Goal: Task Accomplishment & Management: Manage account settings

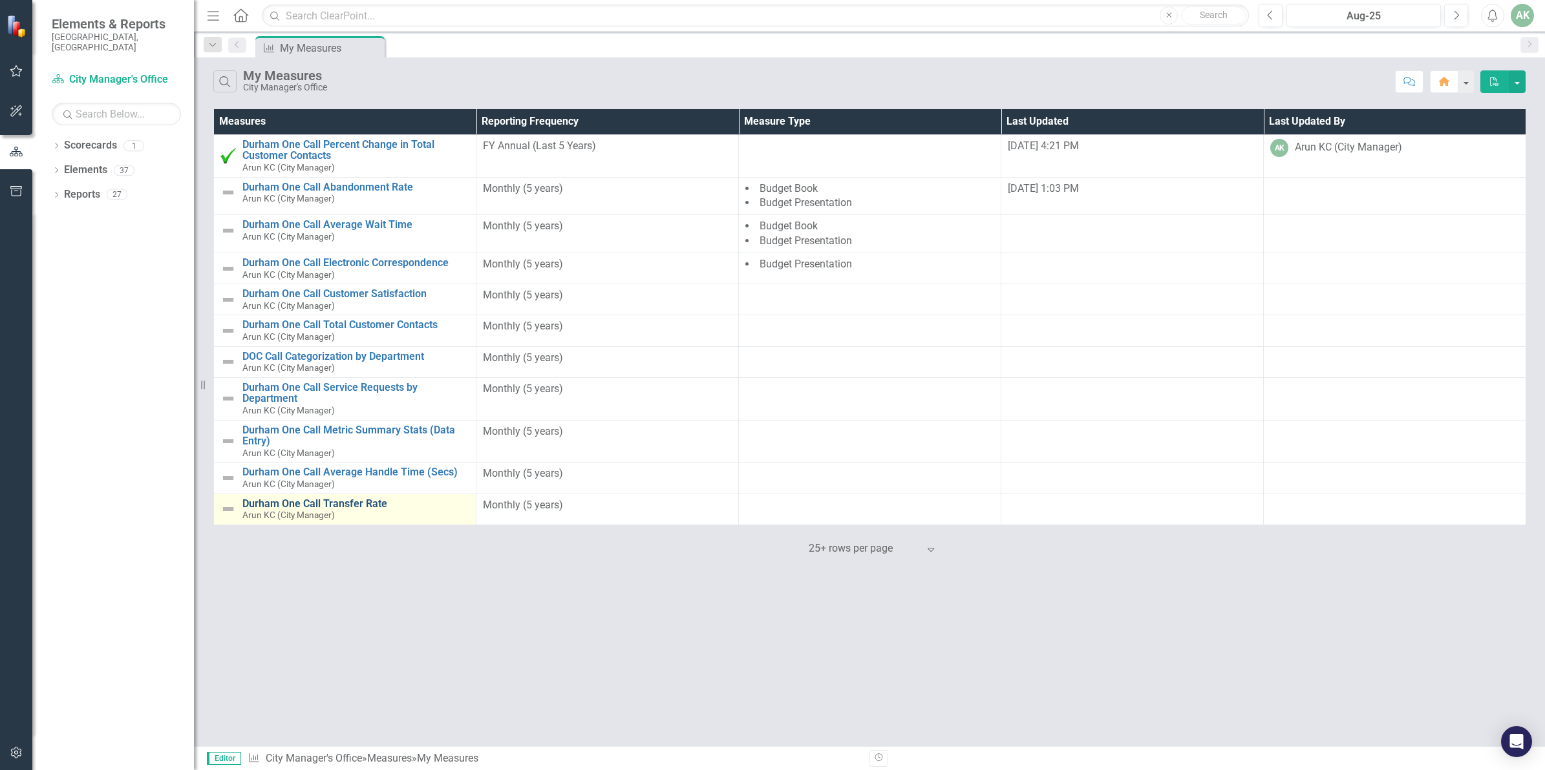
click at [360, 499] on link "Durham One Call Transfer Rate" at bounding box center [355, 504] width 227 height 12
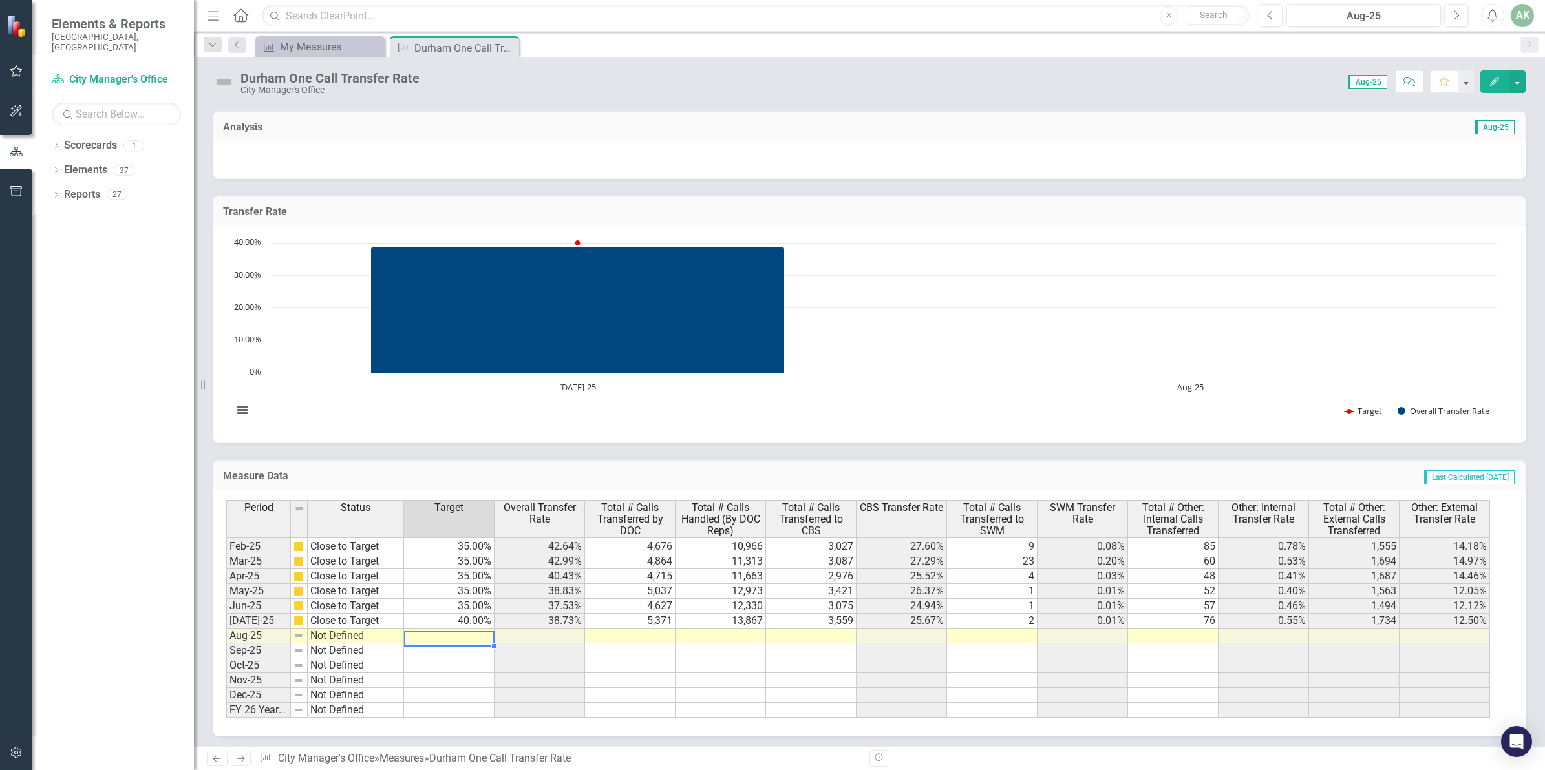
scroll to position [657, 0]
click at [370, 621] on td "Close to Target" at bounding box center [356, 621] width 96 height 15
click at [370, 619] on td "Close to Target" at bounding box center [356, 621] width 96 height 15
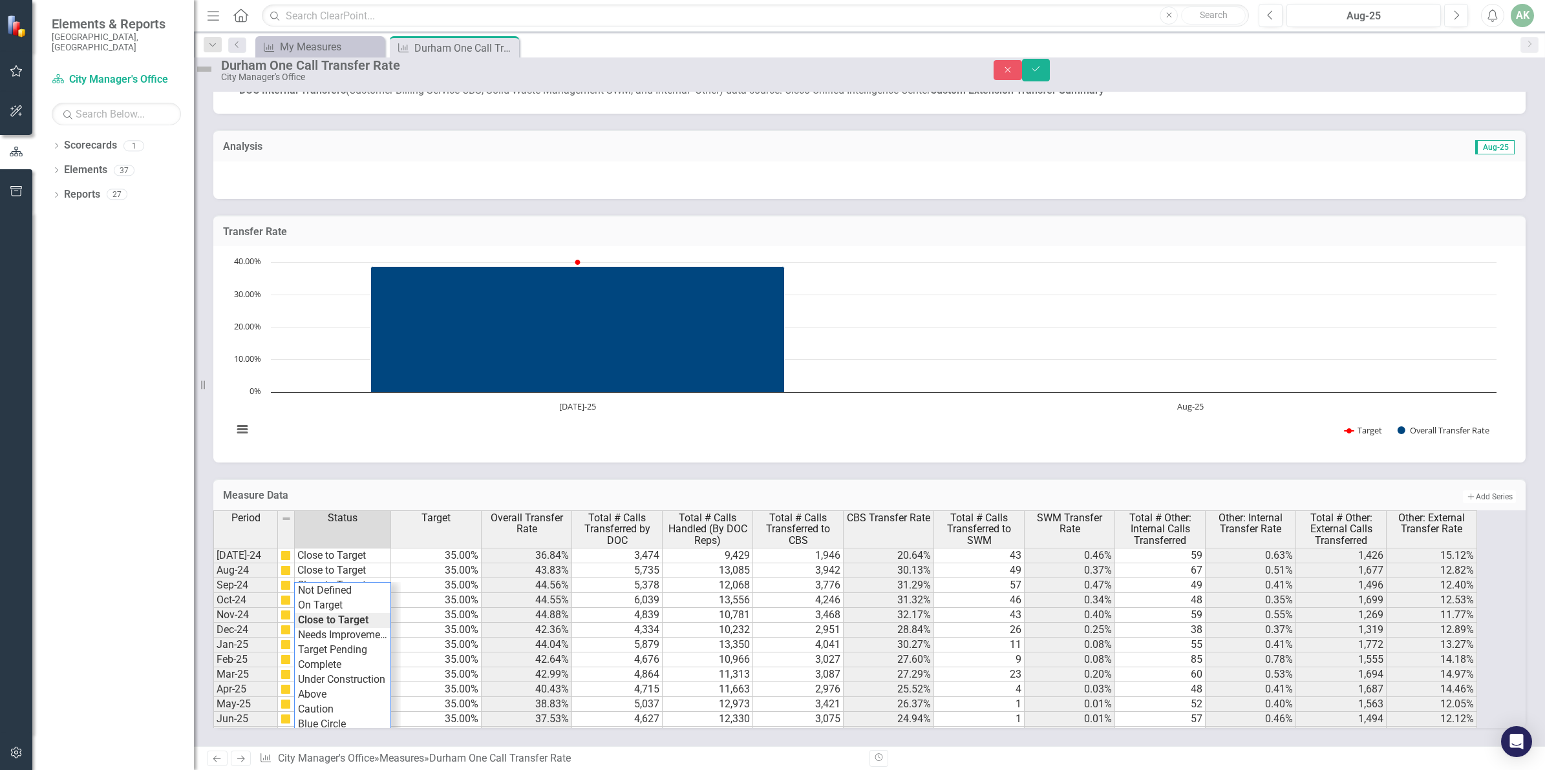
scroll to position [577, 0]
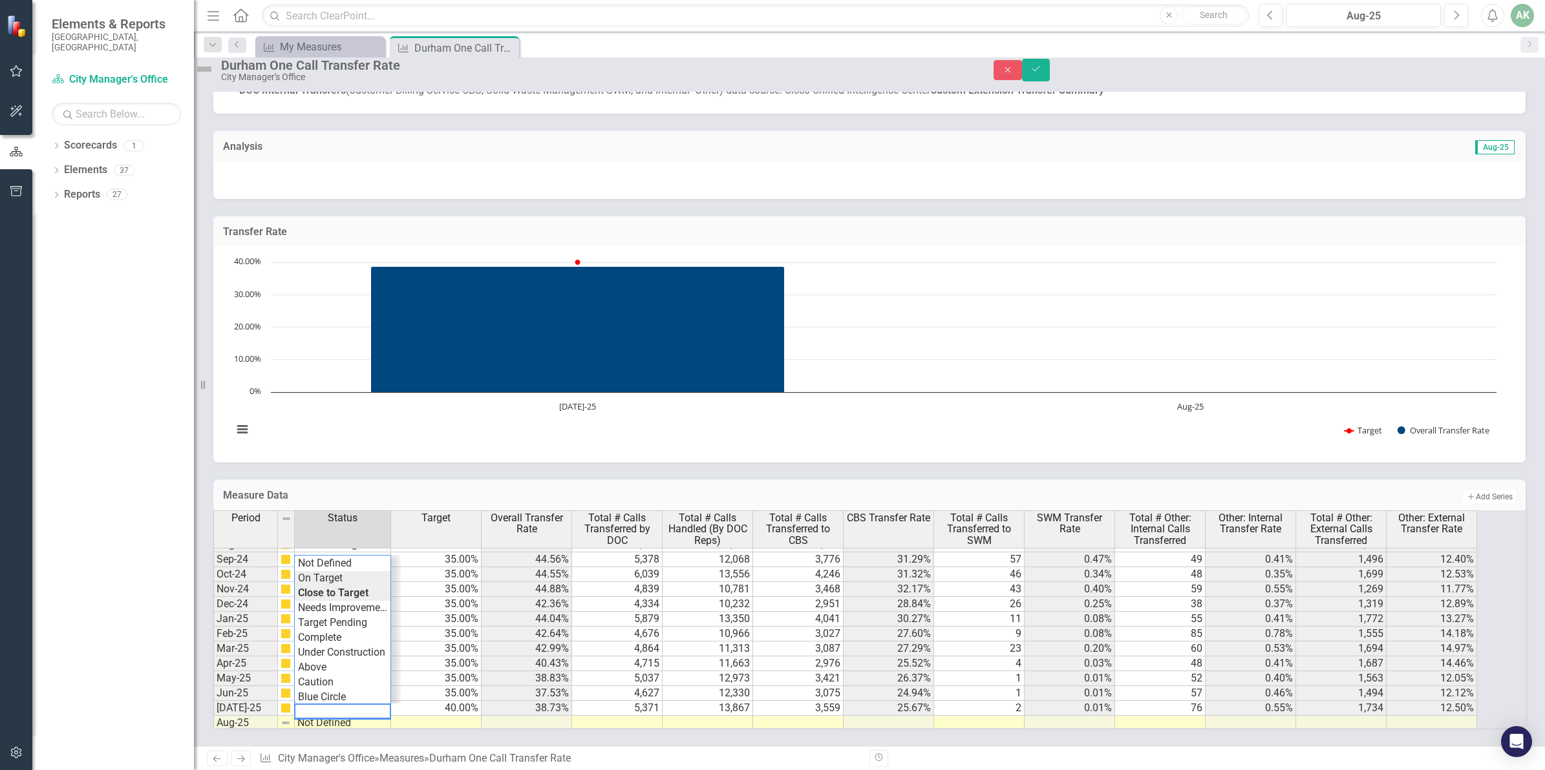
click at [359, 566] on div "Period Status Target Overall Transfer Rate Total # Calls Transferred by DOC Tot…" at bounding box center [851, 620] width 1277 height 218
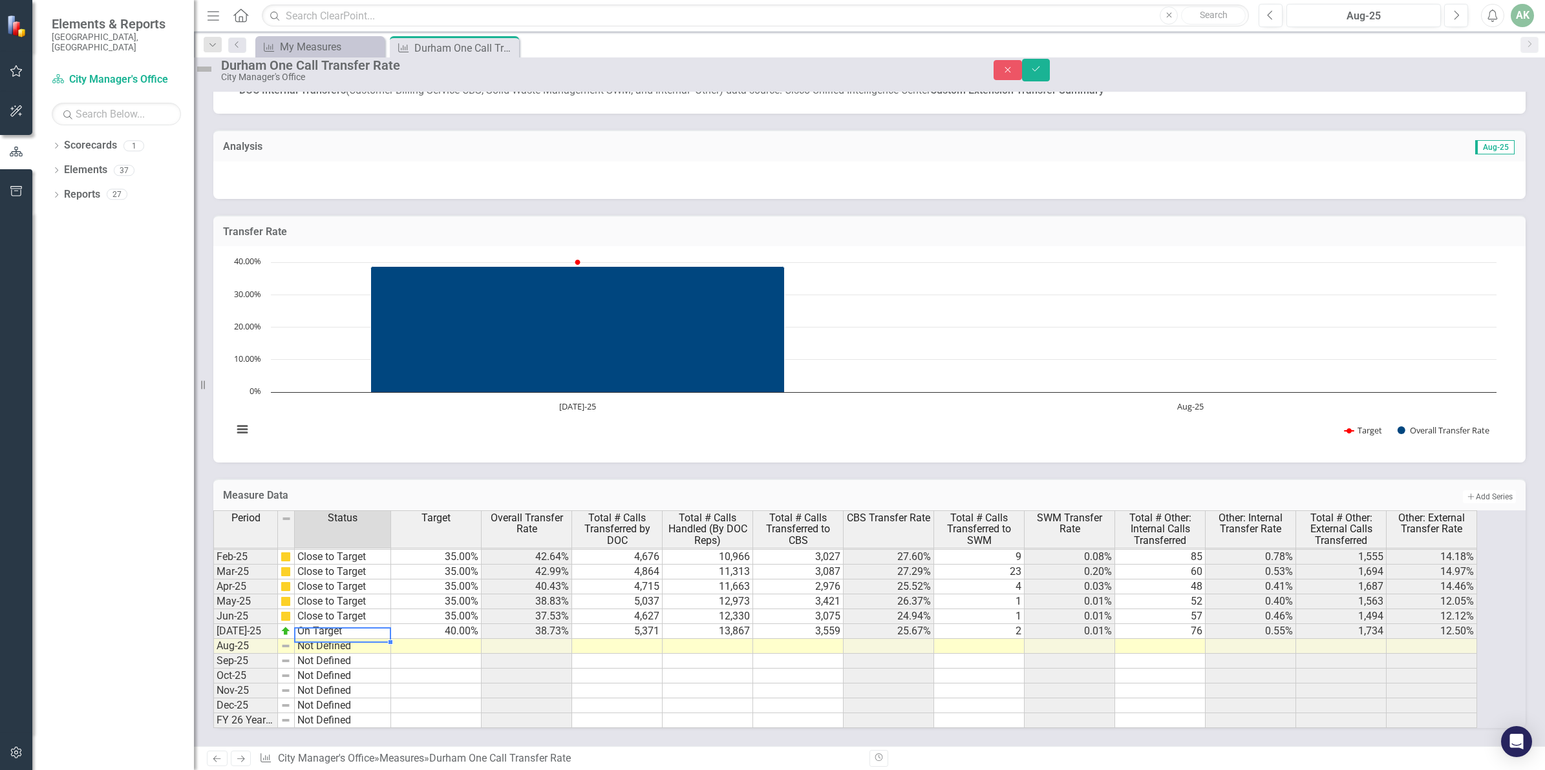
scroll to position [658, 0]
click at [469, 632] on tbody "Sep-23 On Target 45.00% 28.32% 3,105 10,964 1,664 15.18% 62 0.57% 55 0.50% 1,32…" at bounding box center [845, 513] width 1264 height 432
click at [624, 639] on td at bounding box center [617, 646] width 90 height 15
click at [655, 639] on td at bounding box center [617, 646] width 90 height 15
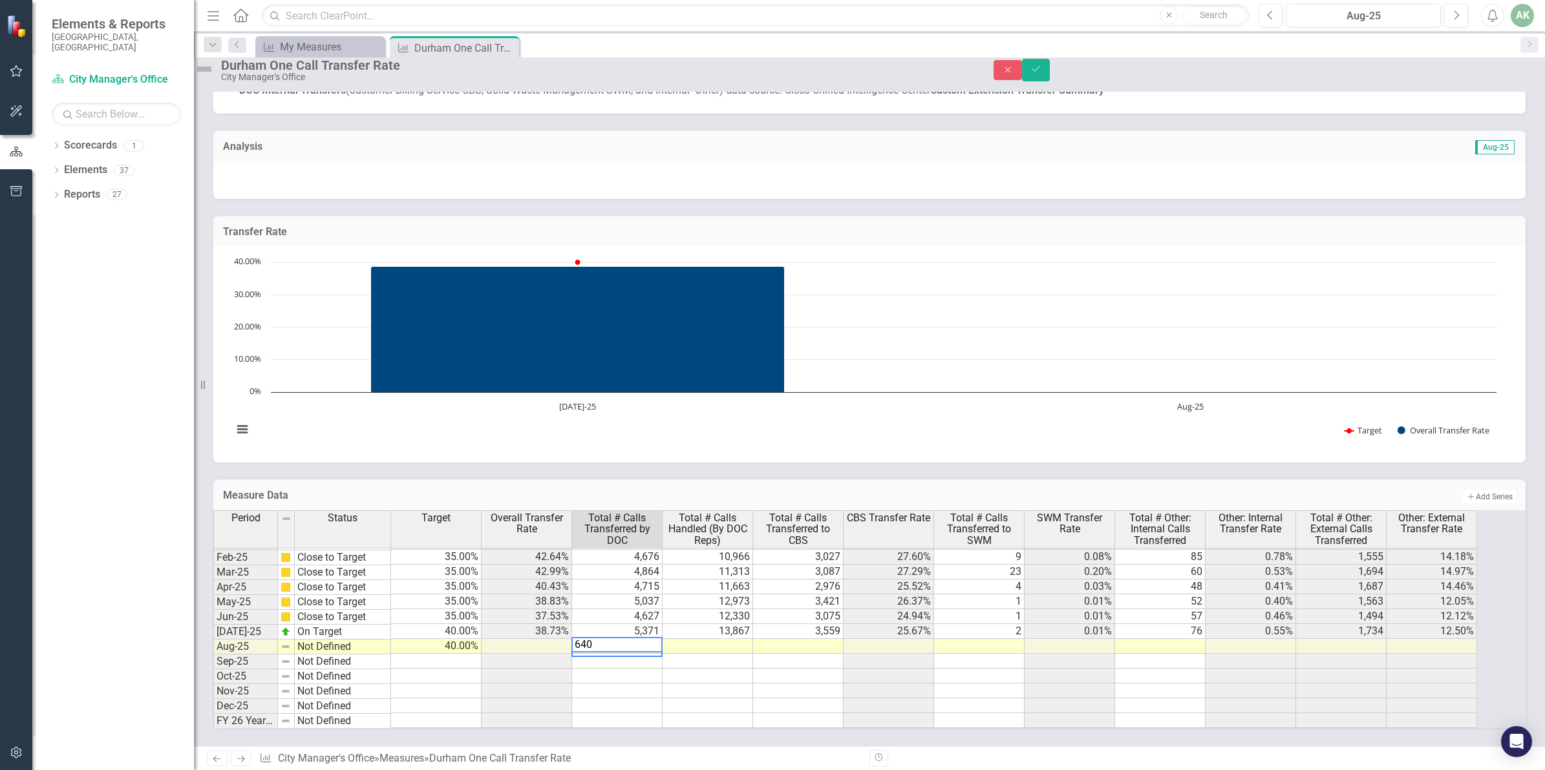
type textarea "6409"
type textarea "14842"
type textarea "8"
type textarea "61"
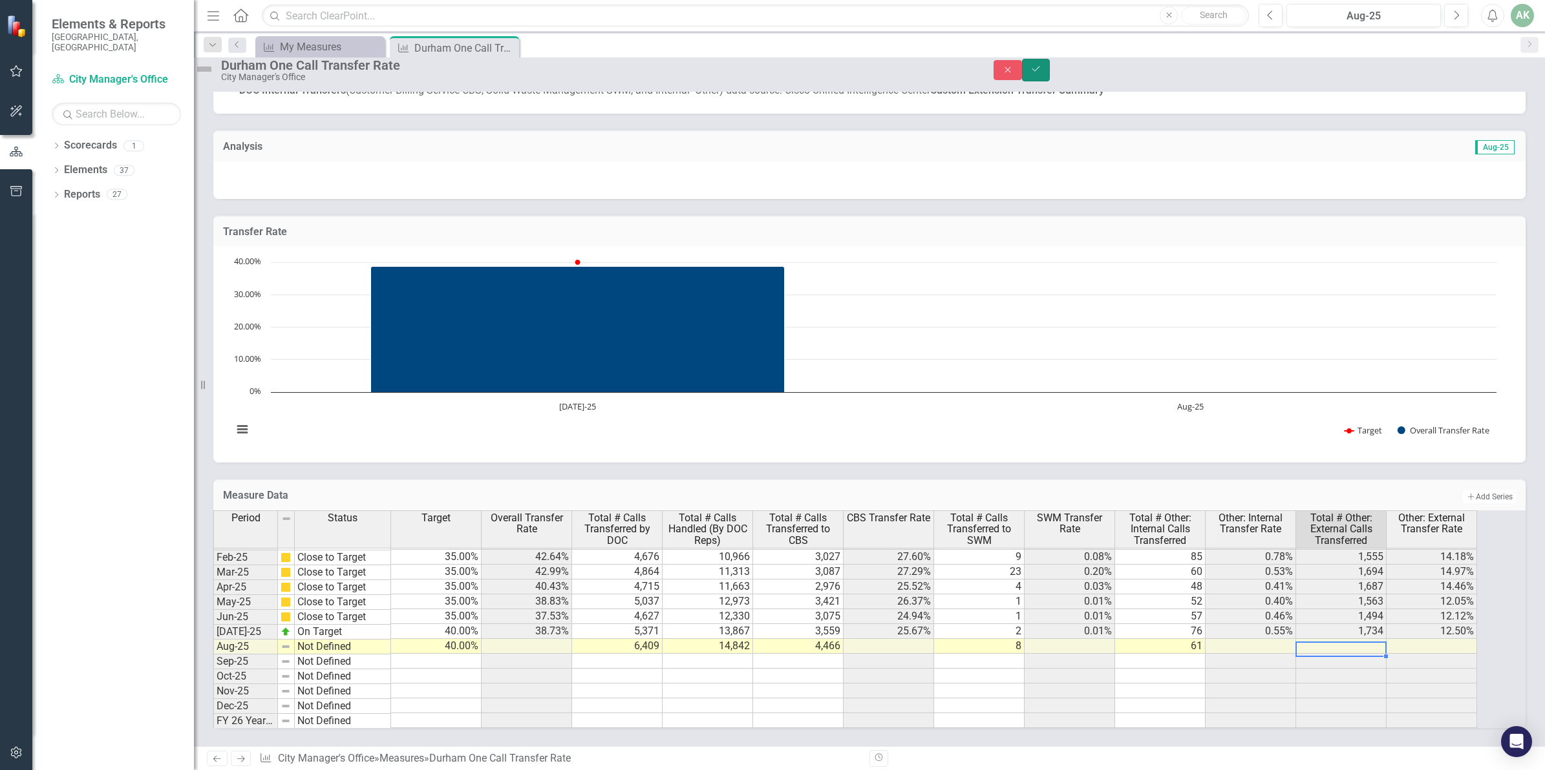
click at [1042, 71] on icon "Save" at bounding box center [1036, 69] width 12 height 9
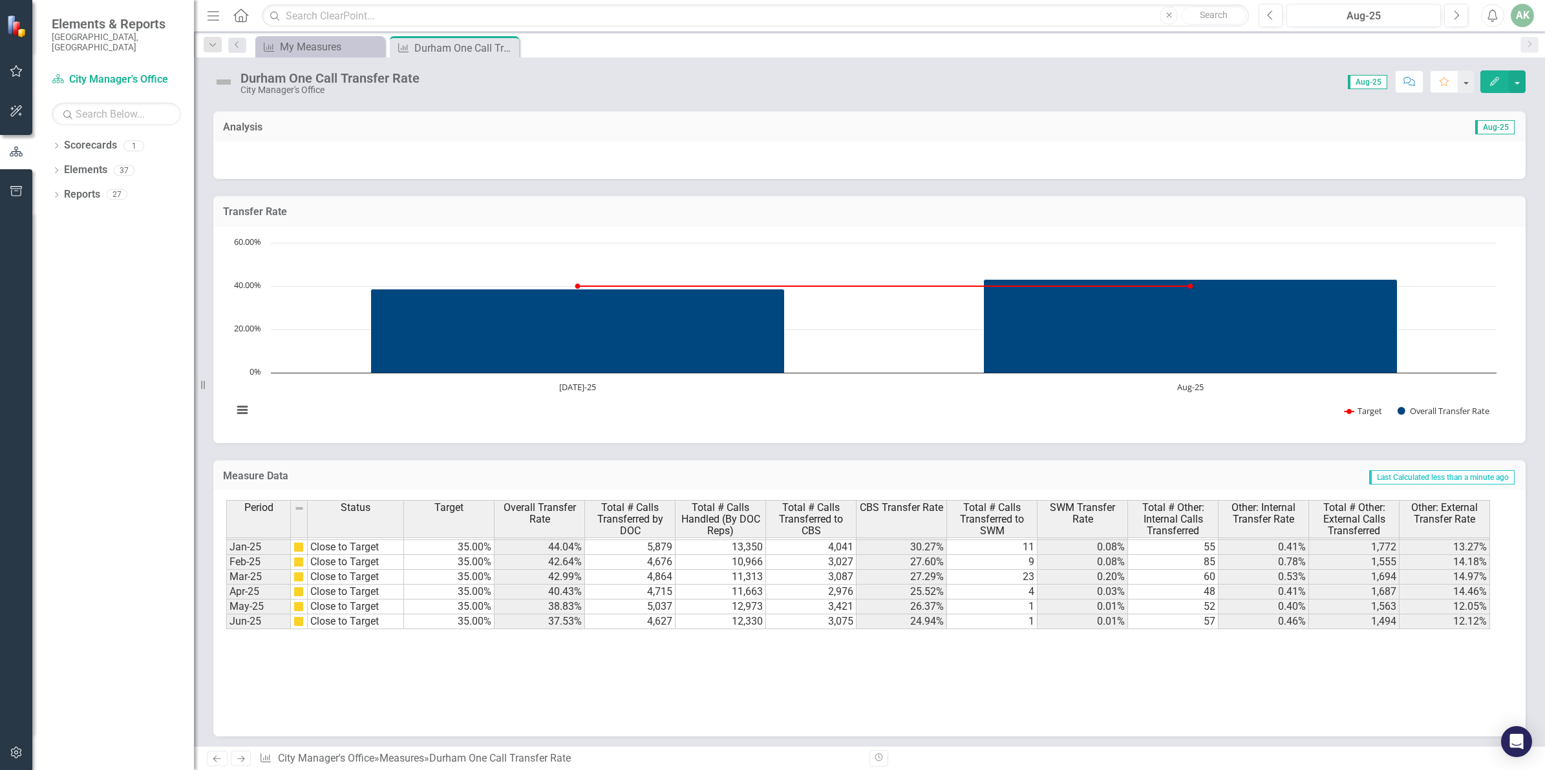
scroll to position [653, 0]
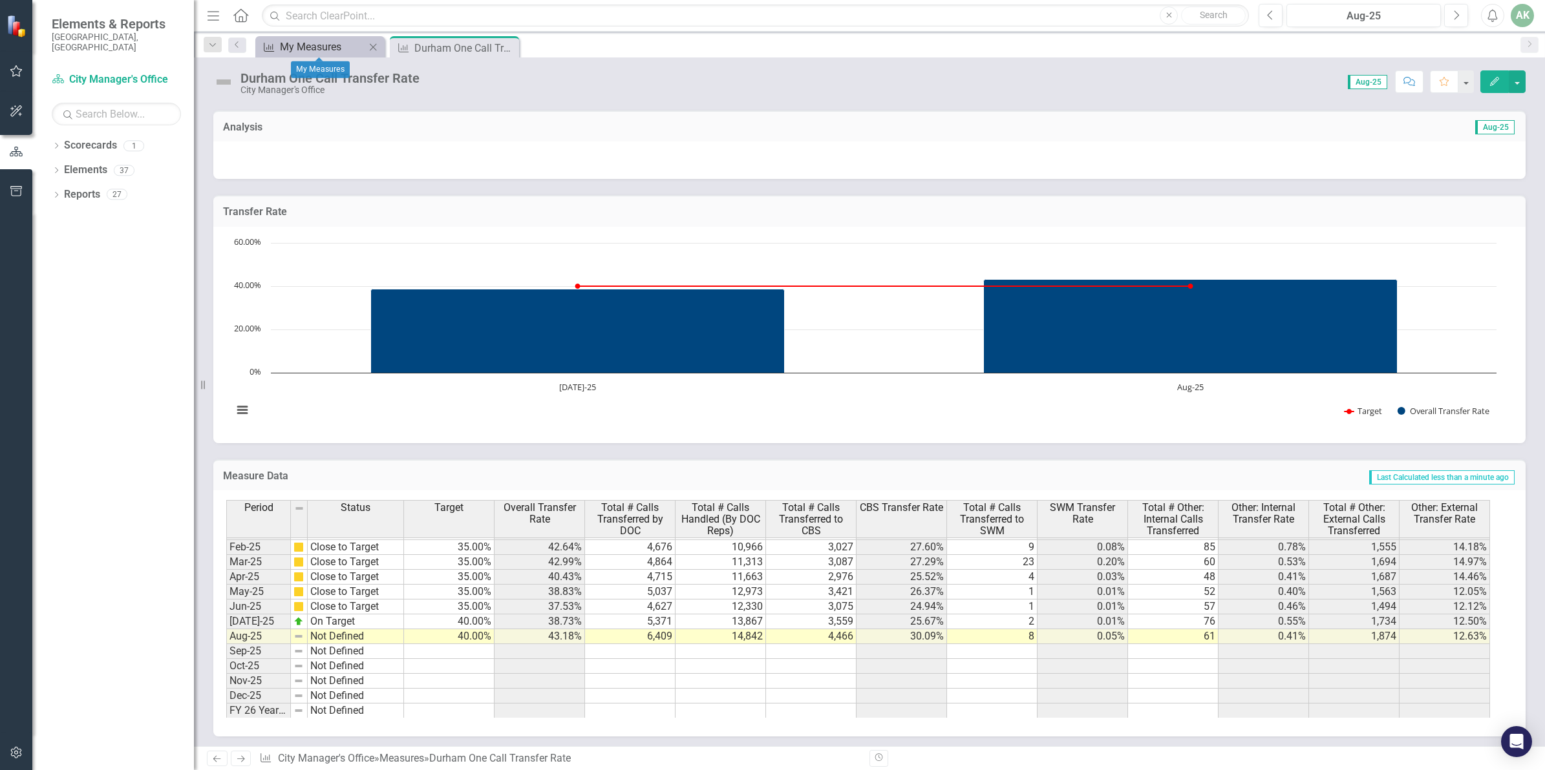
click at [321, 46] on div "My Measures" at bounding box center [322, 47] width 85 height 16
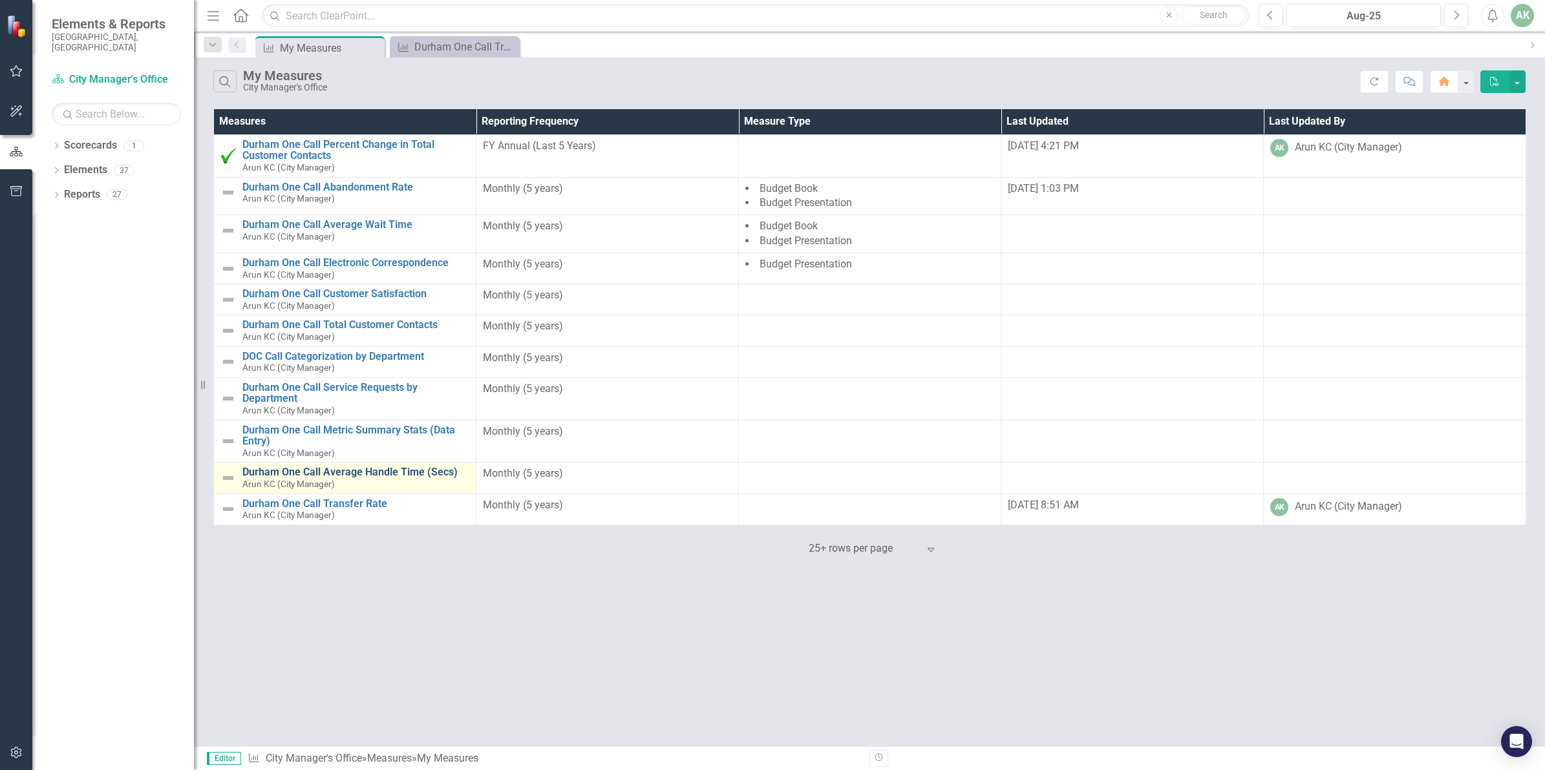
click at [372, 472] on link "Durham One Call Average Handle Time (Secs)" at bounding box center [355, 473] width 227 height 12
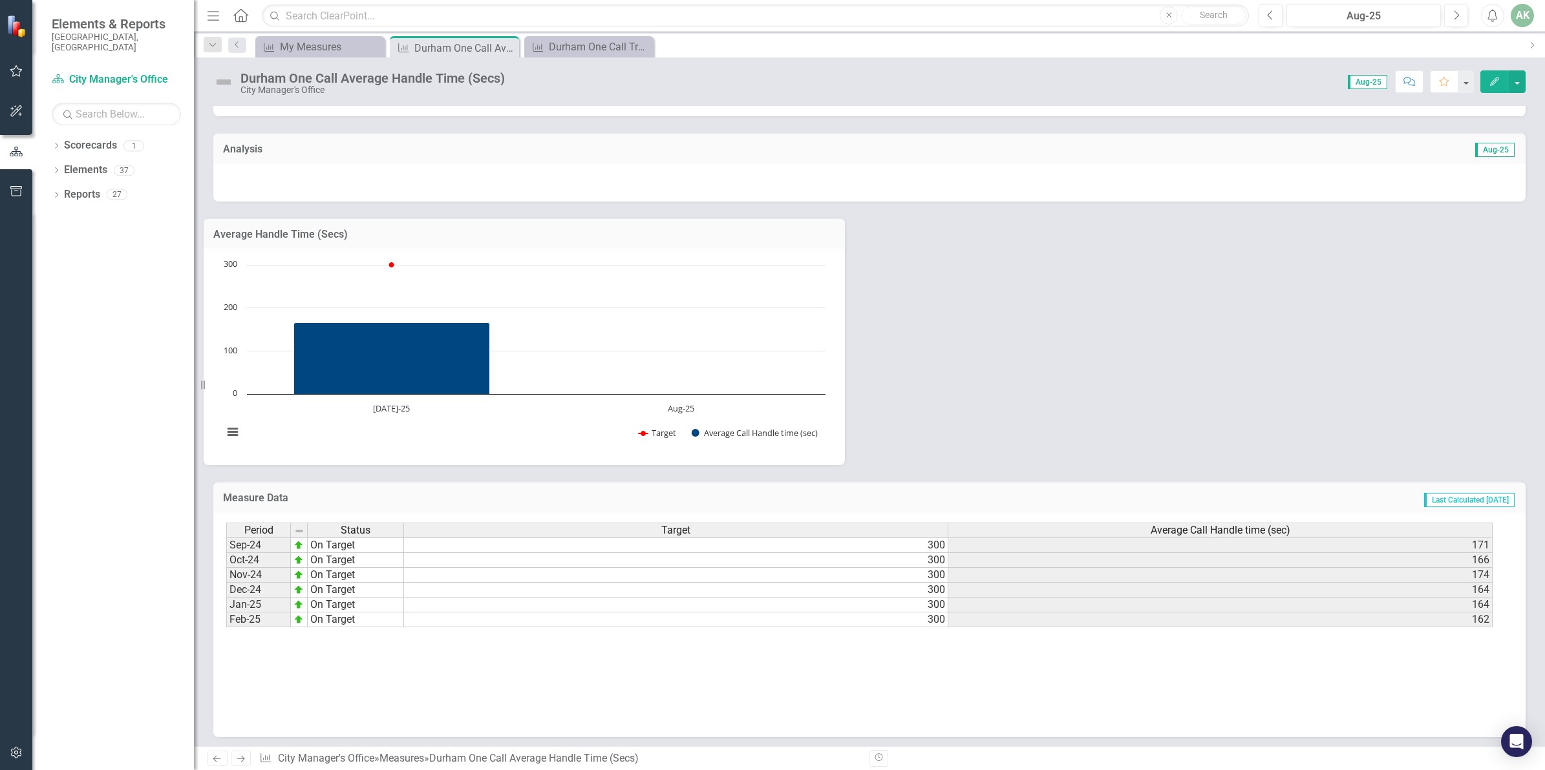
scroll to position [653, 0]
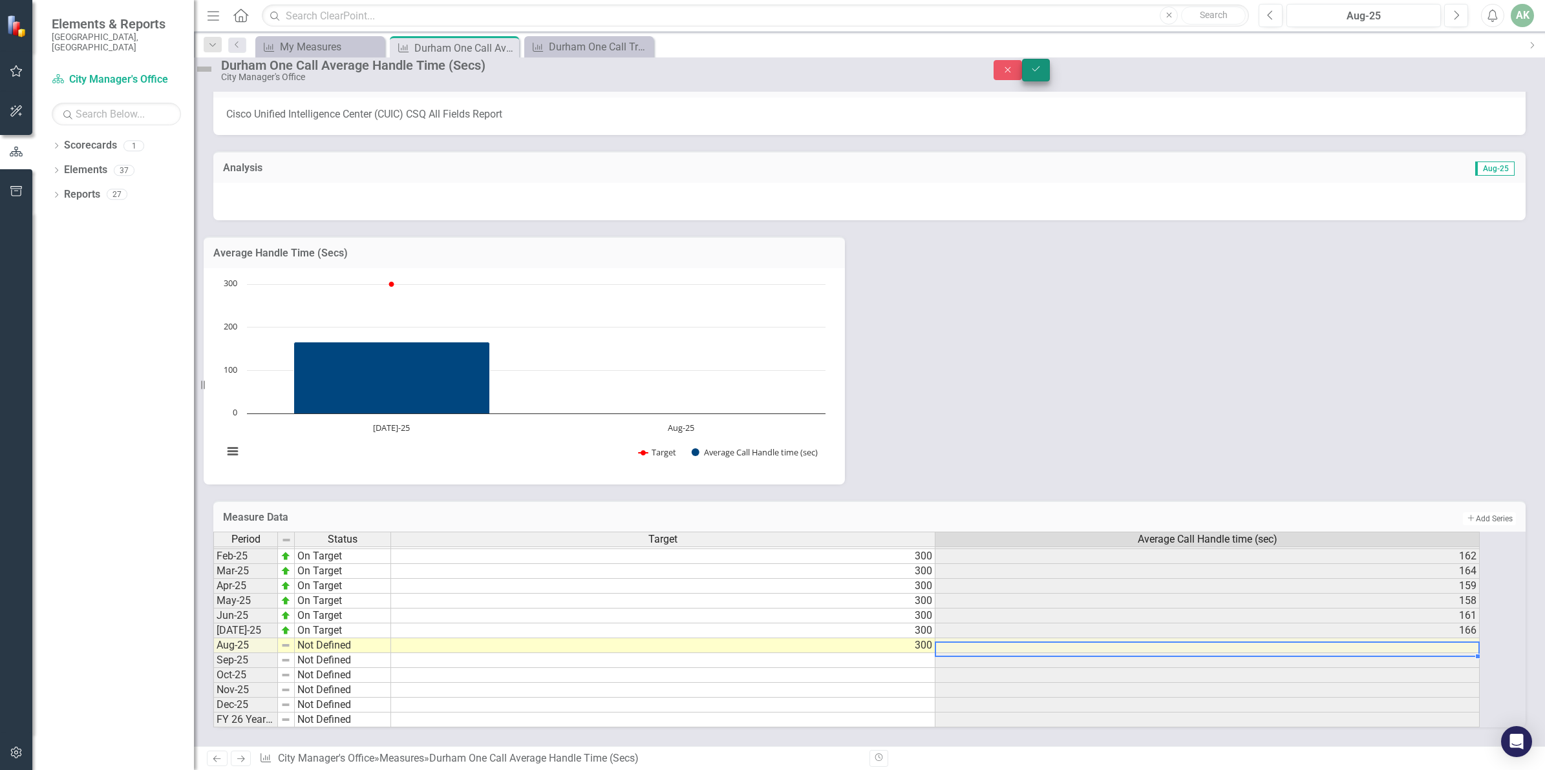
type textarea "300"
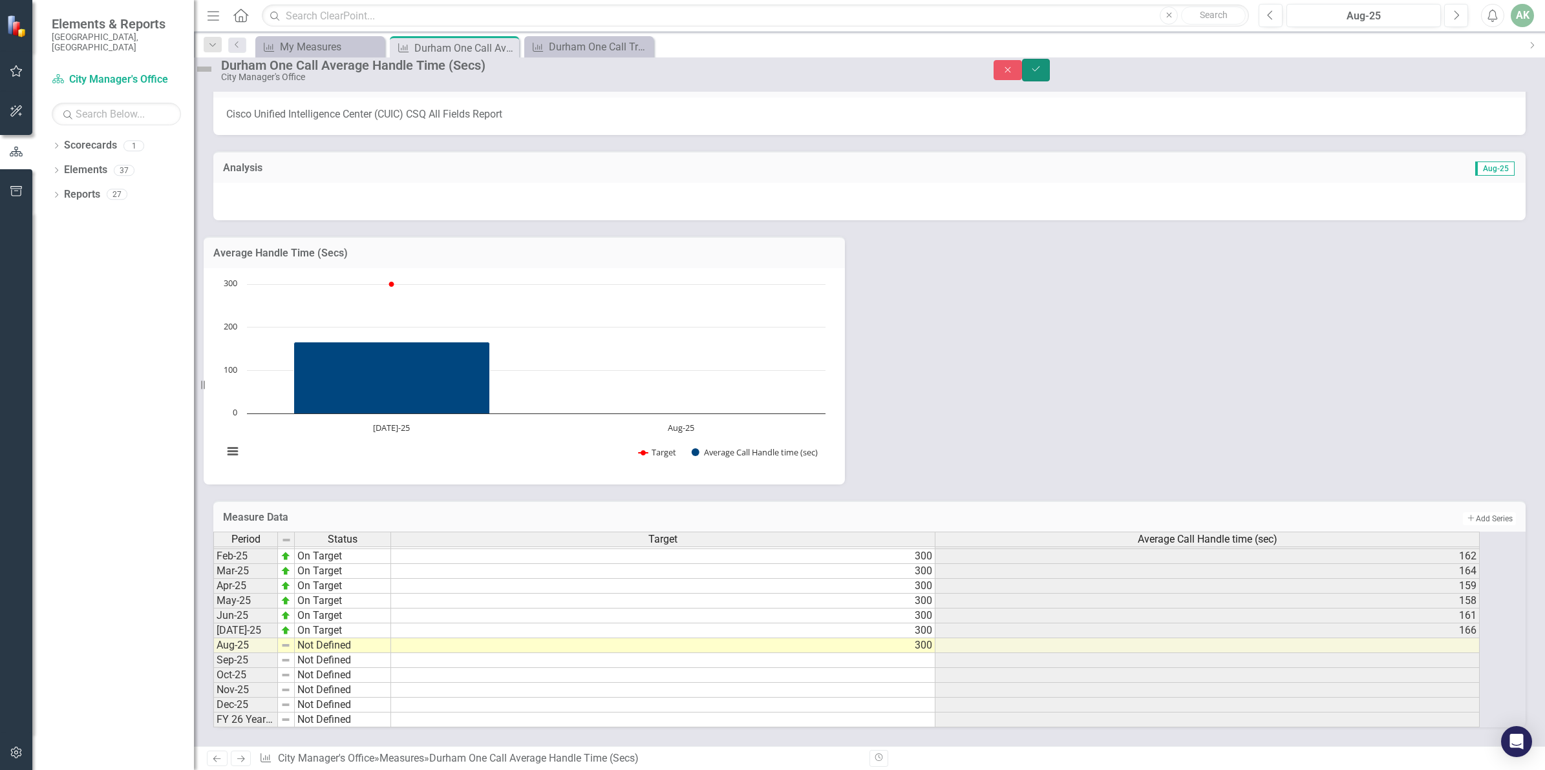
click at [1050, 81] on button "Save" at bounding box center [1036, 70] width 28 height 23
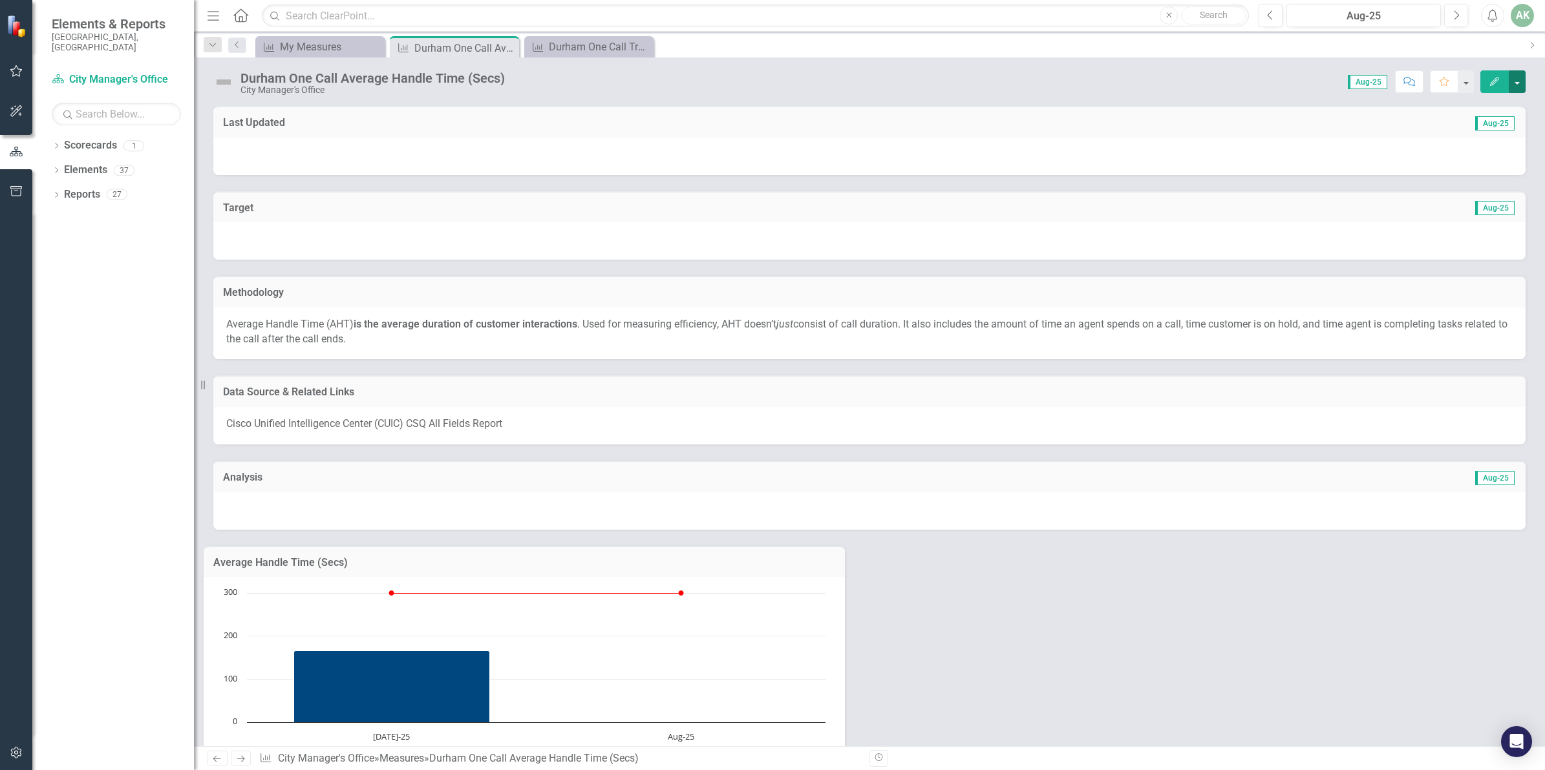
click at [1521, 82] on button "button" at bounding box center [1517, 81] width 17 height 23
click at [1452, 110] on link "Edit Edit Measure" at bounding box center [1462, 106] width 126 height 24
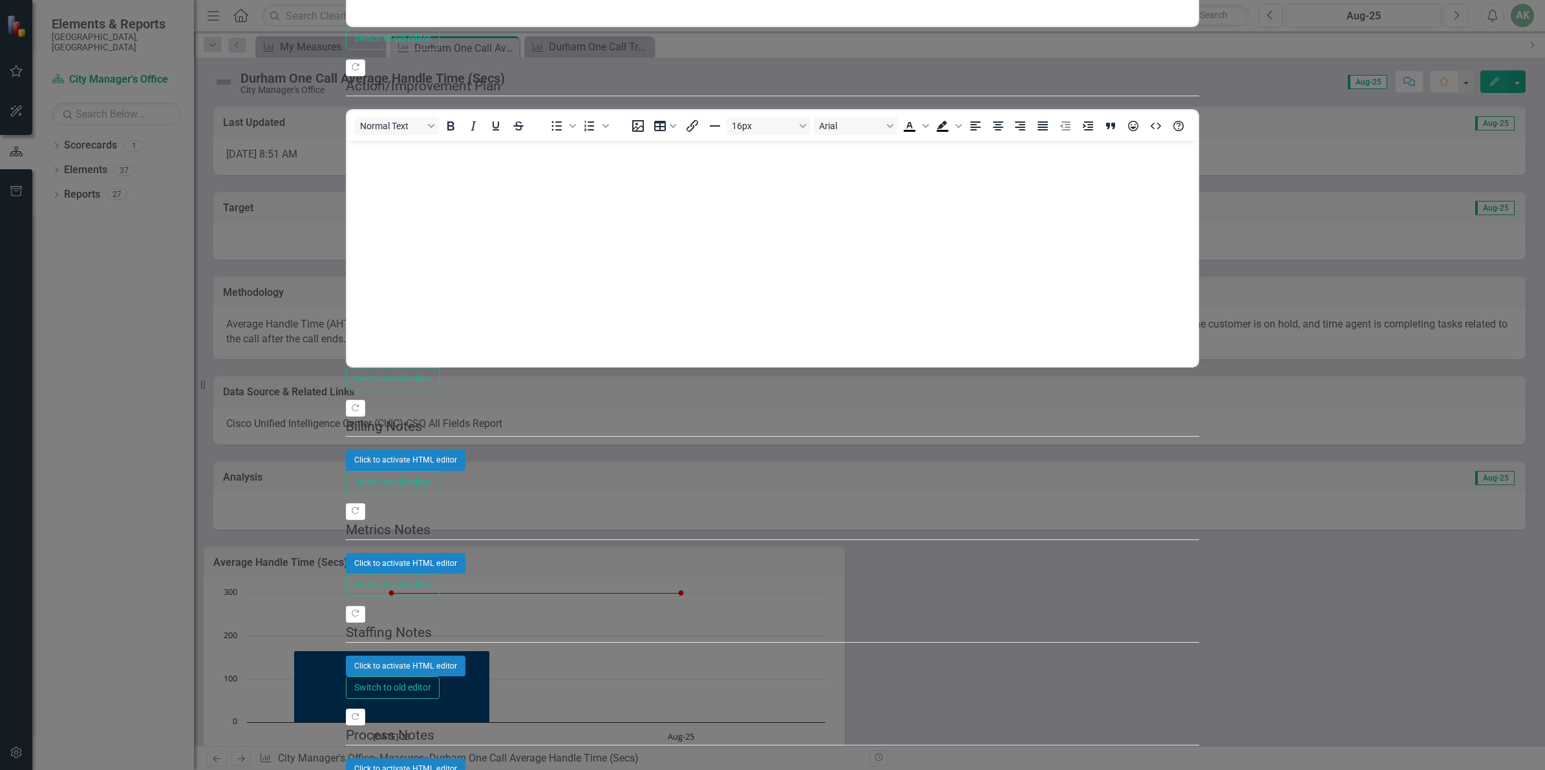
scroll to position [1898, 0]
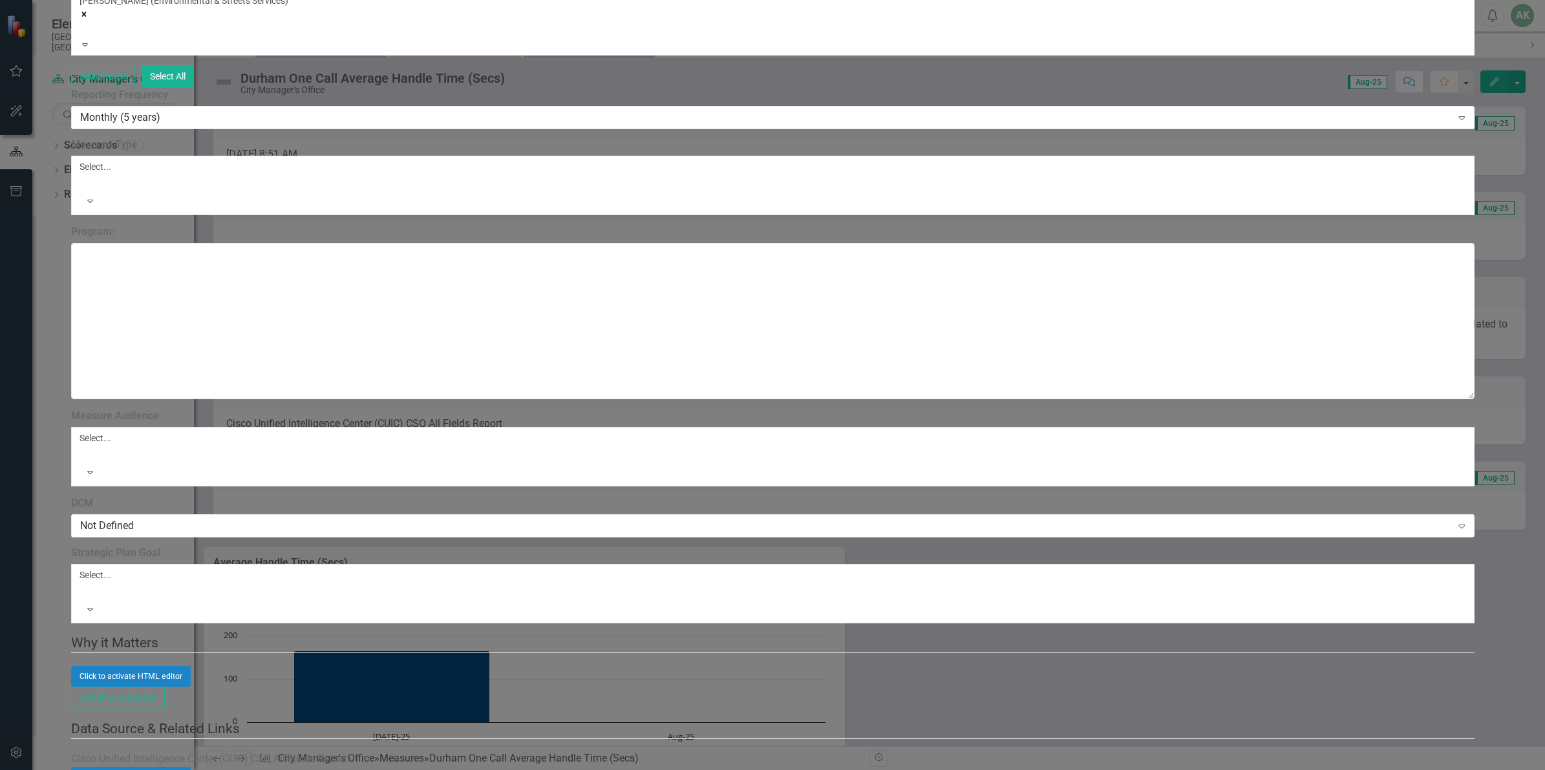
scroll to position [173, 0]
type textarea "14193"
type textarea "151"
type textarea "928"
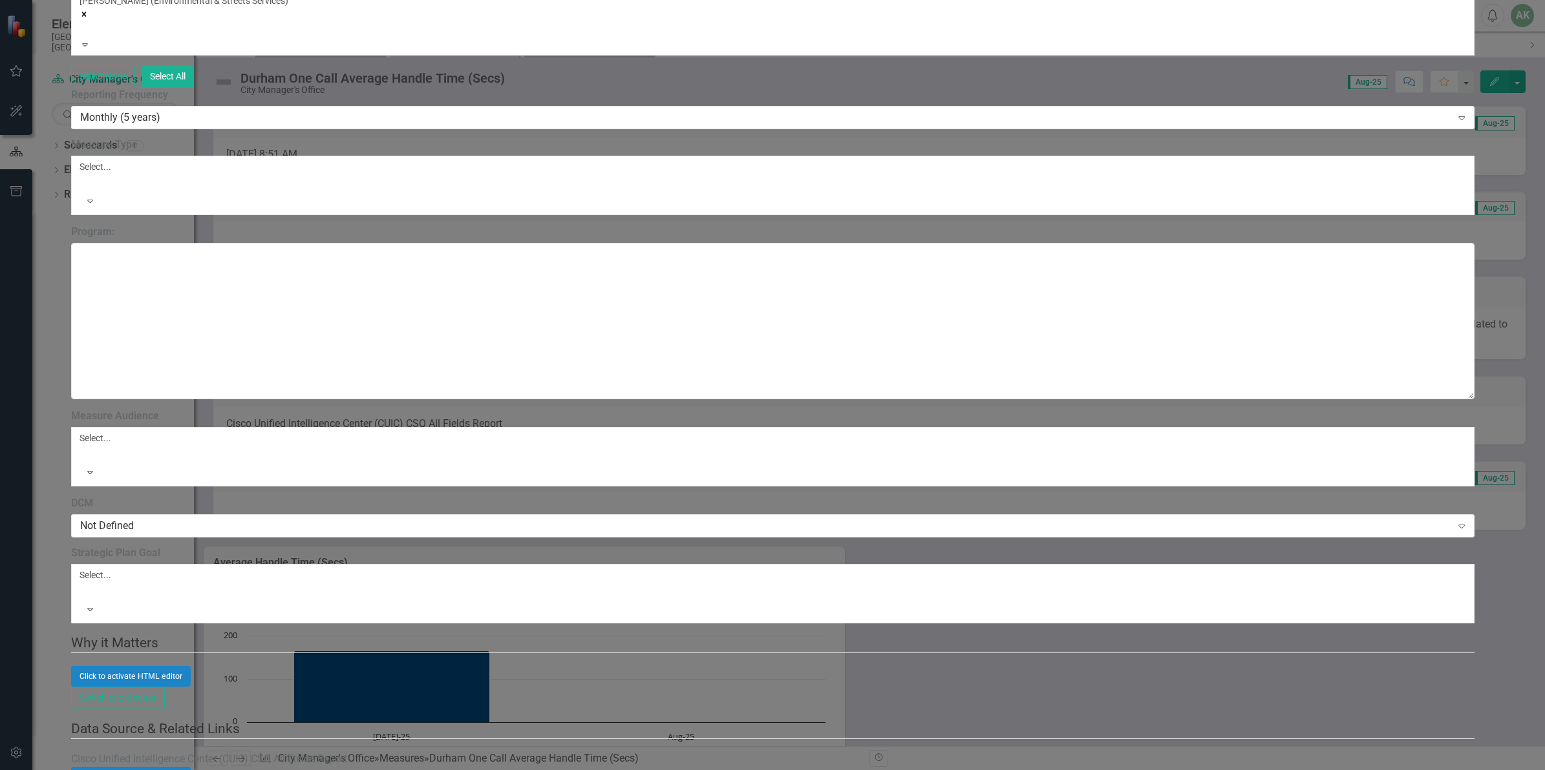
scroll to position [181, 0]
type textarea "243"
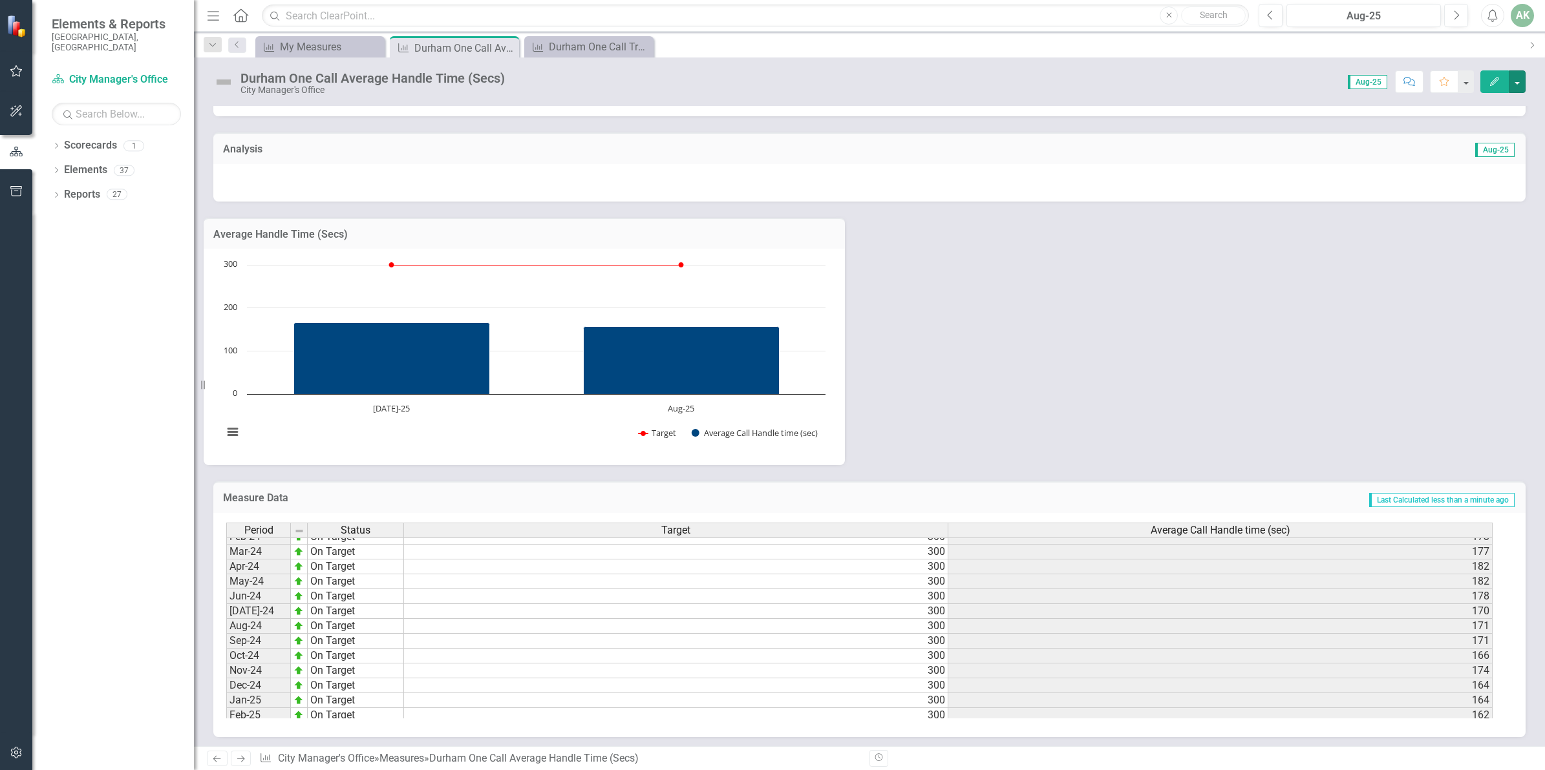
scroll to position [653, 0]
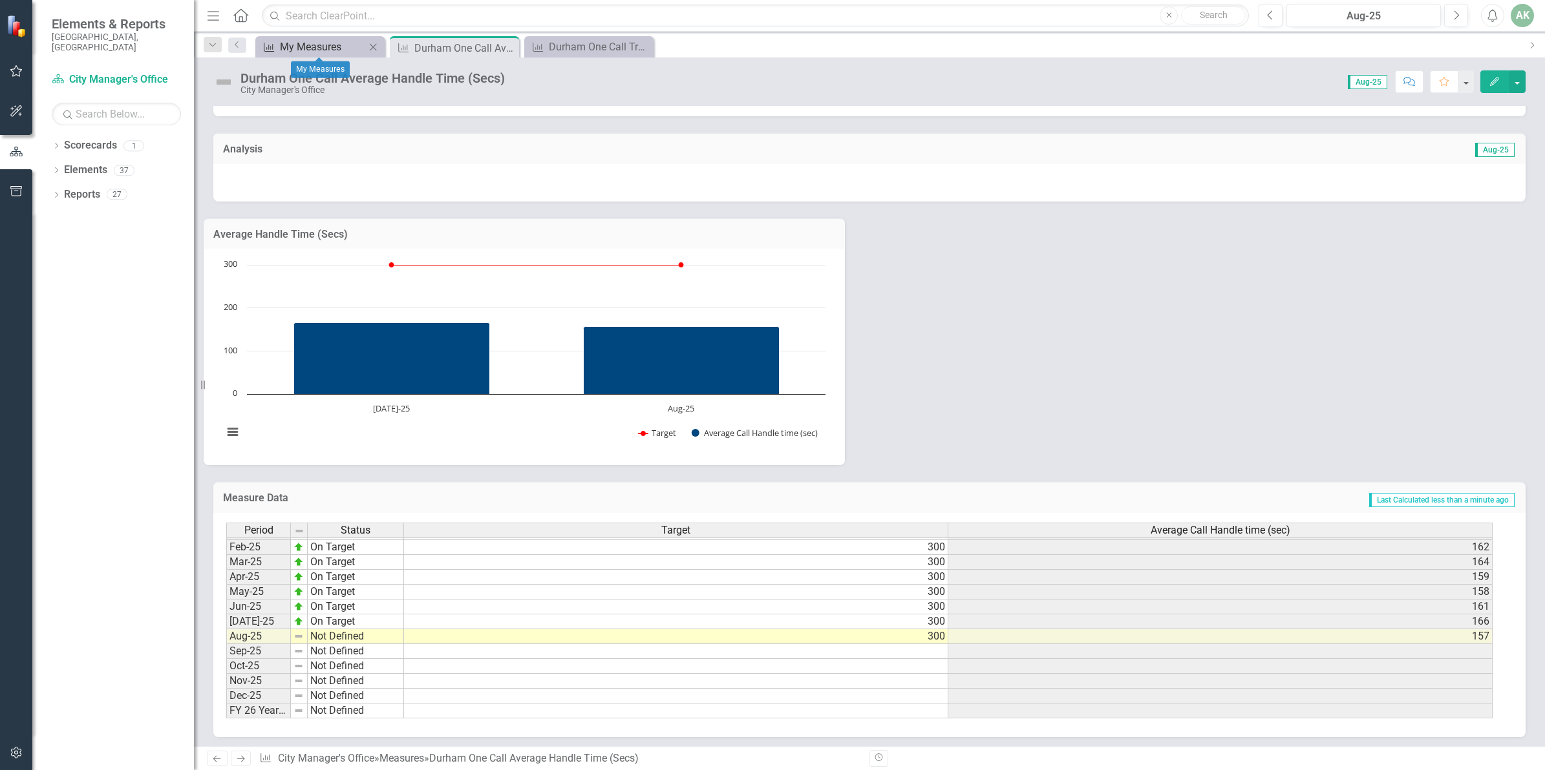
click at [308, 50] on div "My Measures" at bounding box center [322, 47] width 85 height 16
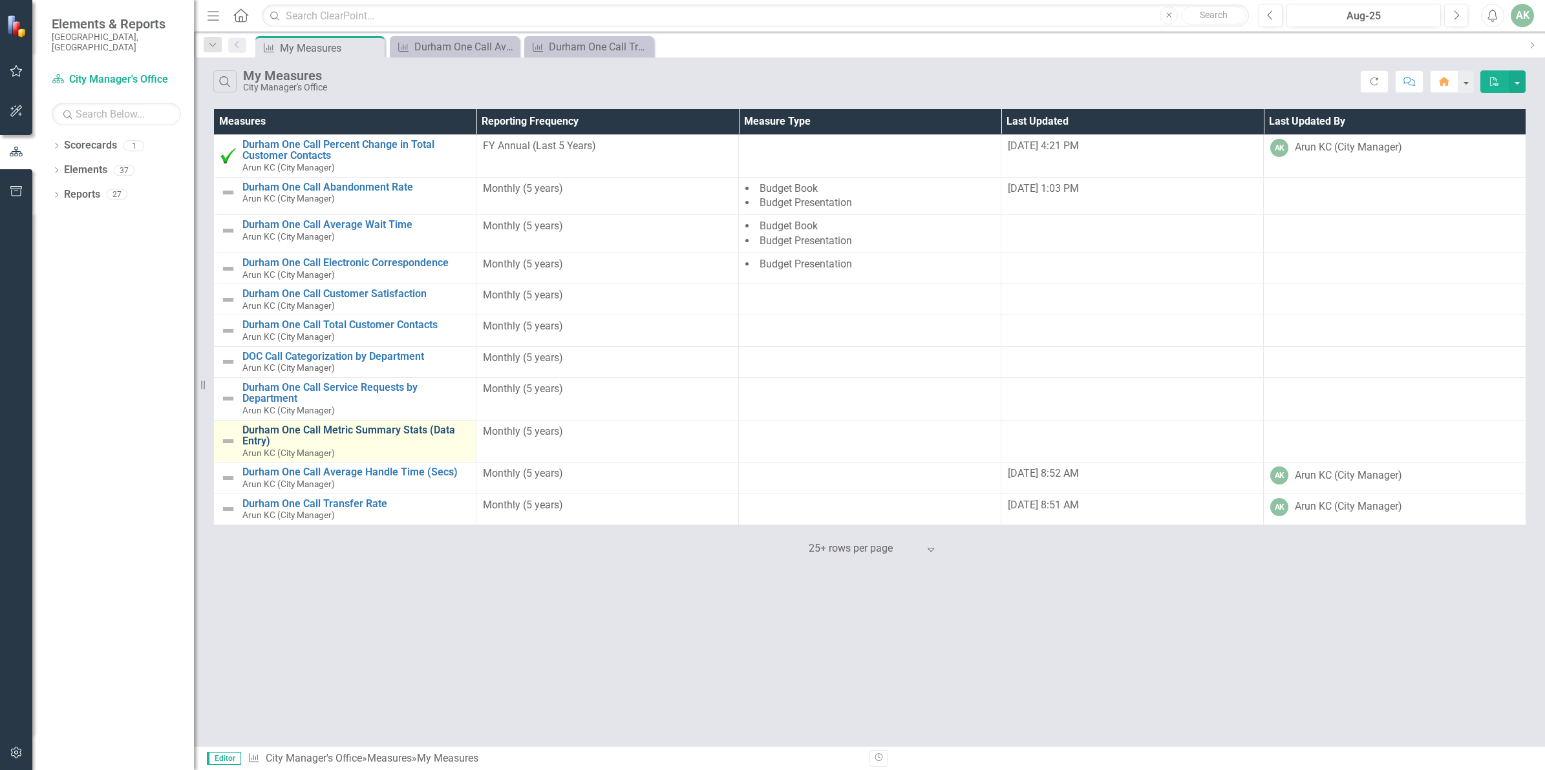
click at [386, 434] on link "Durham One Call Metric Summary Stats (Data Entry)" at bounding box center [355, 436] width 227 height 23
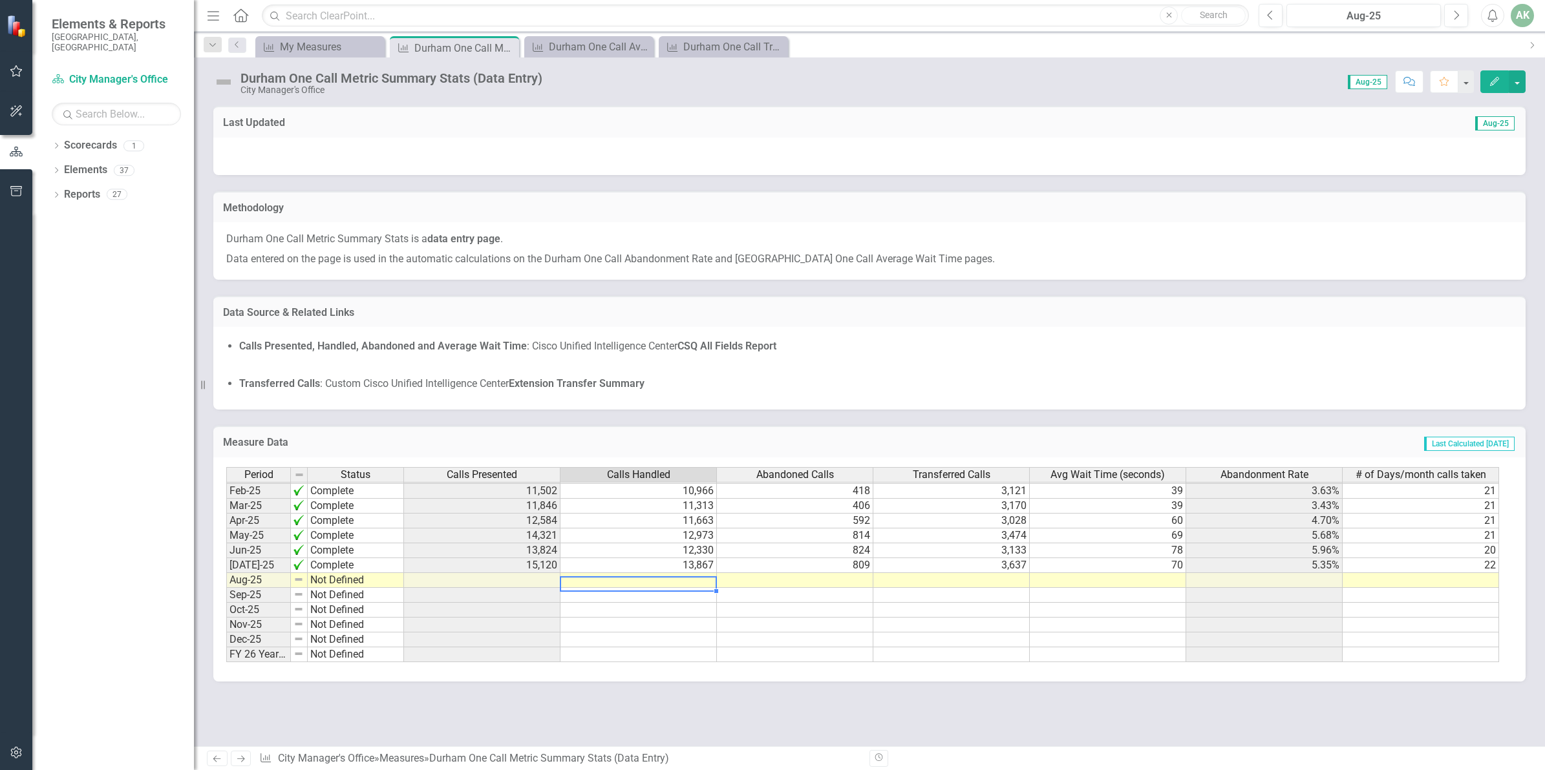
scroll to position [653, 0]
click at [702, 580] on td at bounding box center [638, 580] width 156 height 15
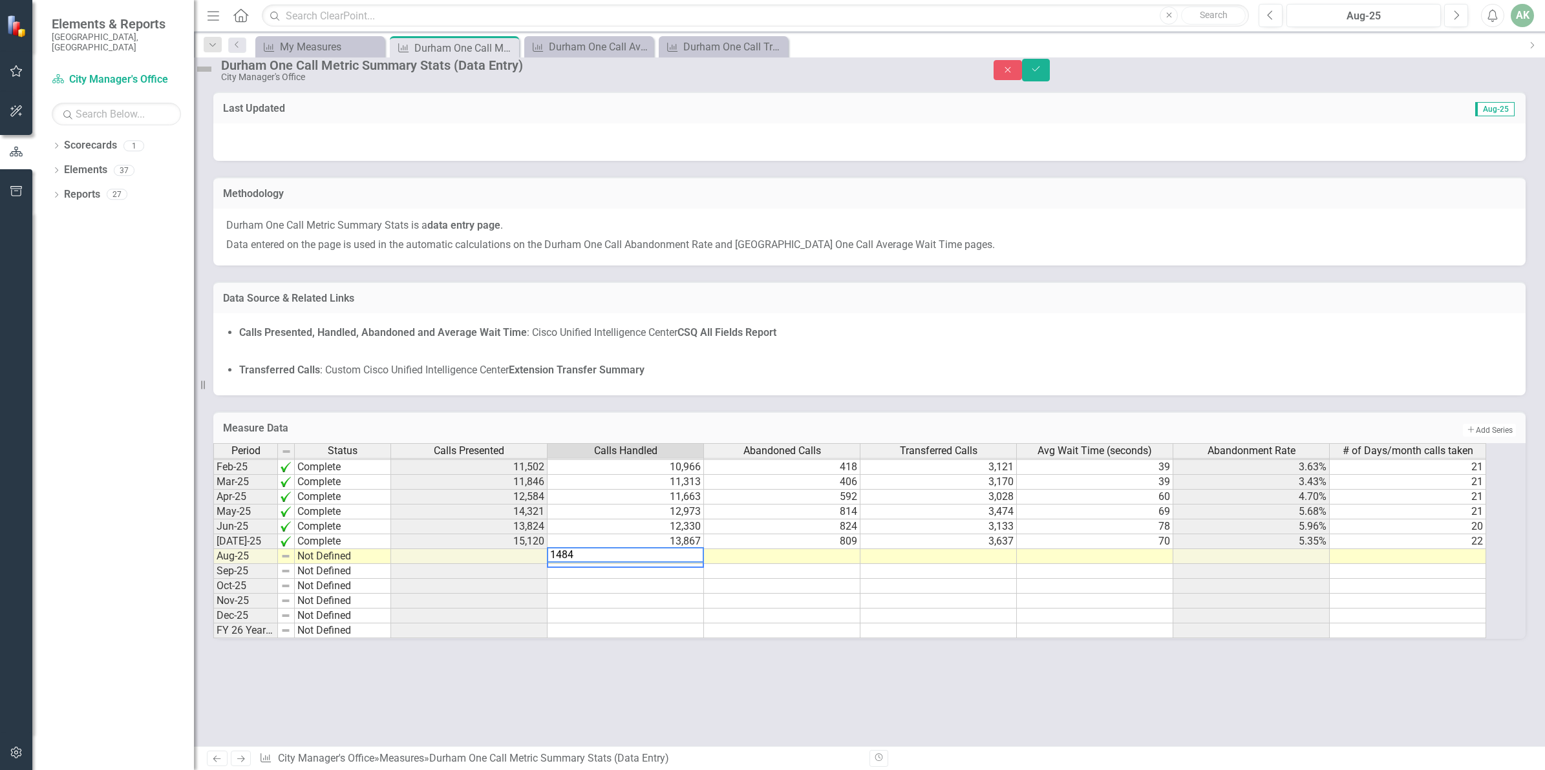
type textarea "14842"
type textarea "1070"
click at [1132, 564] on td at bounding box center [1095, 556] width 156 height 15
click at [1162, 564] on td at bounding box center [1095, 556] width 156 height 15
click at [1455, 564] on td at bounding box center [1408, 556] width 156 height 15
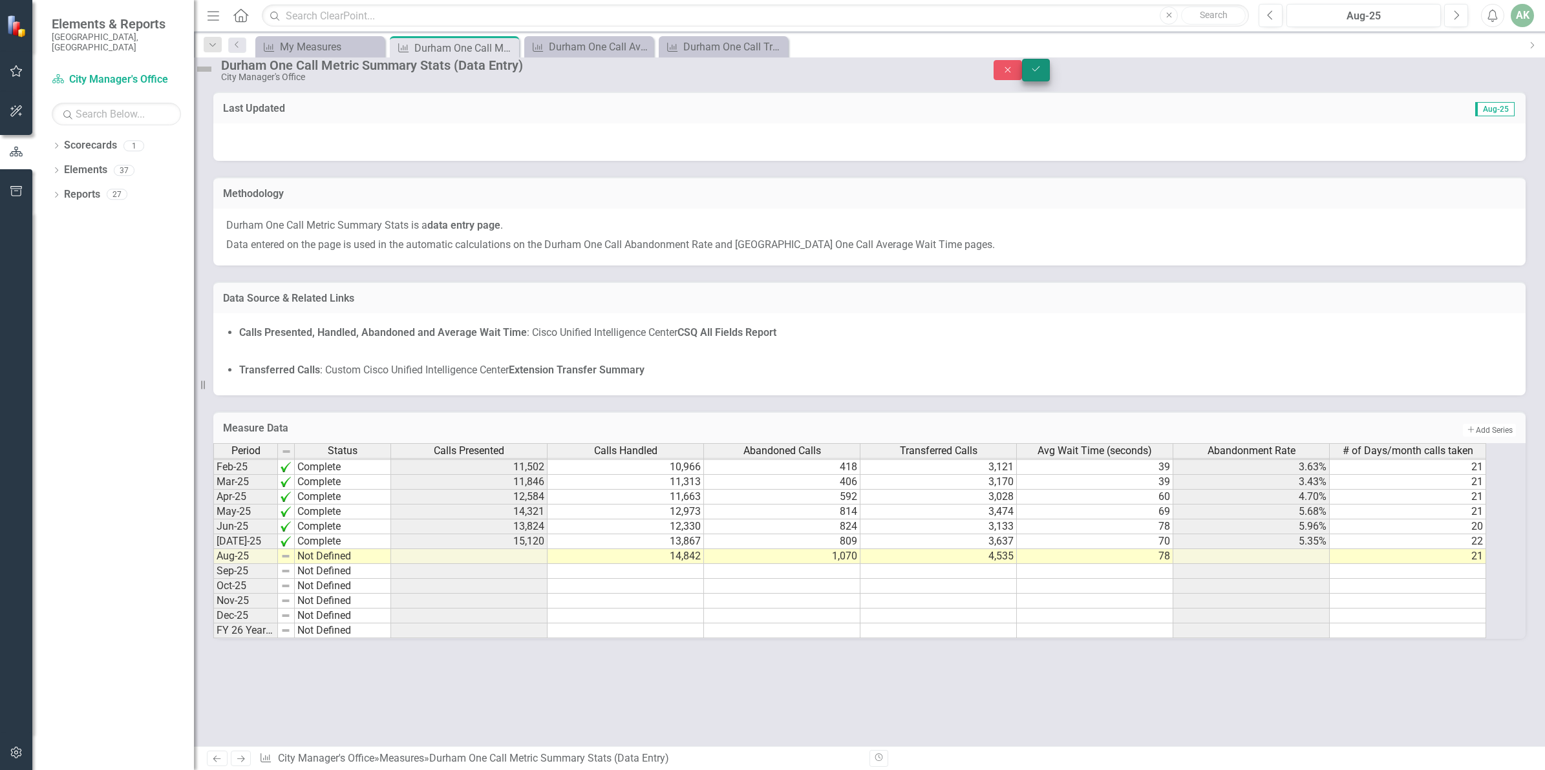
type textarea "21"
click at [1050, 74] on button "Save" at bounding box center [1036, 70] width 28 height 23
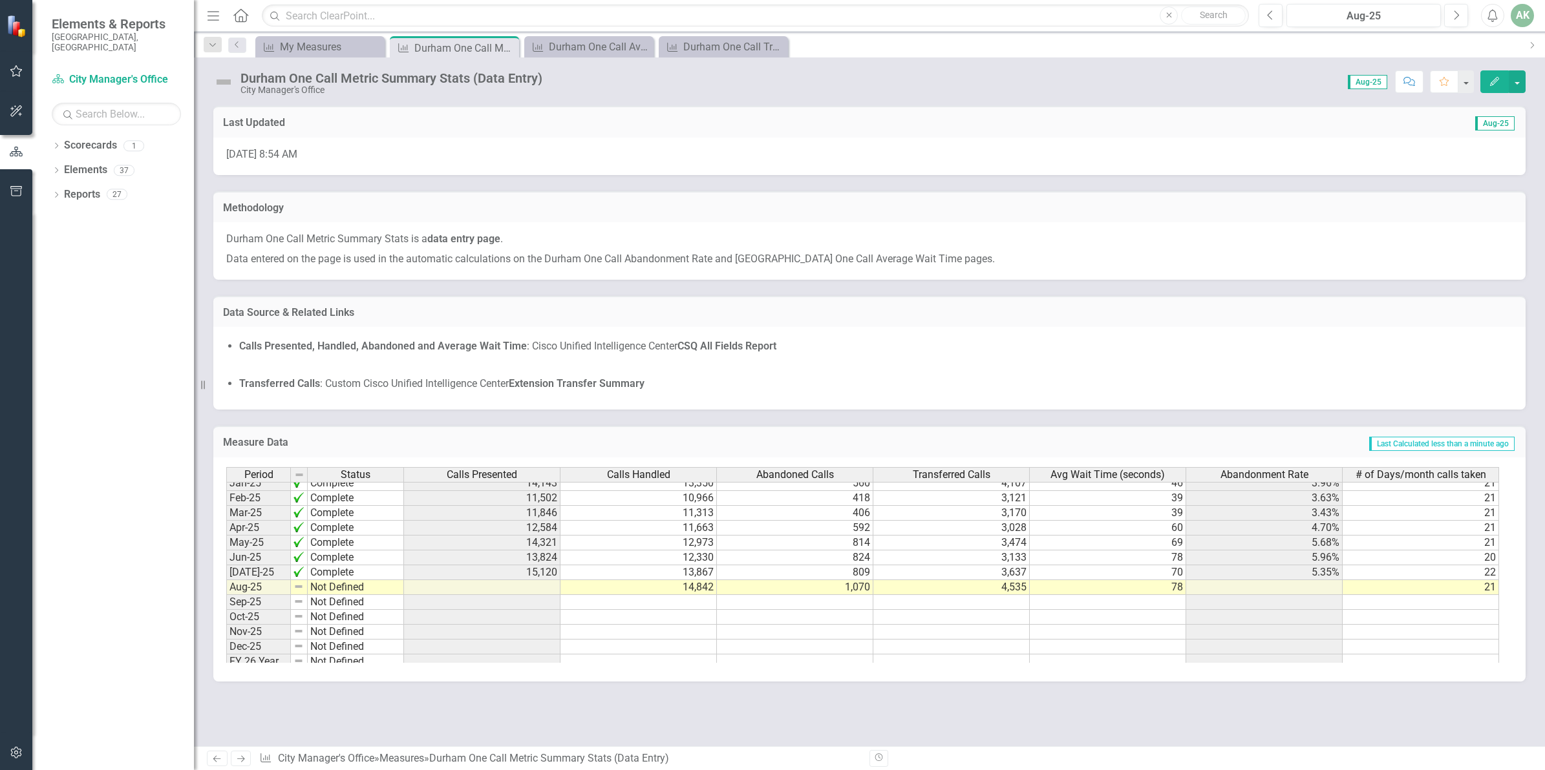
scroll to position [657, 0]
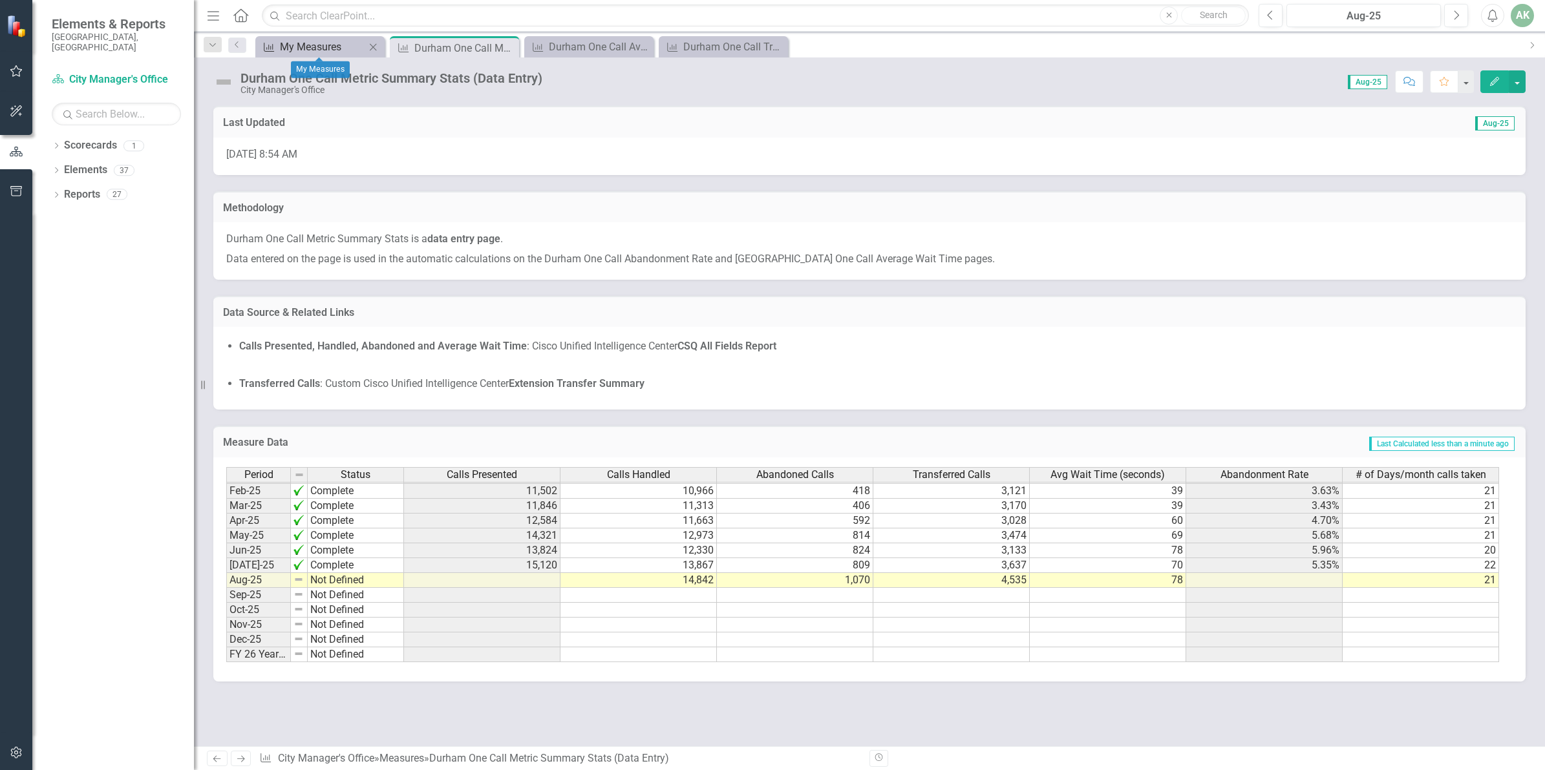
click at [289, 47] on div "My Measures" at bounding box center [322, 47] width 85 height 16
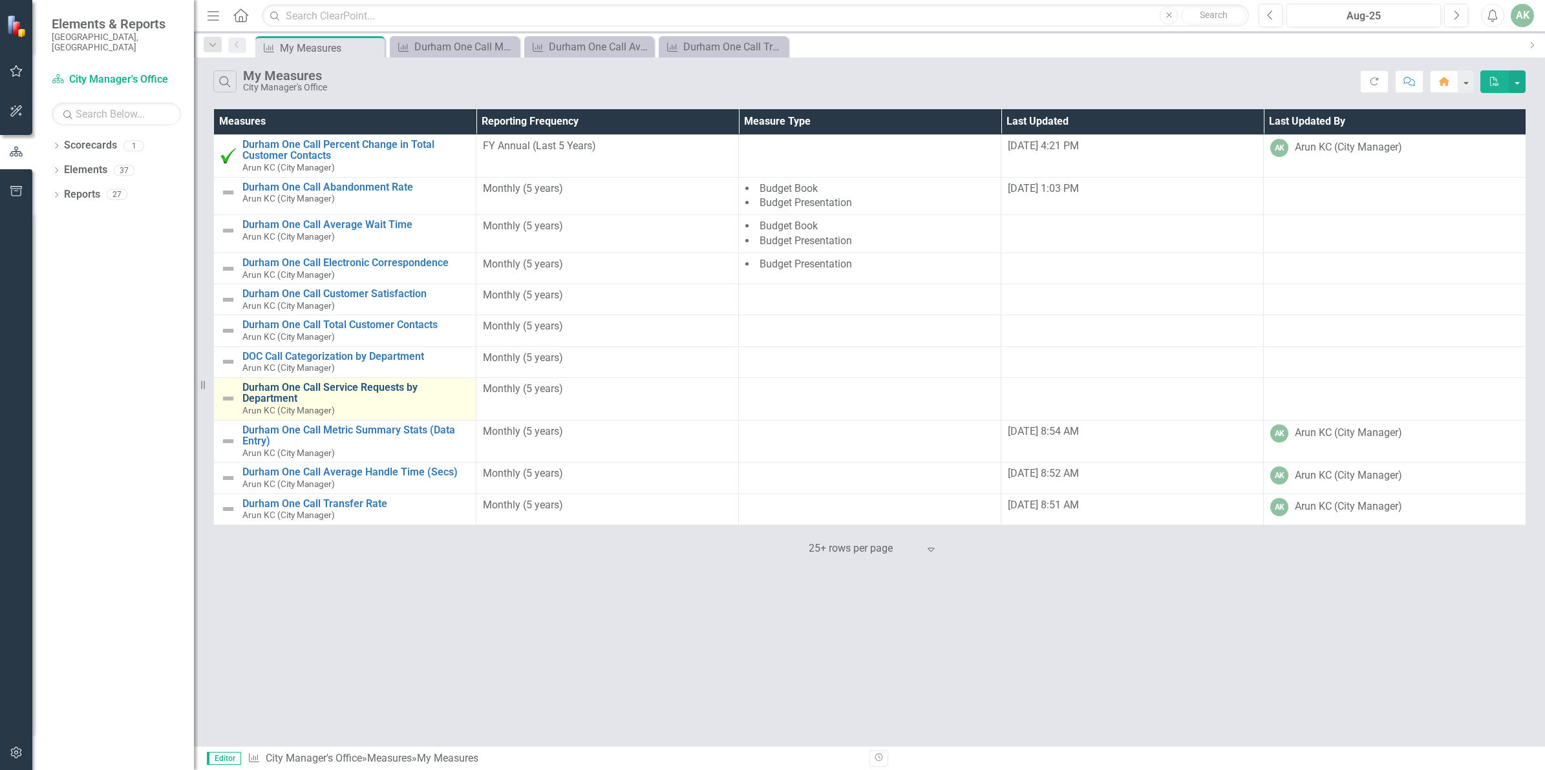
click at [333, 391] on link "Durham One Call Service Requests by Department" at bounding box center [355, 393] width 227 height 23
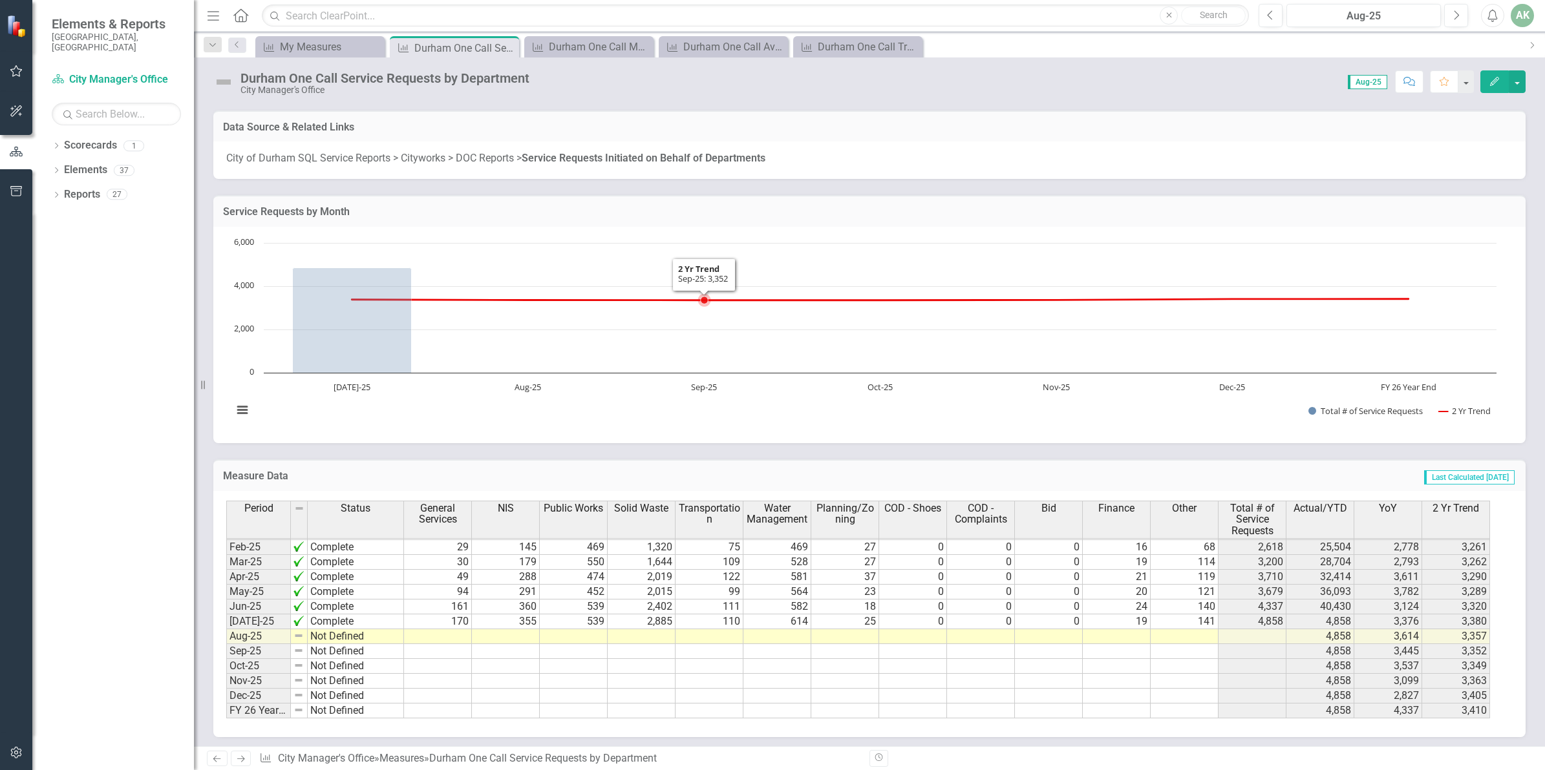
scroll to position [252, 0]
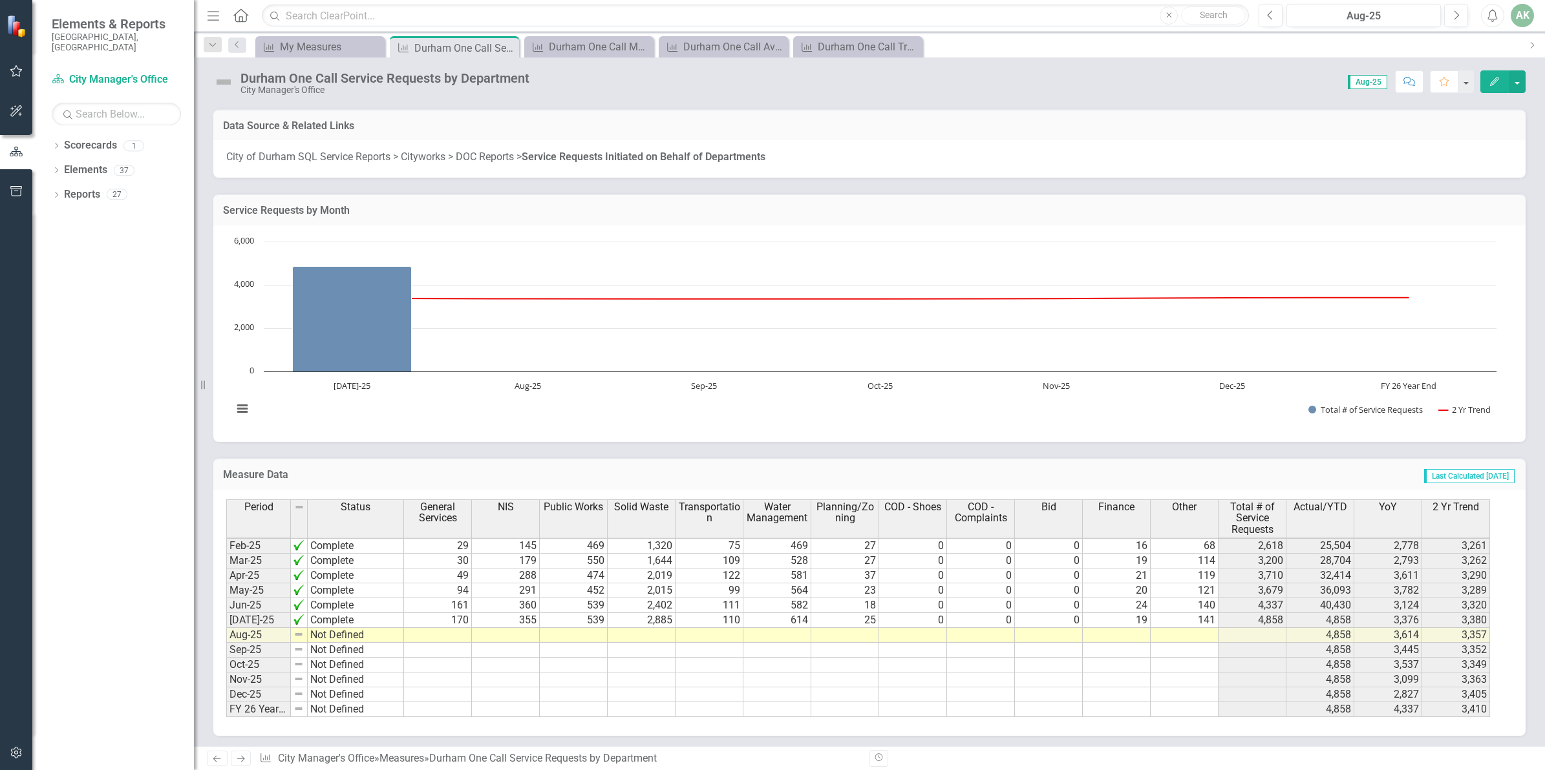
click at [458, 633] on tbody "Aug-23 Complete 243 309 357 2,000 139 769 40 0 0 0 16 36 3,909 7,318 6,313 4,84…" at bounding box center [858, 494] width 1264 height 447
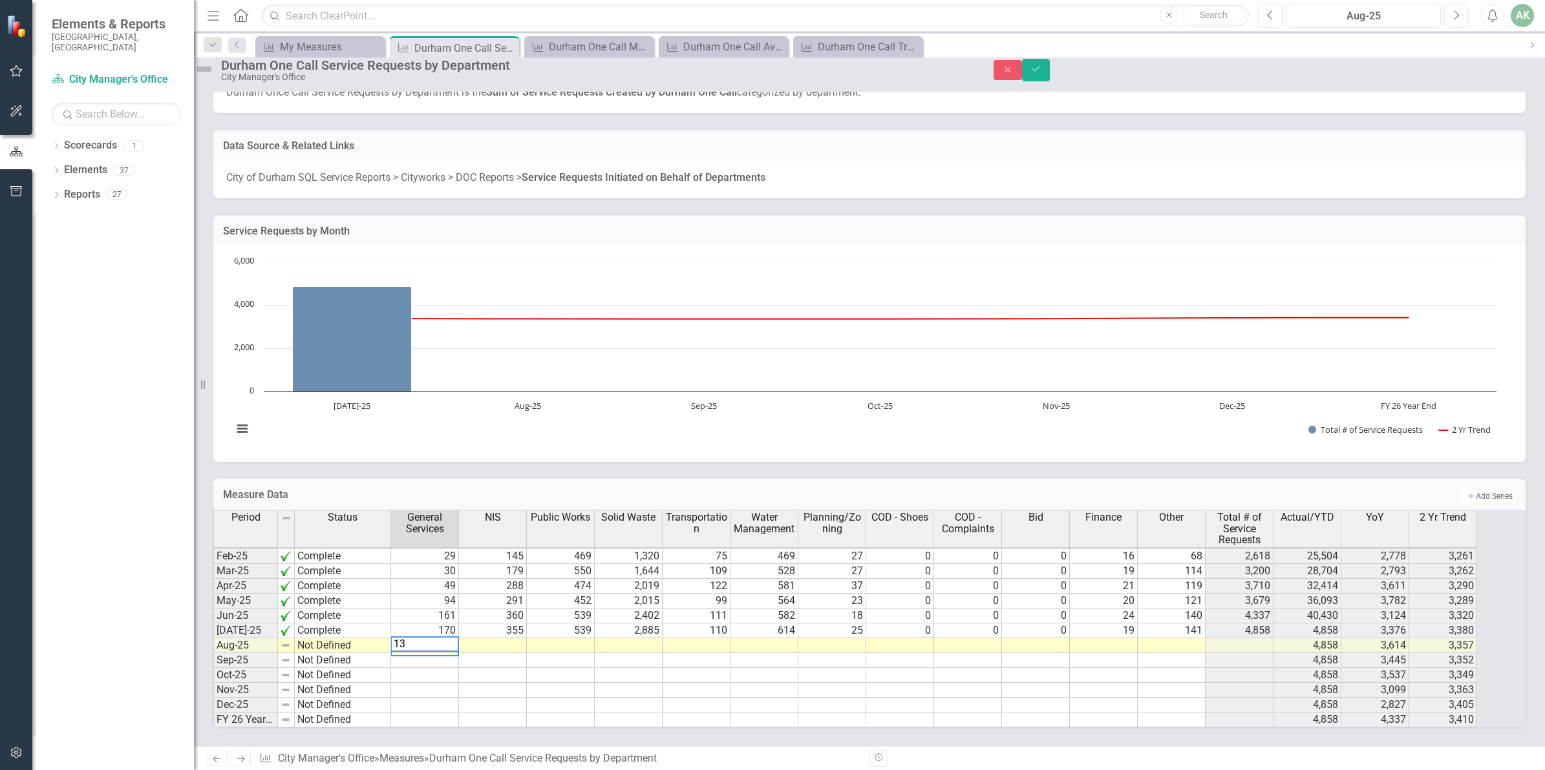
type textarea "131"
type textarea "384"
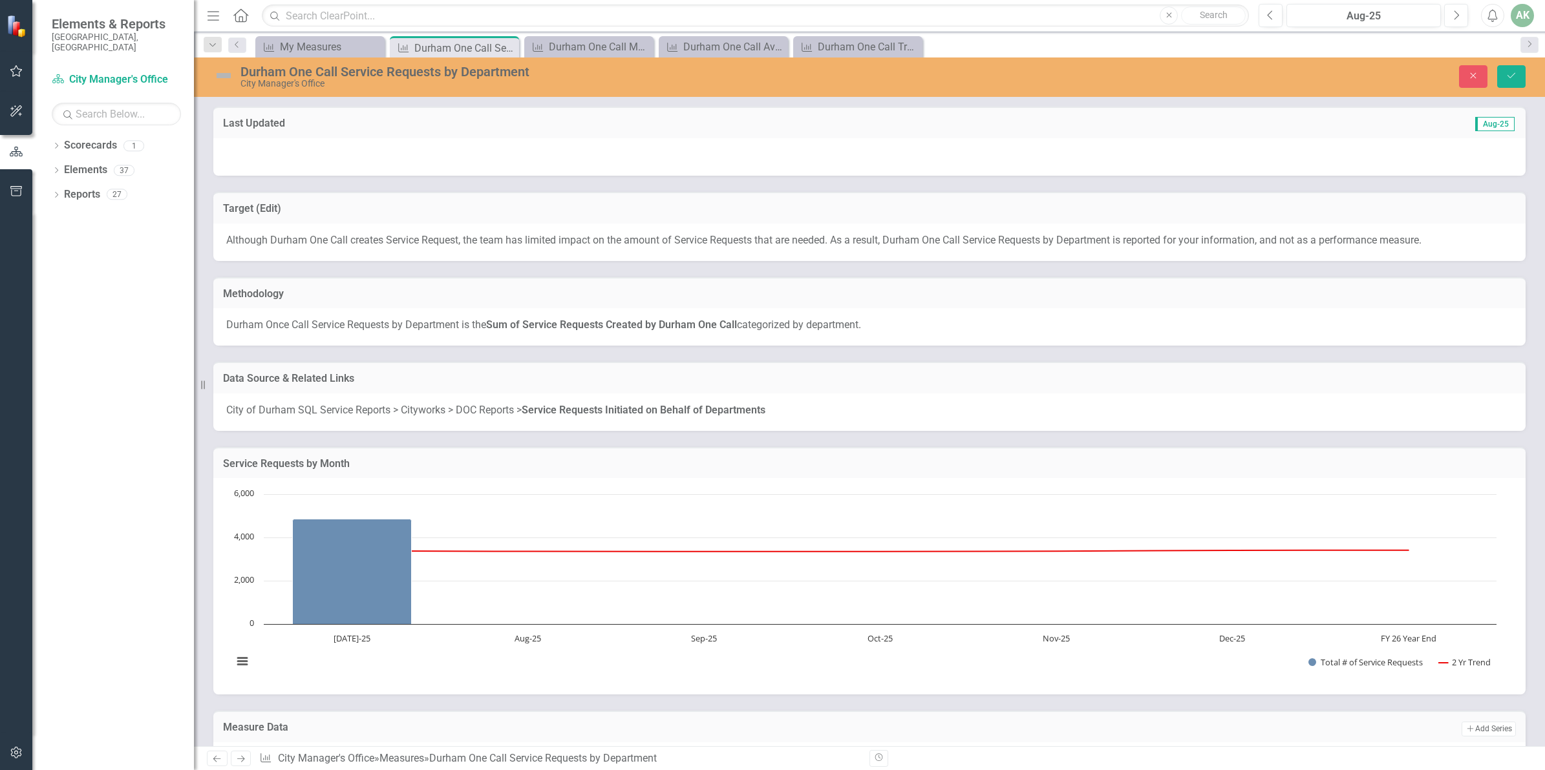
scroll to position [653, 0]
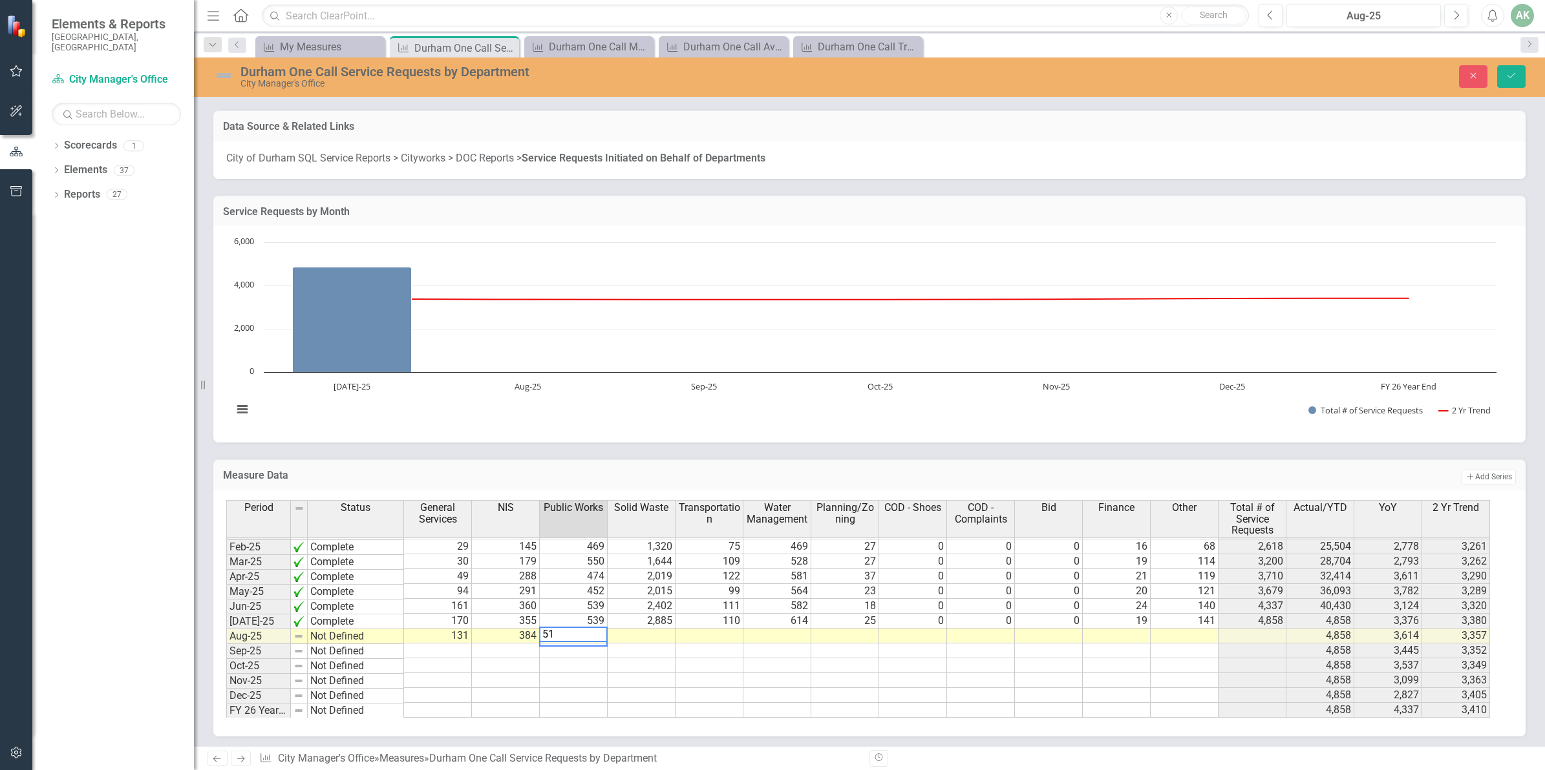
type textarea "510"
click at [650, 632] on td at bounding box center [642, 636] width 68 height 15
type textarea "2456"
type textarea "128"
type textarea "527"
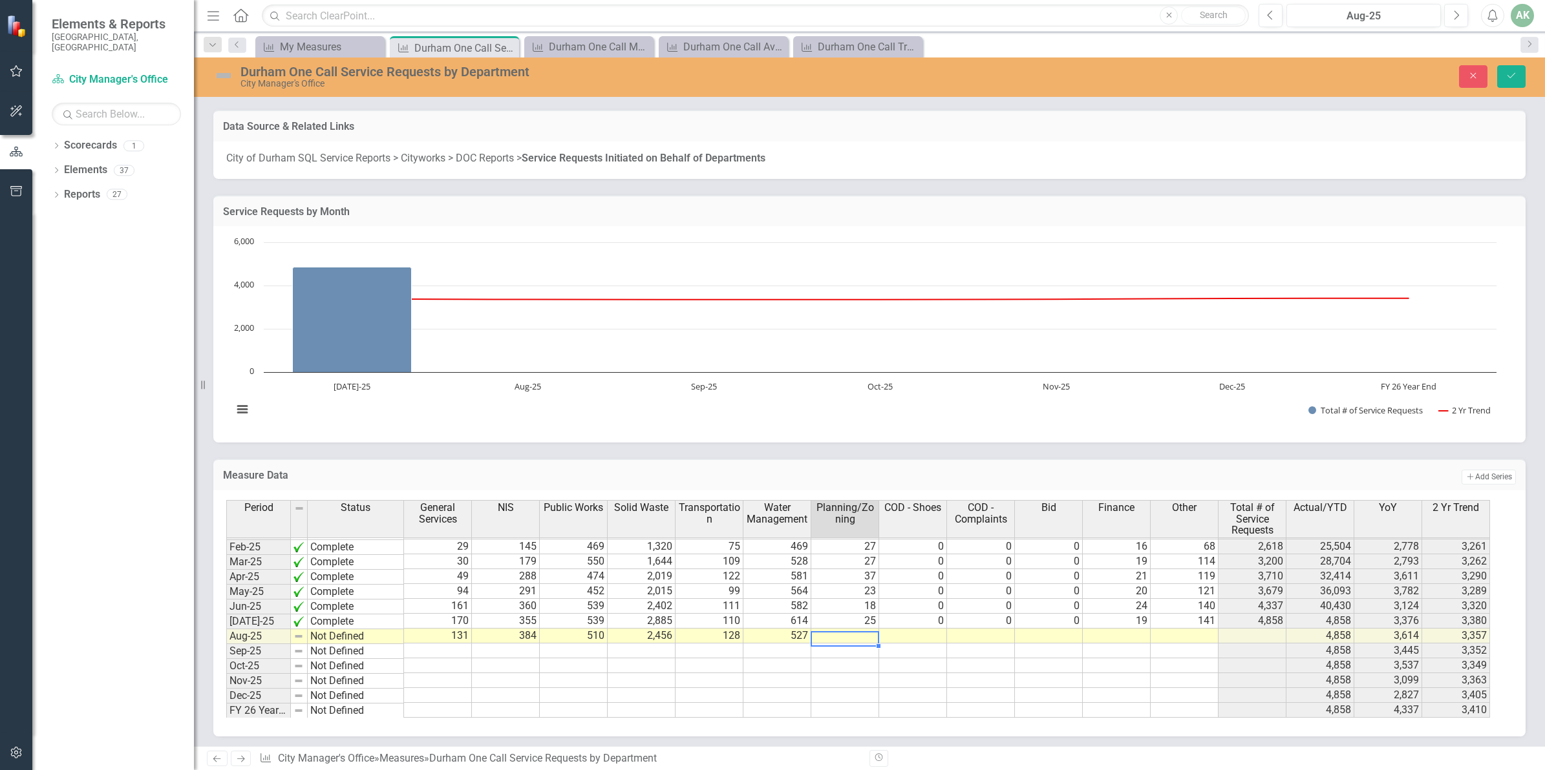
type textarea "35"
type textarea "0"
click at [1132, 629] on td at bounding box center [1117, 636] width 68 height 15
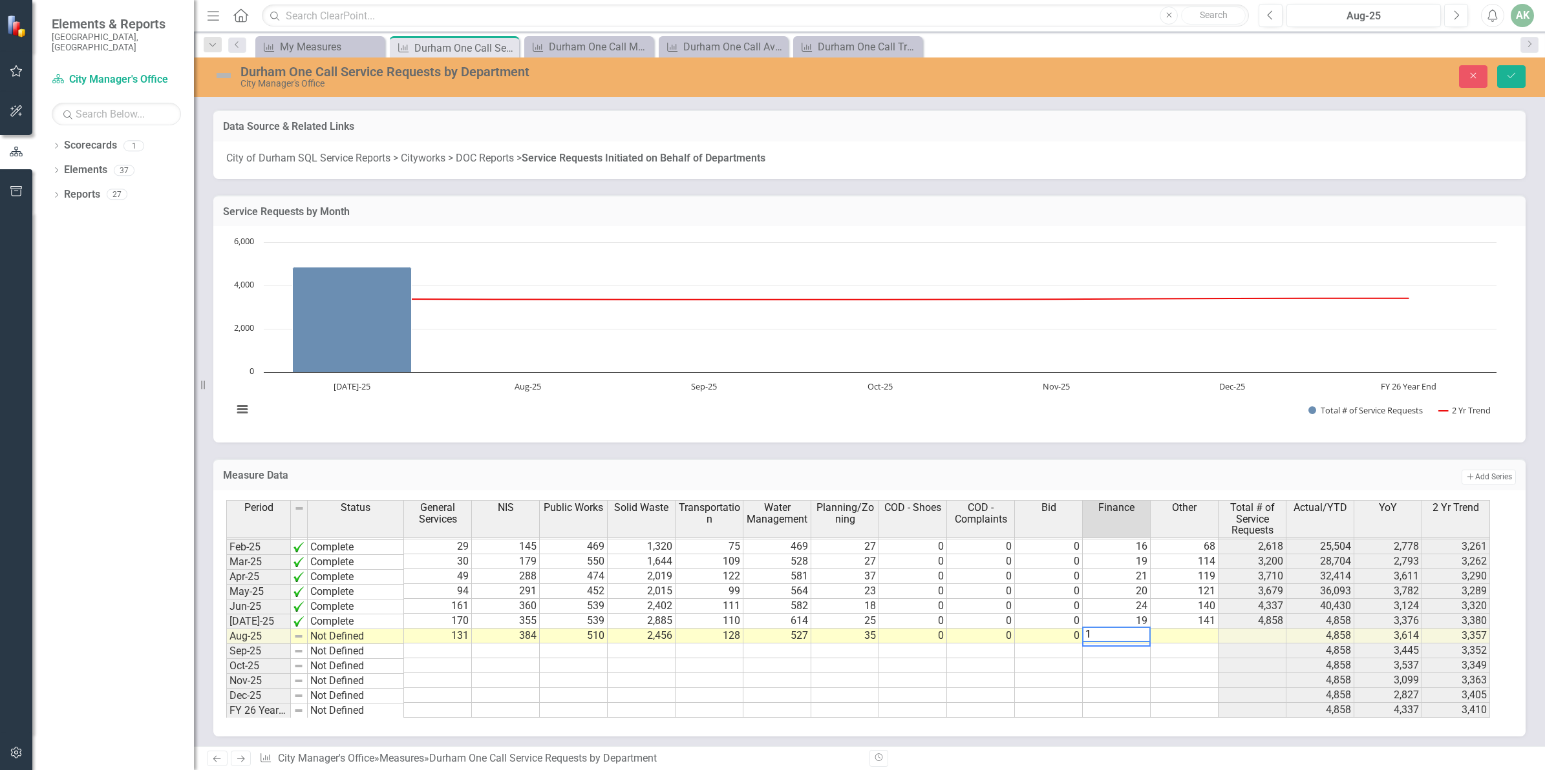
type textarea "15"
type textarea "202"
click at [1514, 78] on icon "Save" at bounding box center [1511, 75] width 12 height 9
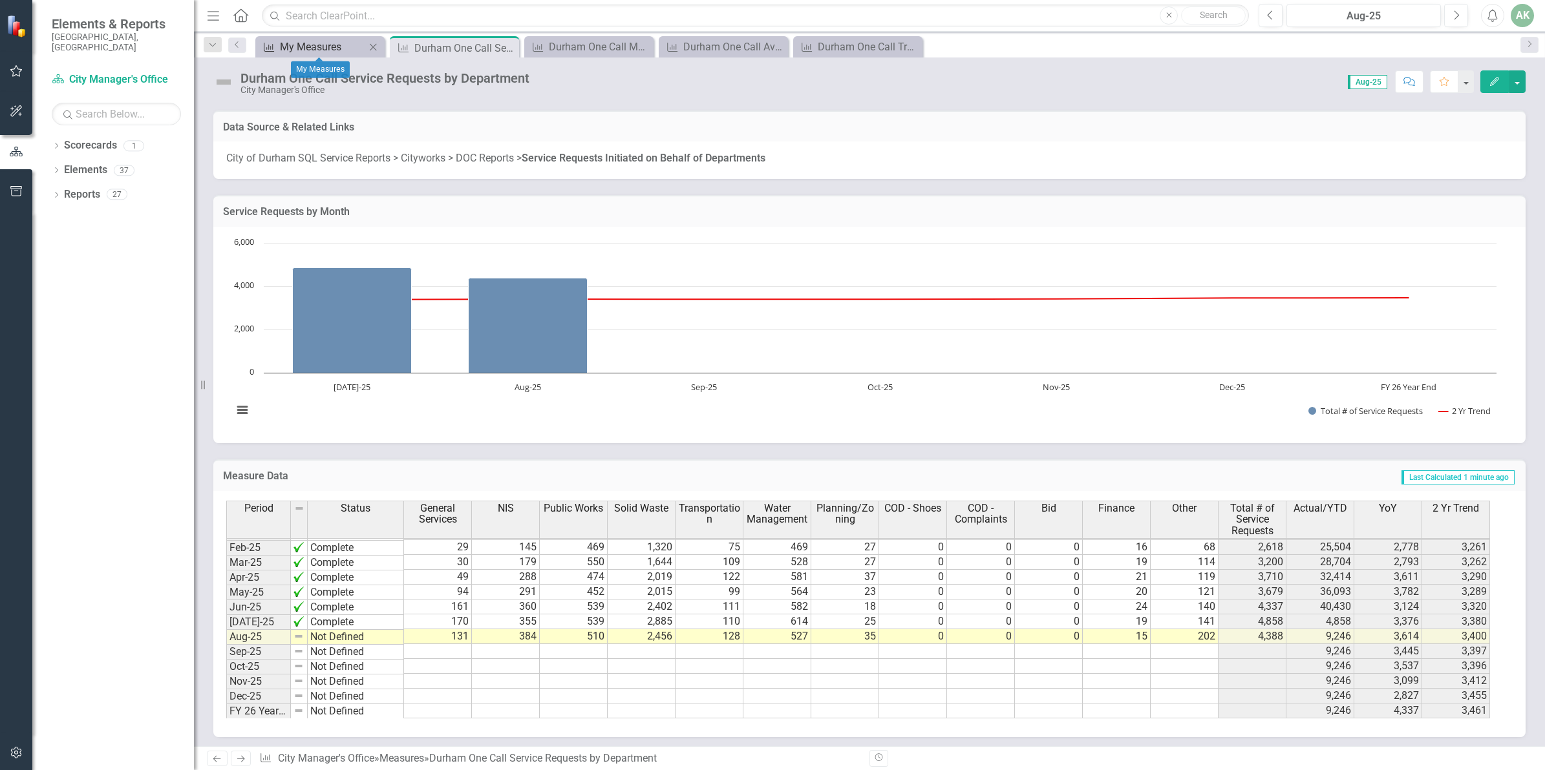
click at [312, 45] on div "My Measures" at bounding box center [322, 47] width 85 height 16
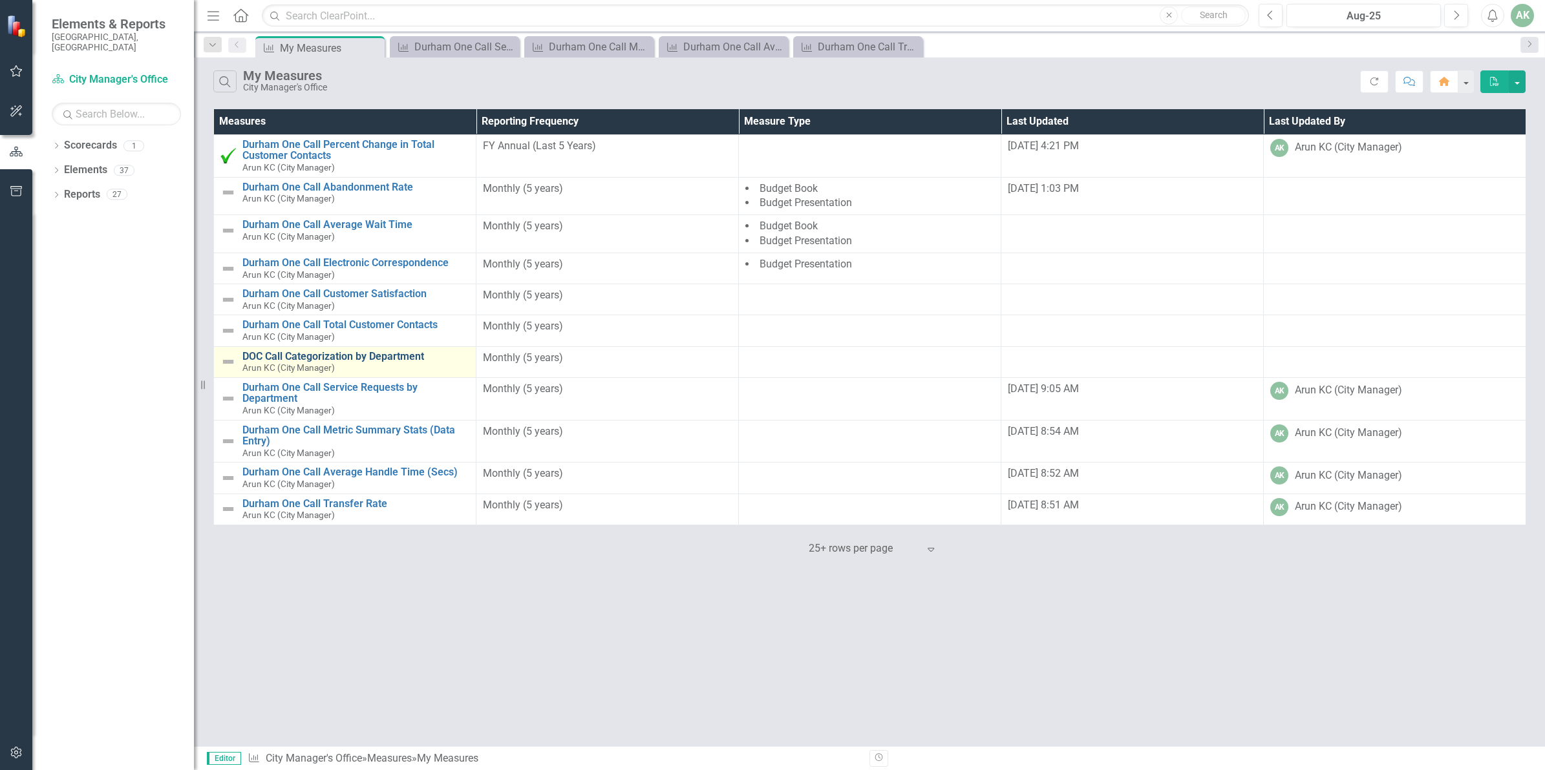
click at [372, 357] on link "DOC Call Categorization by Department" at bounding box center [355, 357] width 227 height 12
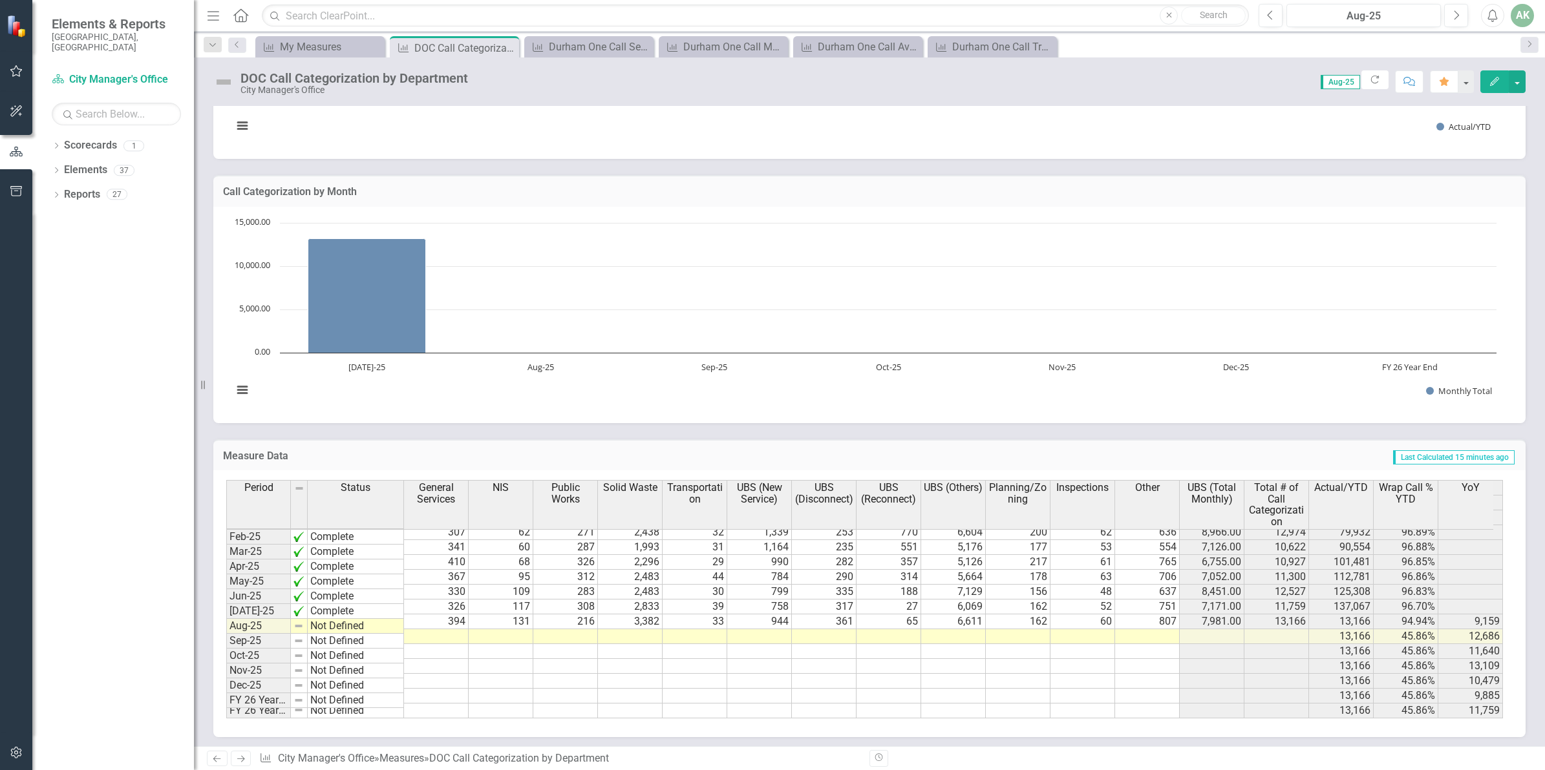
scroll to position [536, 0]
click at [452, 622] on tbody "Dec-23 Not Defined Jan-24 Not Defined Feb-24 Not Defined Mar-24 Not Defined Apr…" at bounding box center [864, 523] width 1277 height 387
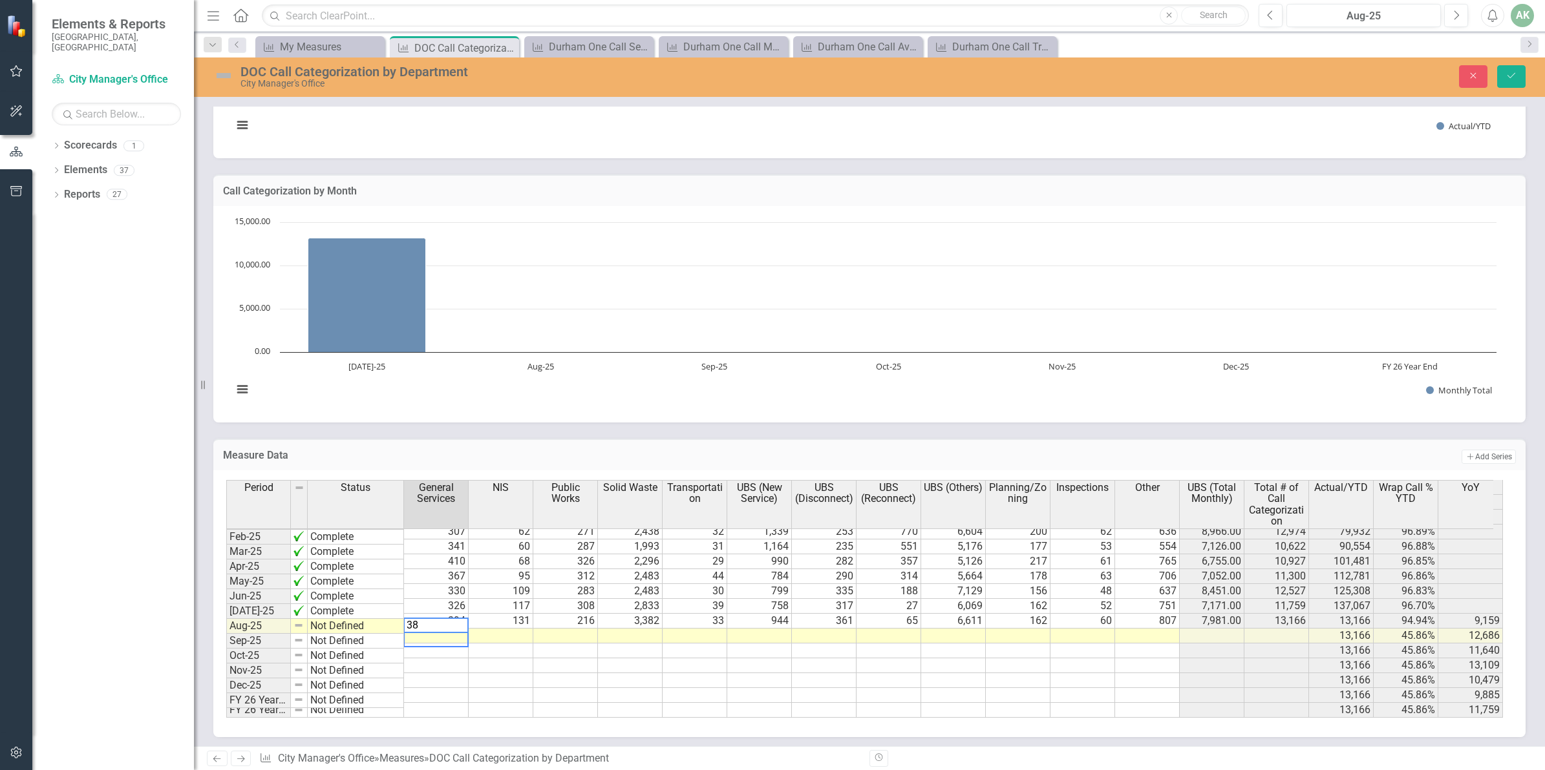
type textarea "383"
type textarea "148"
type textarea "203"
type textarea "3235"
type textarea "54"
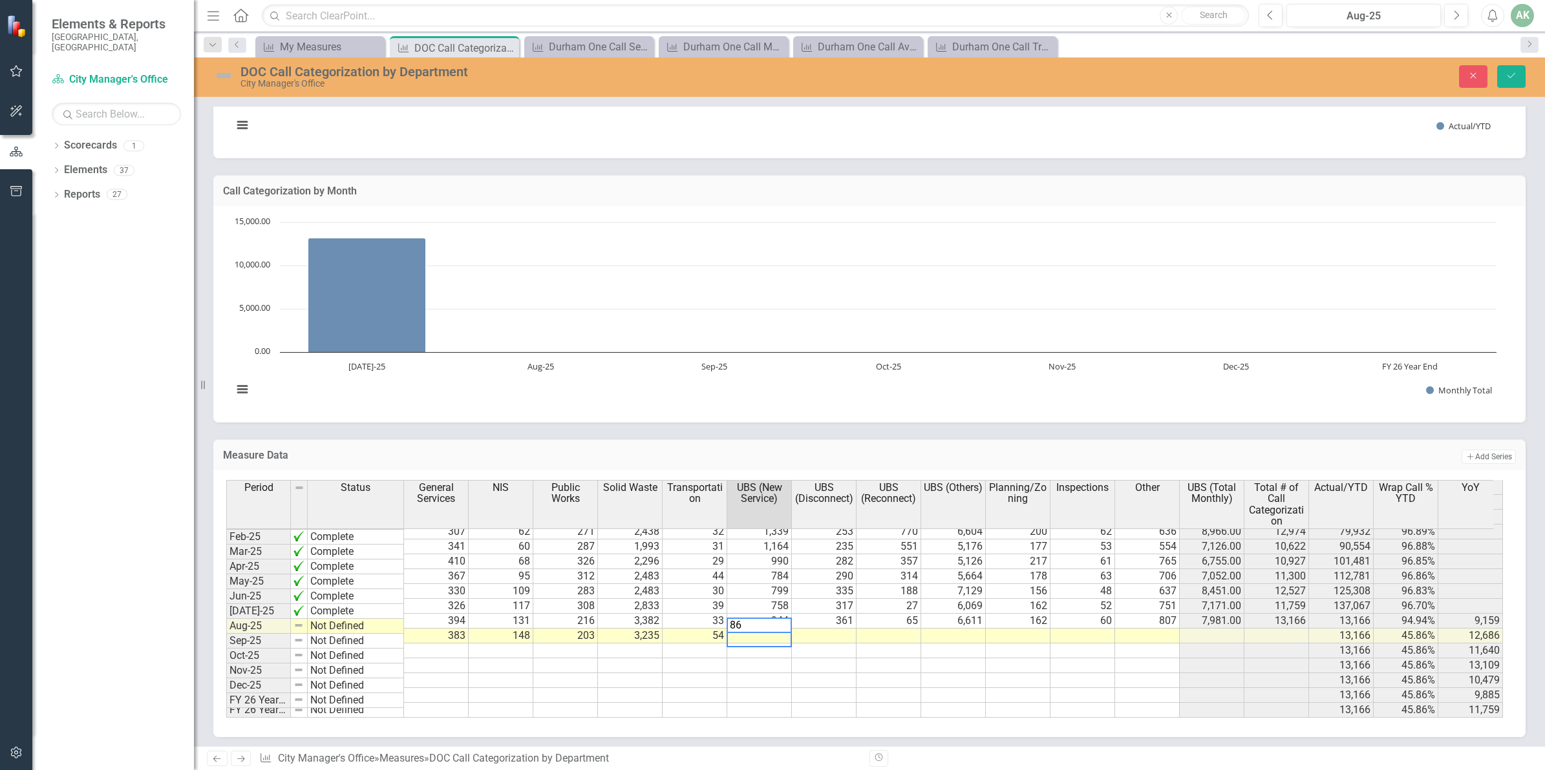
type textarea "863"
type textarea "296"
type textarea "431"
type textarea "7391"
type textarea "144"
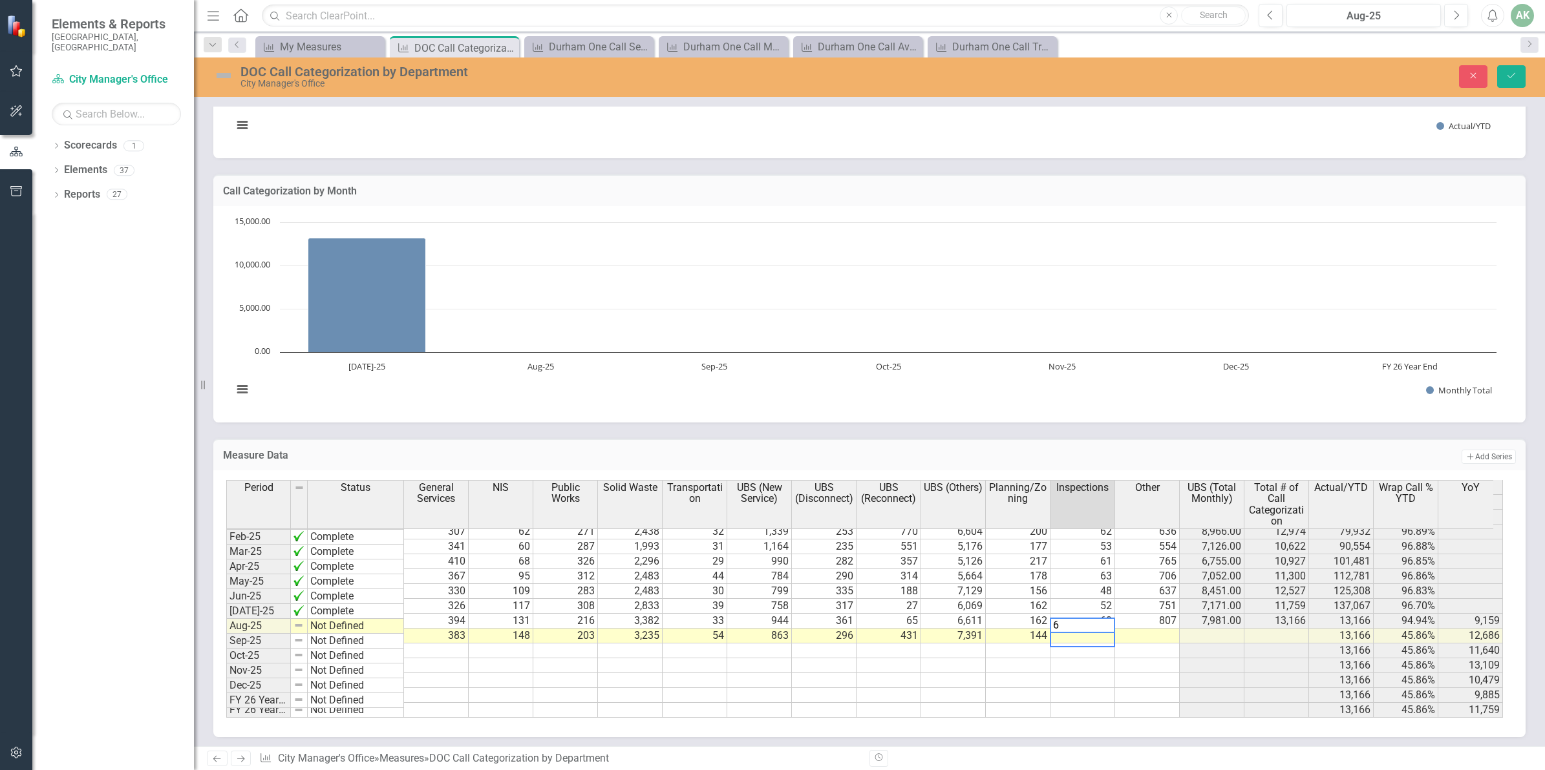
type textarea "68"
type textarea "899"
click at [1504, 73] on button "Save" at bounding box center [1511, 76] width 28 height 23
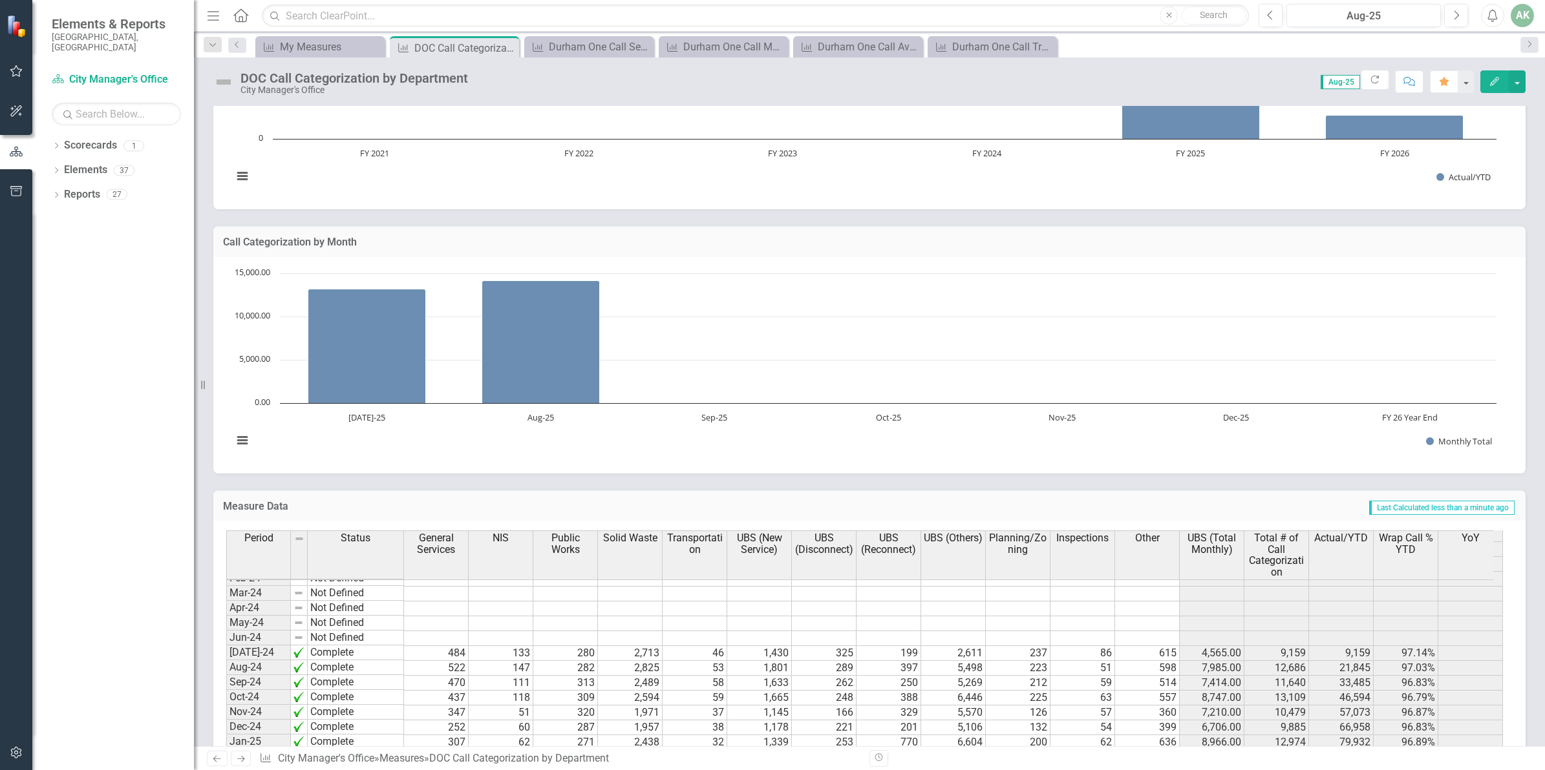
scroll to position [653, 0]
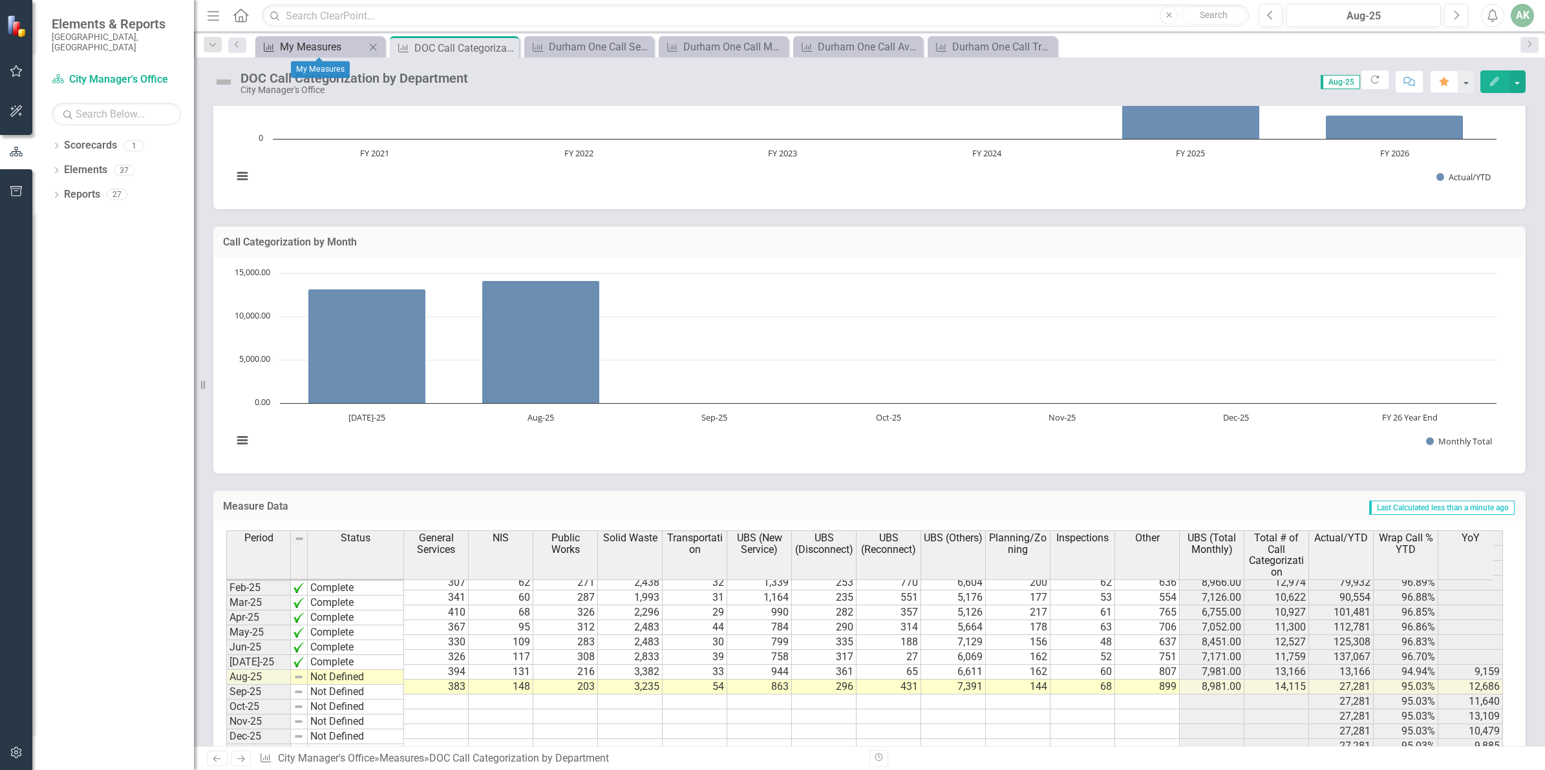
click at [327, 47] on div "My Measures" at bounding box center [322, 47] width 85 height 16
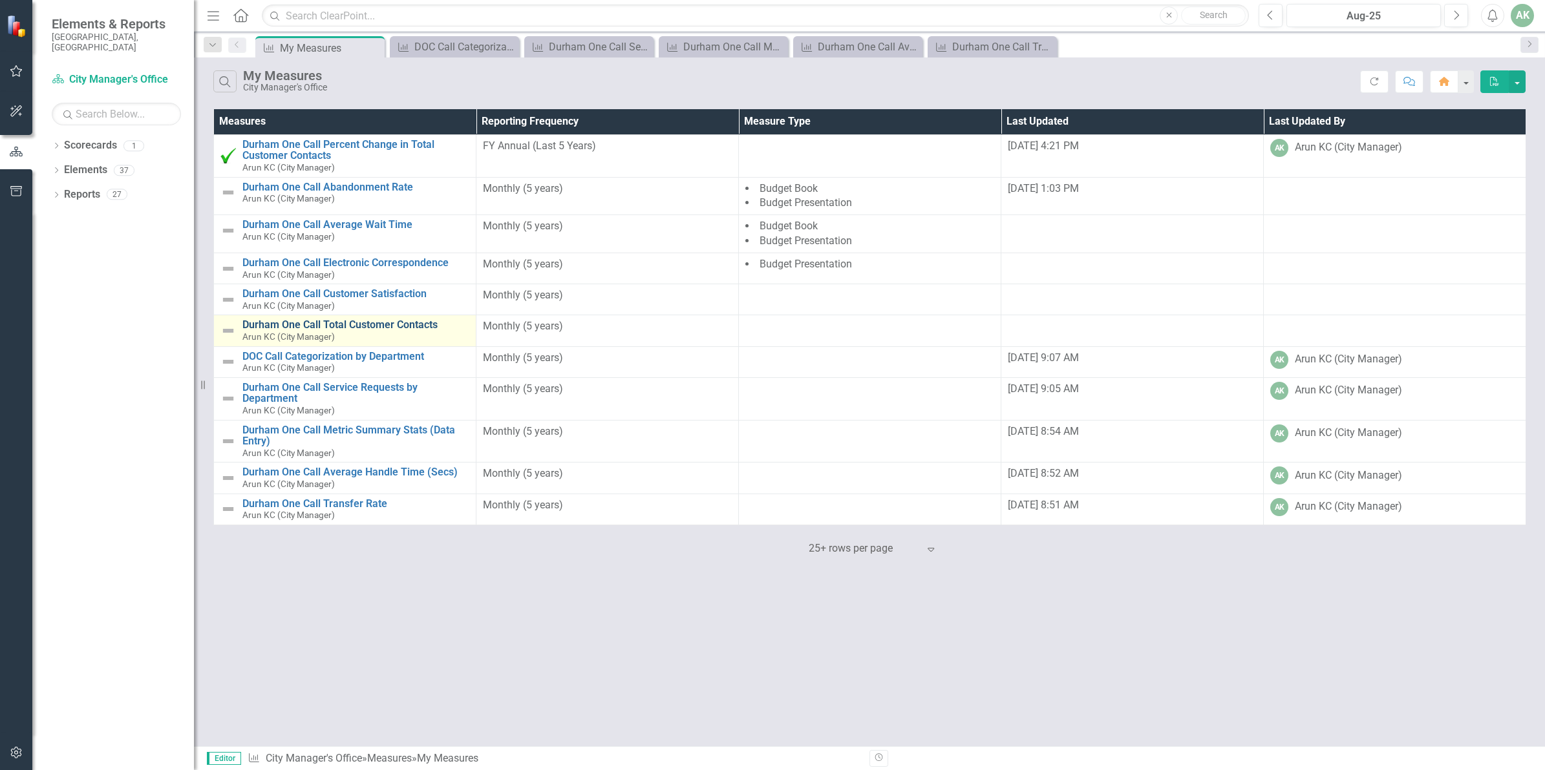
click at [341, 325] on link "Durham One Call Total Customer Contacts" at bounding box center [355, 325] width 227 height 12
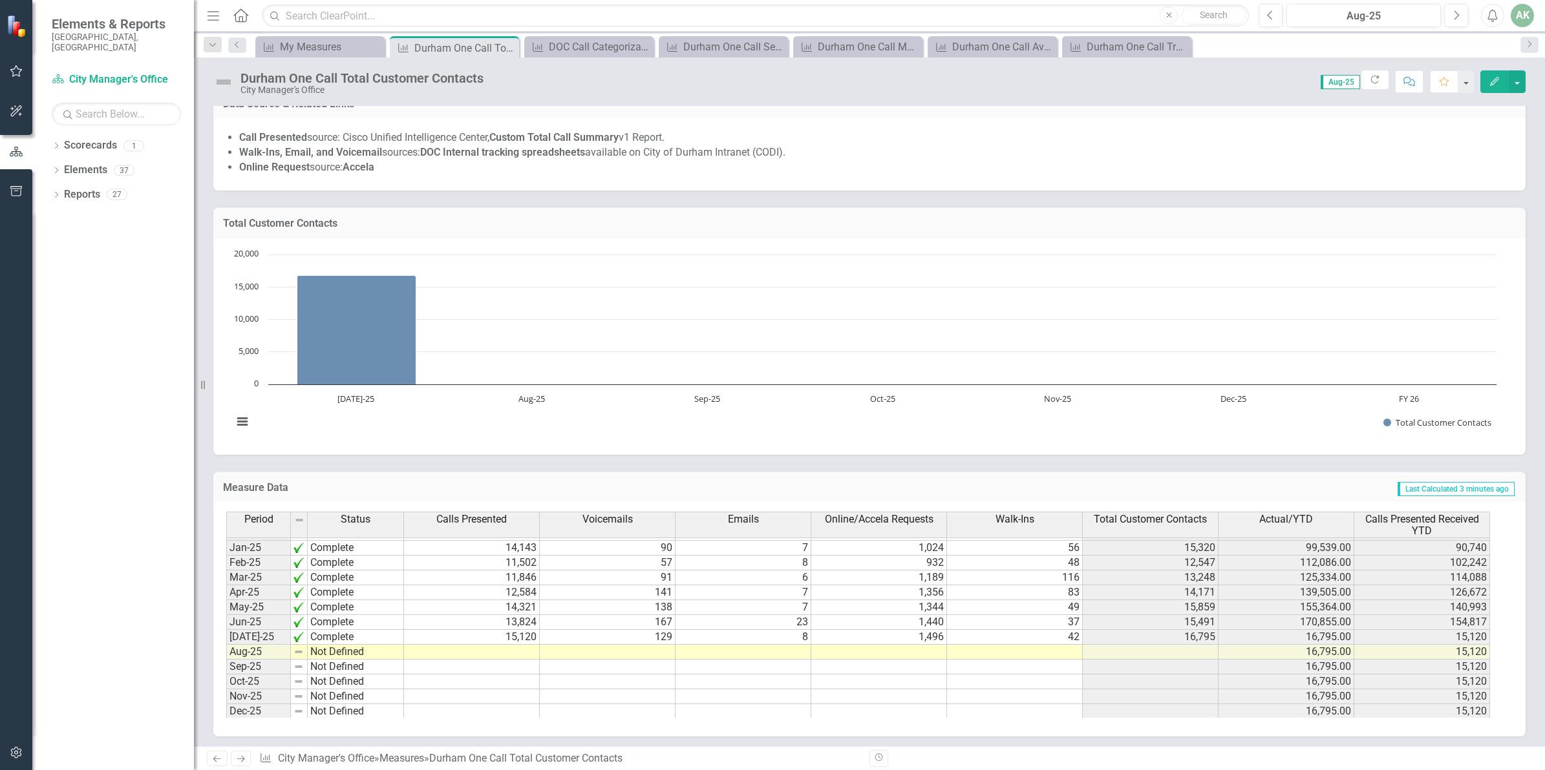
scroll to position [646, 0]
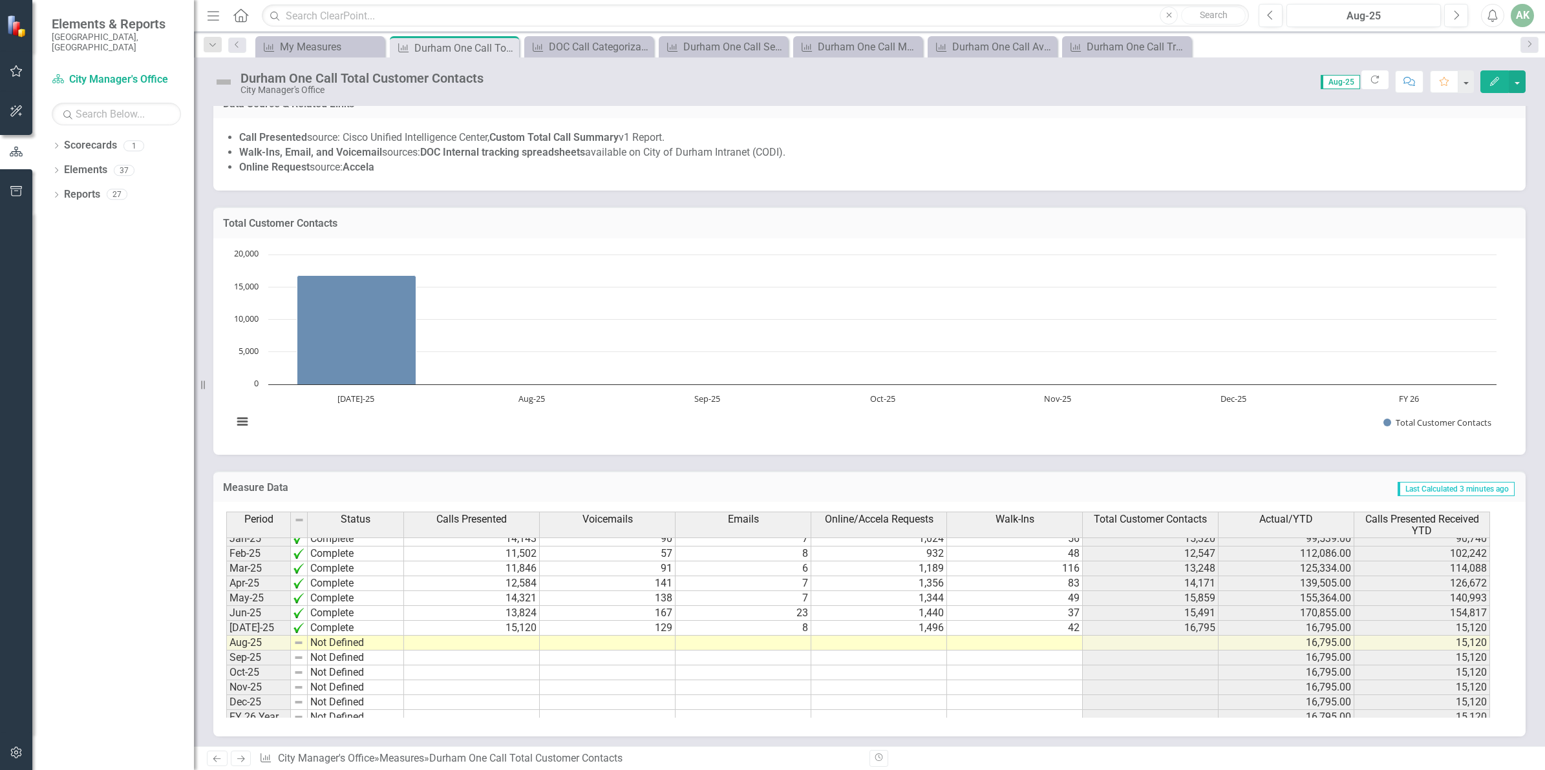
click at [488, 645] on td at bounding box center [472, 643] width 136 height 15
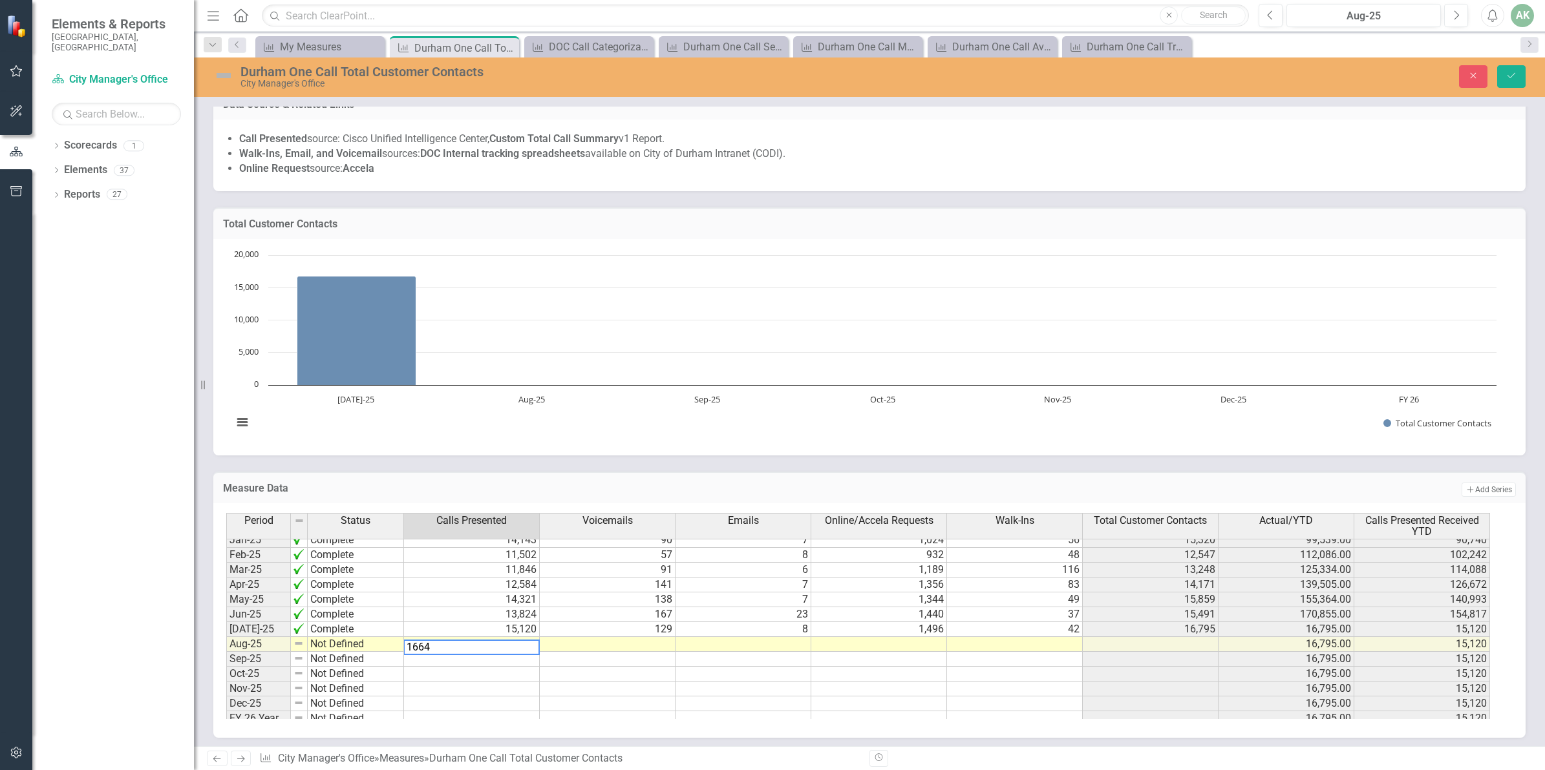
type textarea "16640"
type textarea "205"
type textarea "15"
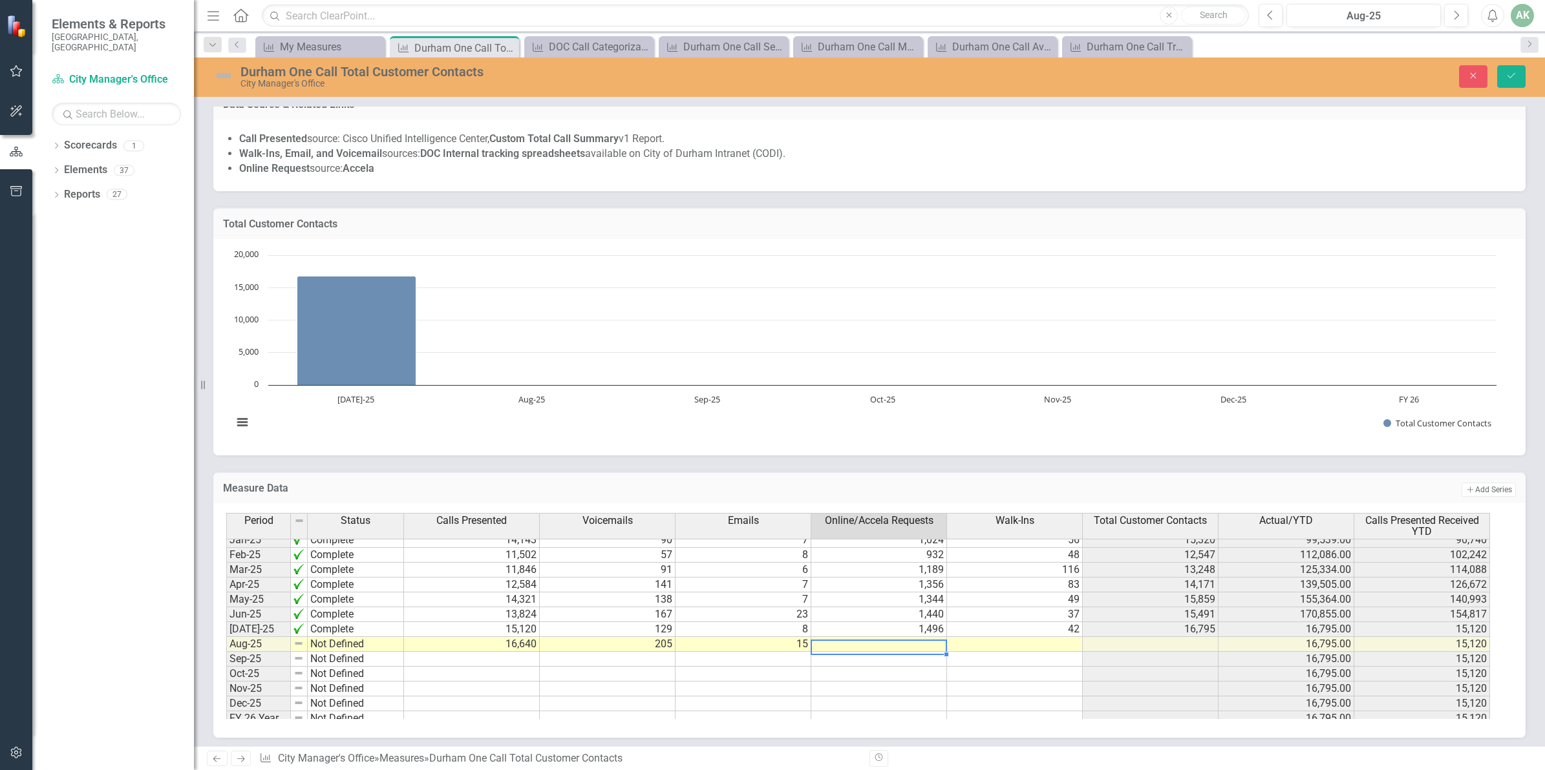
click at [919, 647] on td at bounding box center [879, 644] width 136 height 15
type textarea "1368"
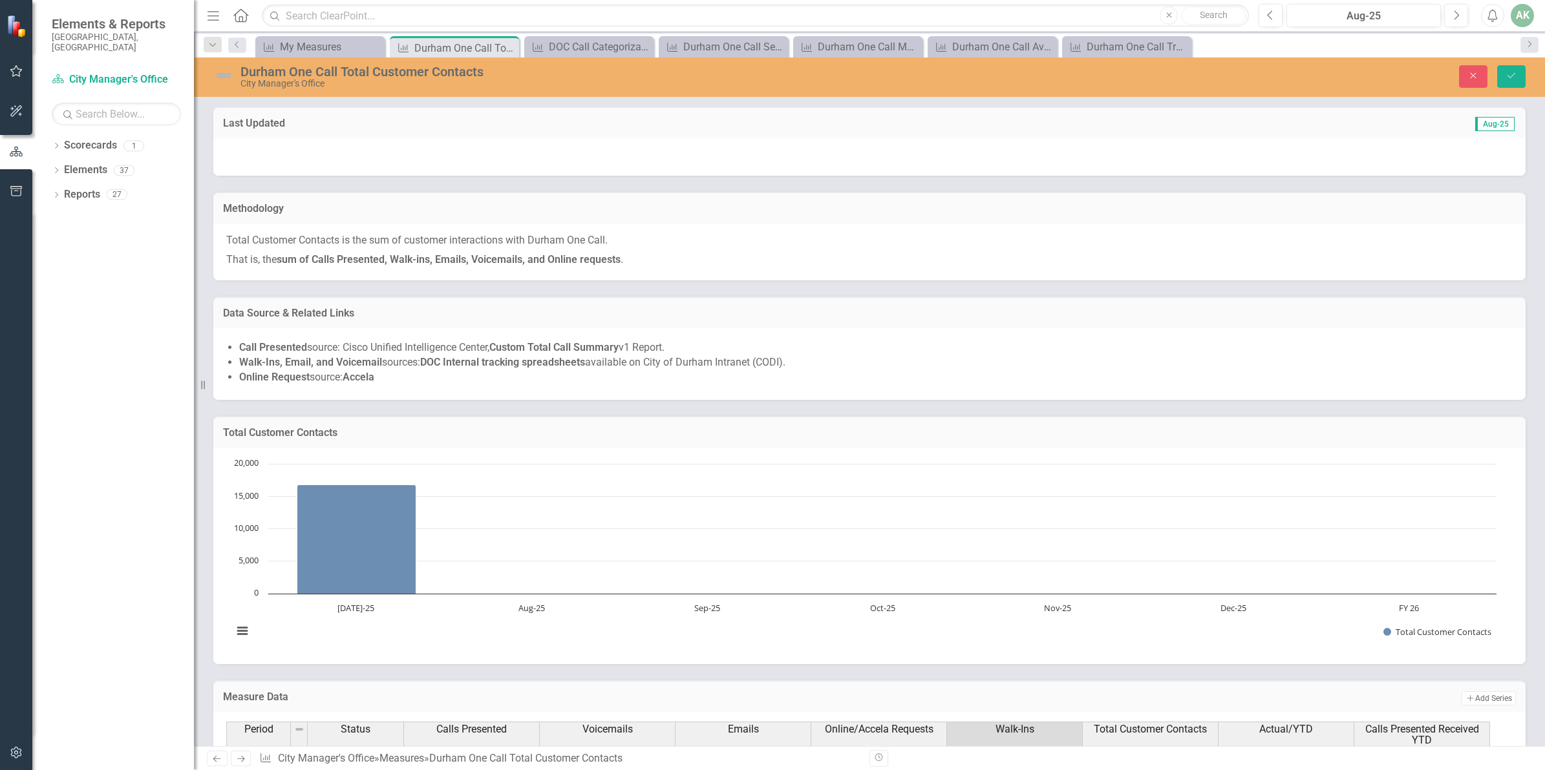
scroll to position [646, 0]
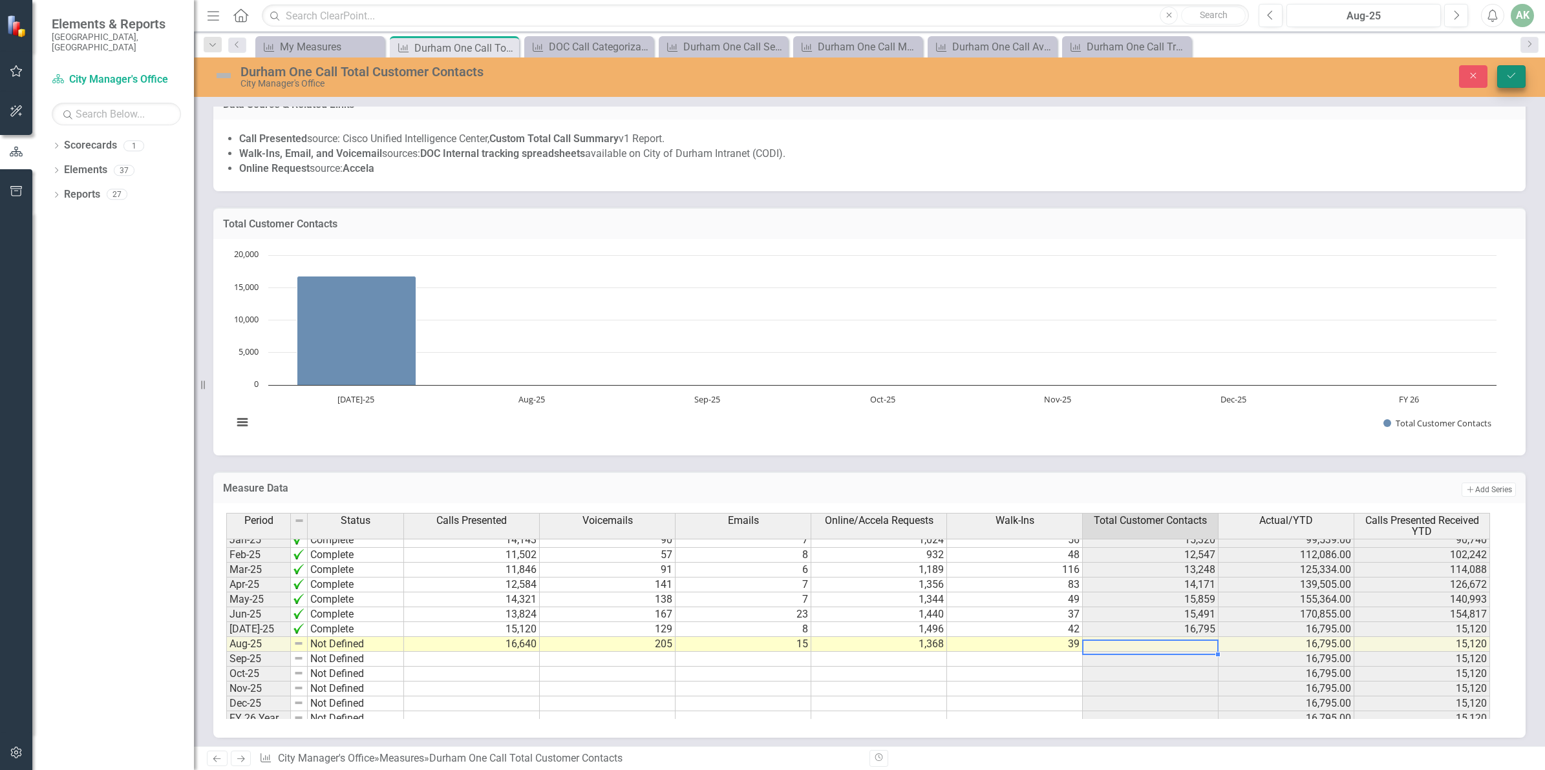
type textarea "39"
click at [1514, 76] on icon "Save" at bounding box center [1511, 75] width 12 height 9
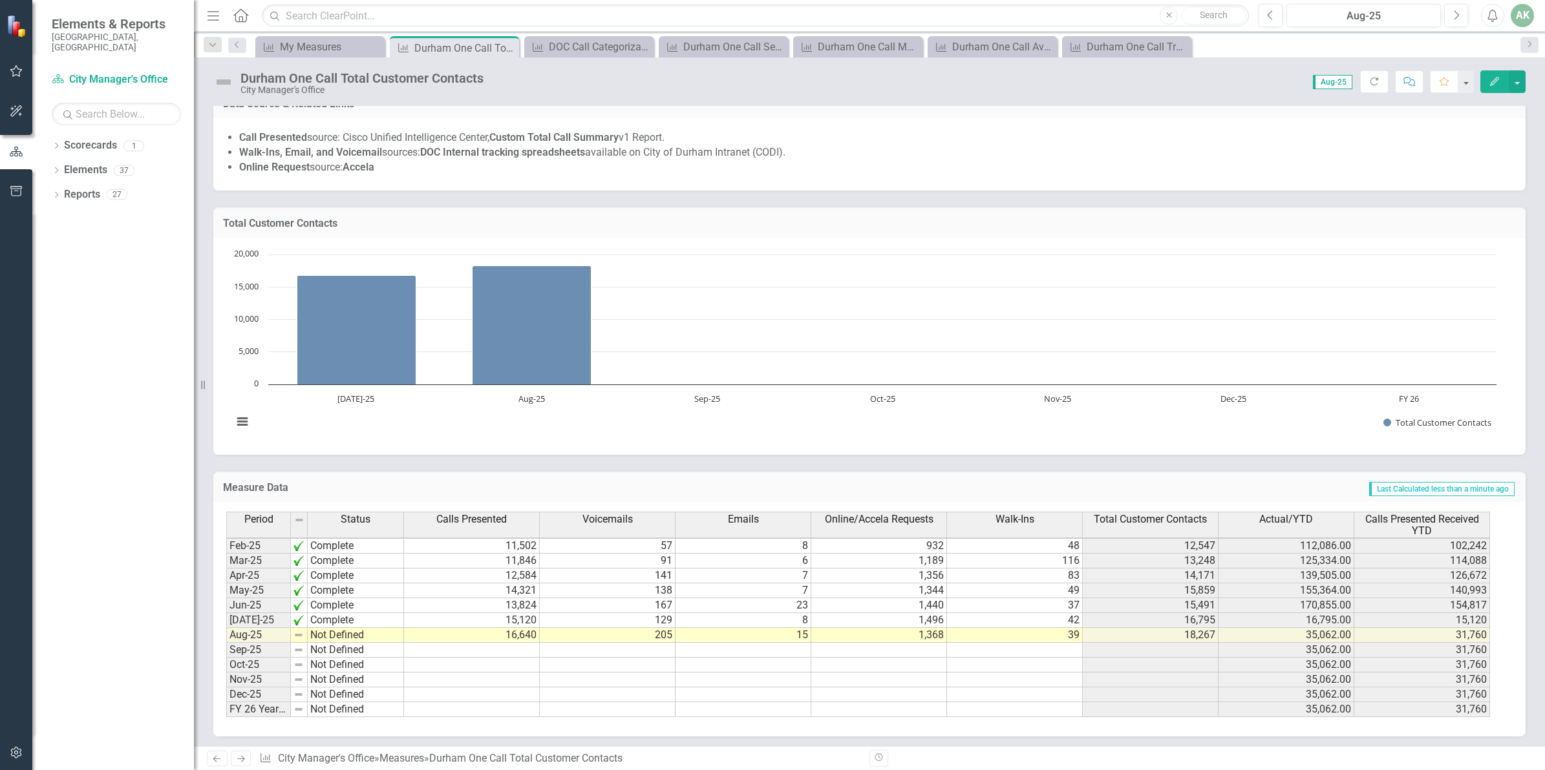
scroll to position [210, 0]
click at [292, 36] on div "Measure My Measures Close" at bounding box center [319, 46] width 129 height 21
drag, startPoint x: 292, startPoint y: 36, endPoint x: 291, endPoint y: 47, distance: 11.0
click at [291, 47] on div "My Measures" at bounding box center [322, 47] width 85 height 16
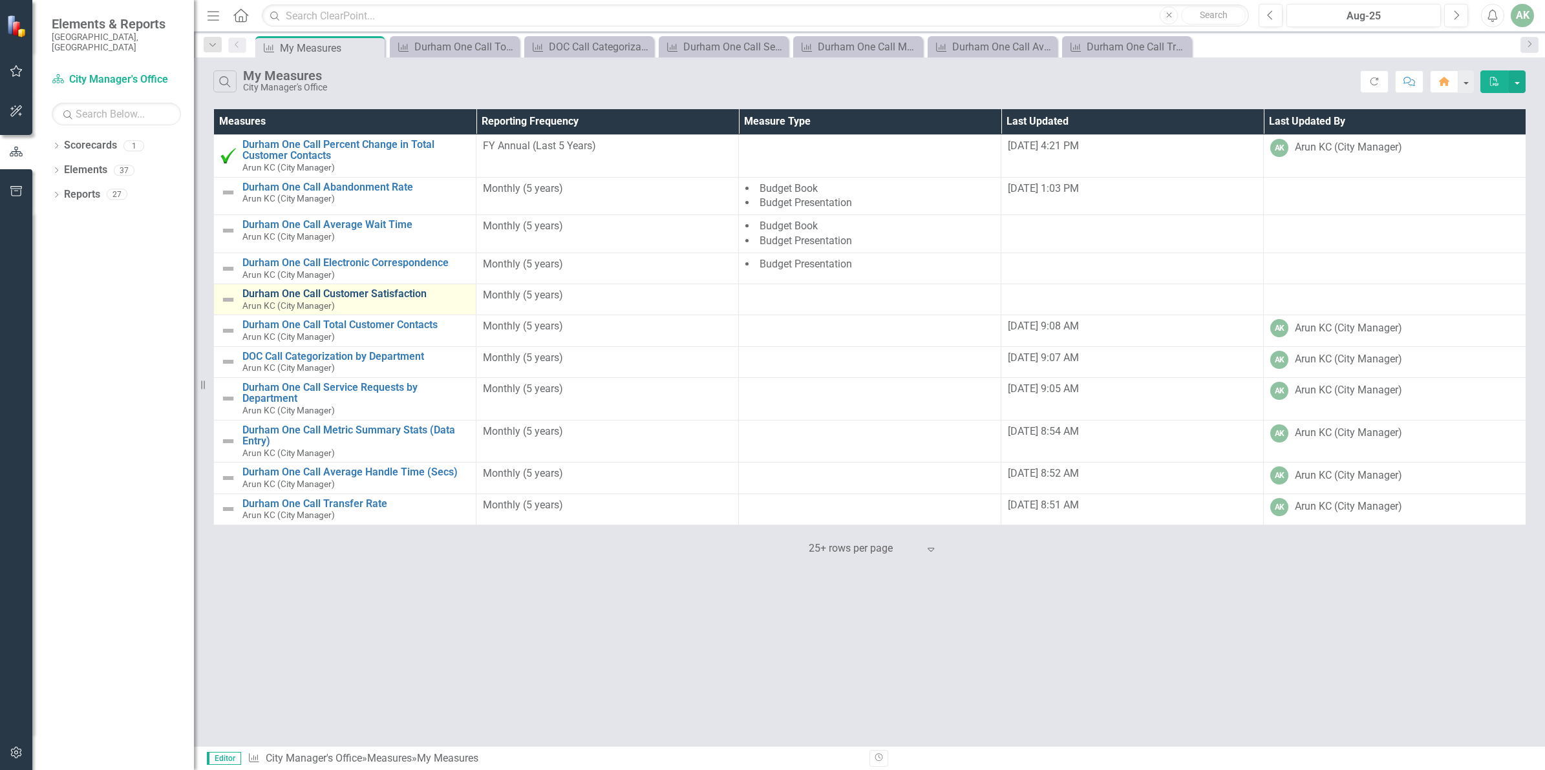
click at [369, 292] on link "Durham One Call Customer Satisfaction" at bounding box center [355, 294] width 227 height 12
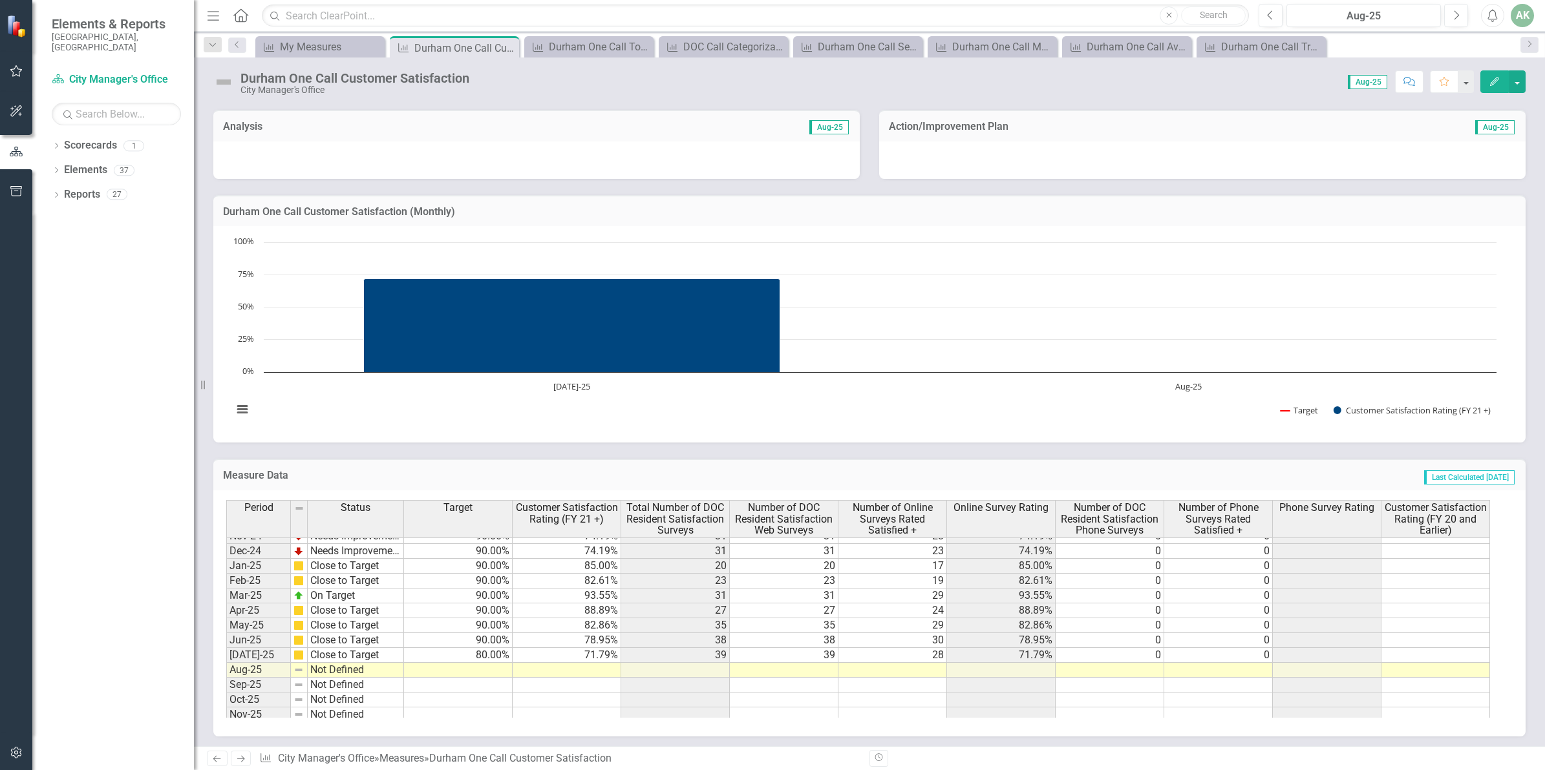
scroll to position [653, 0]
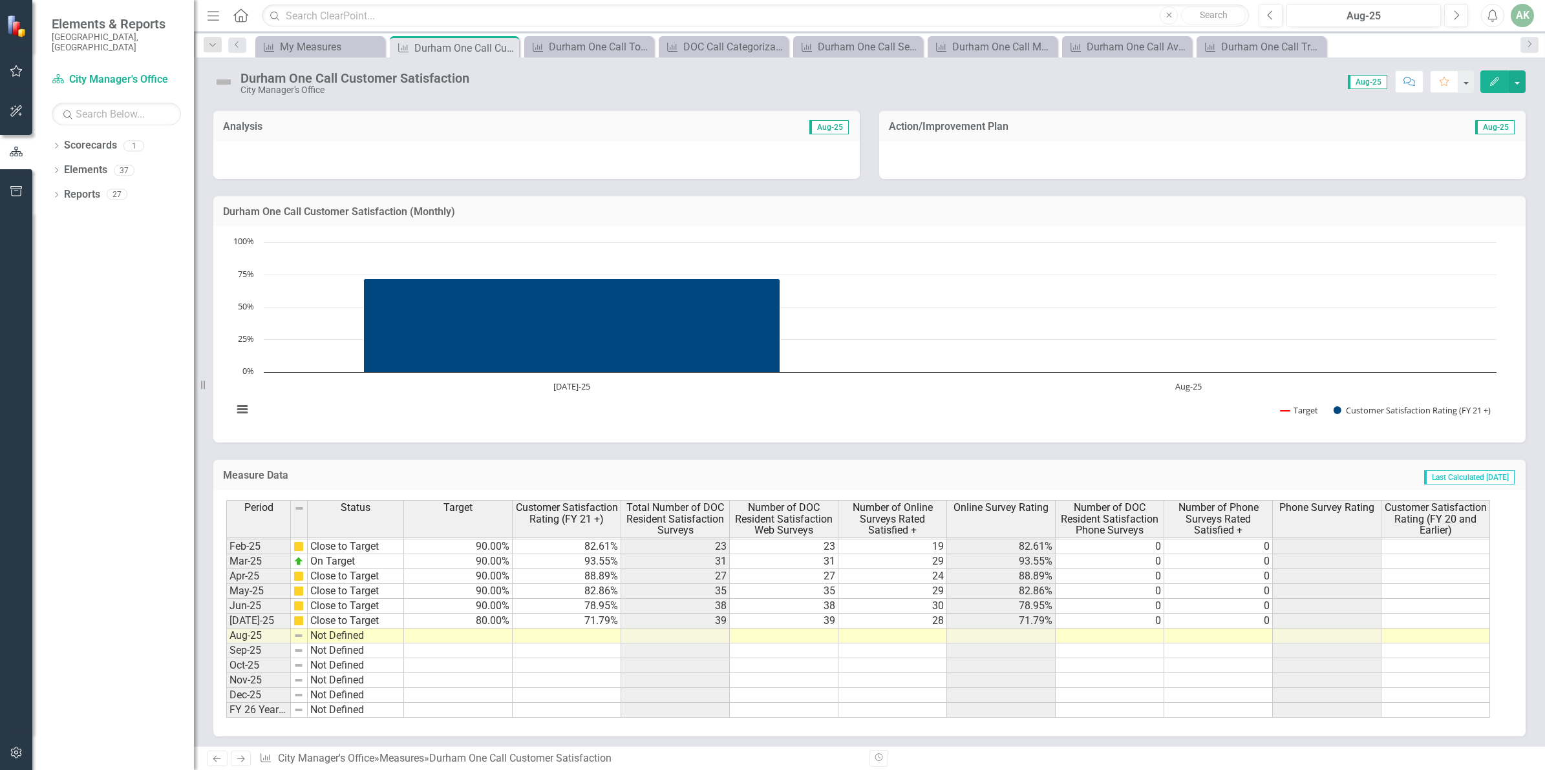
click at [487, 634] on td at bounding box center [458, 636] width 109 height 15
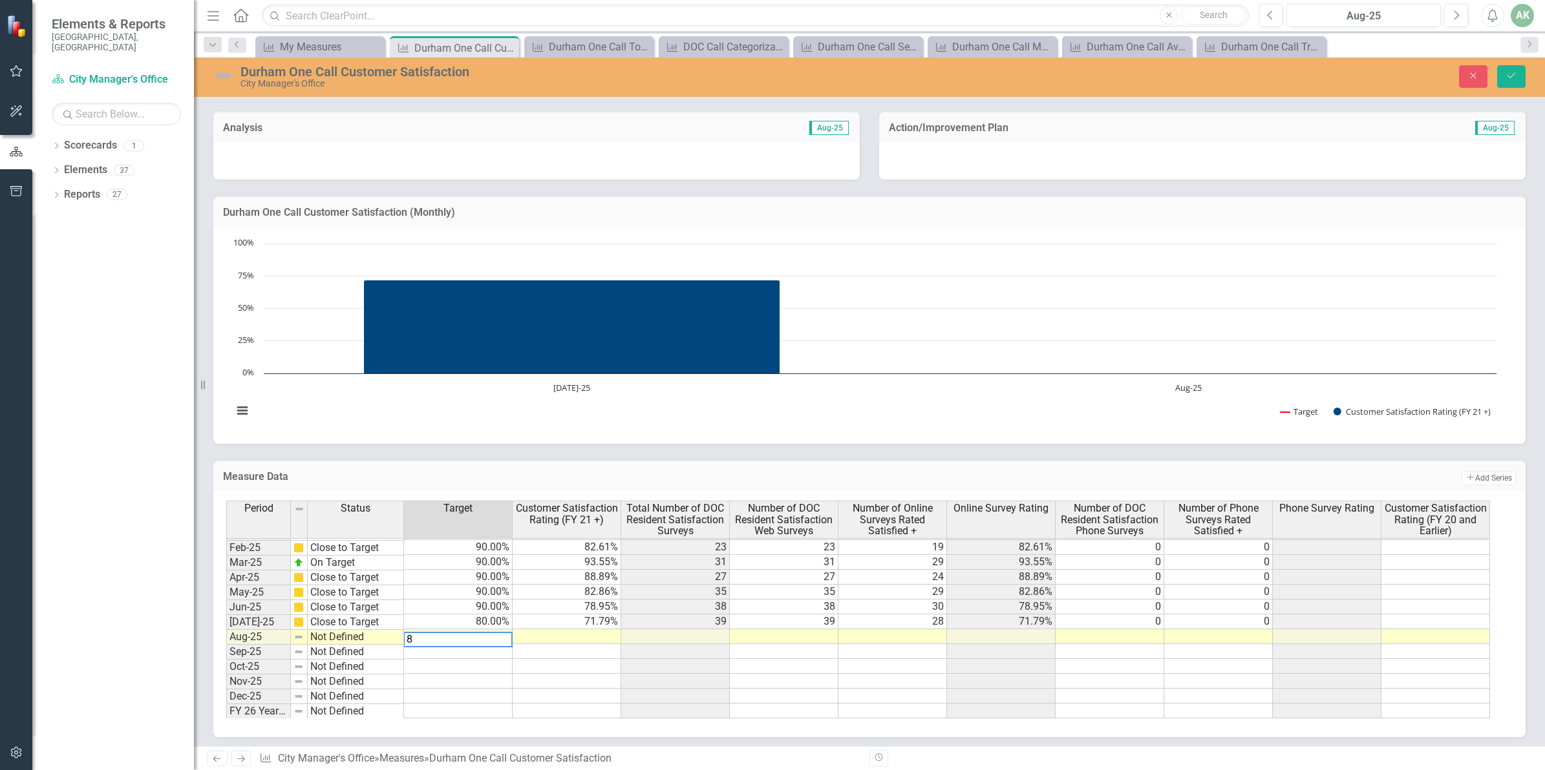
type textarea "80"
type textarea "40"
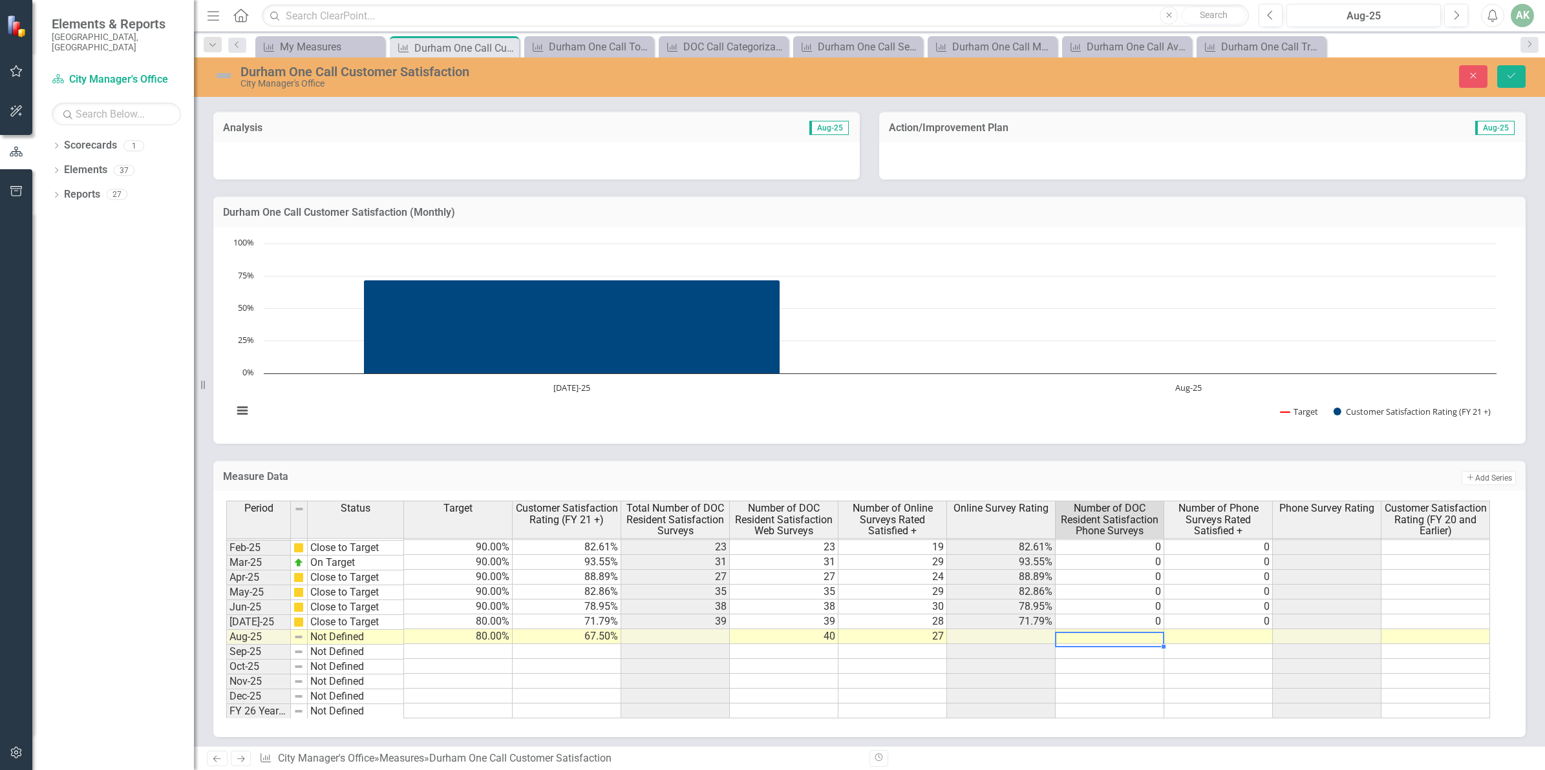
type textarea "0"
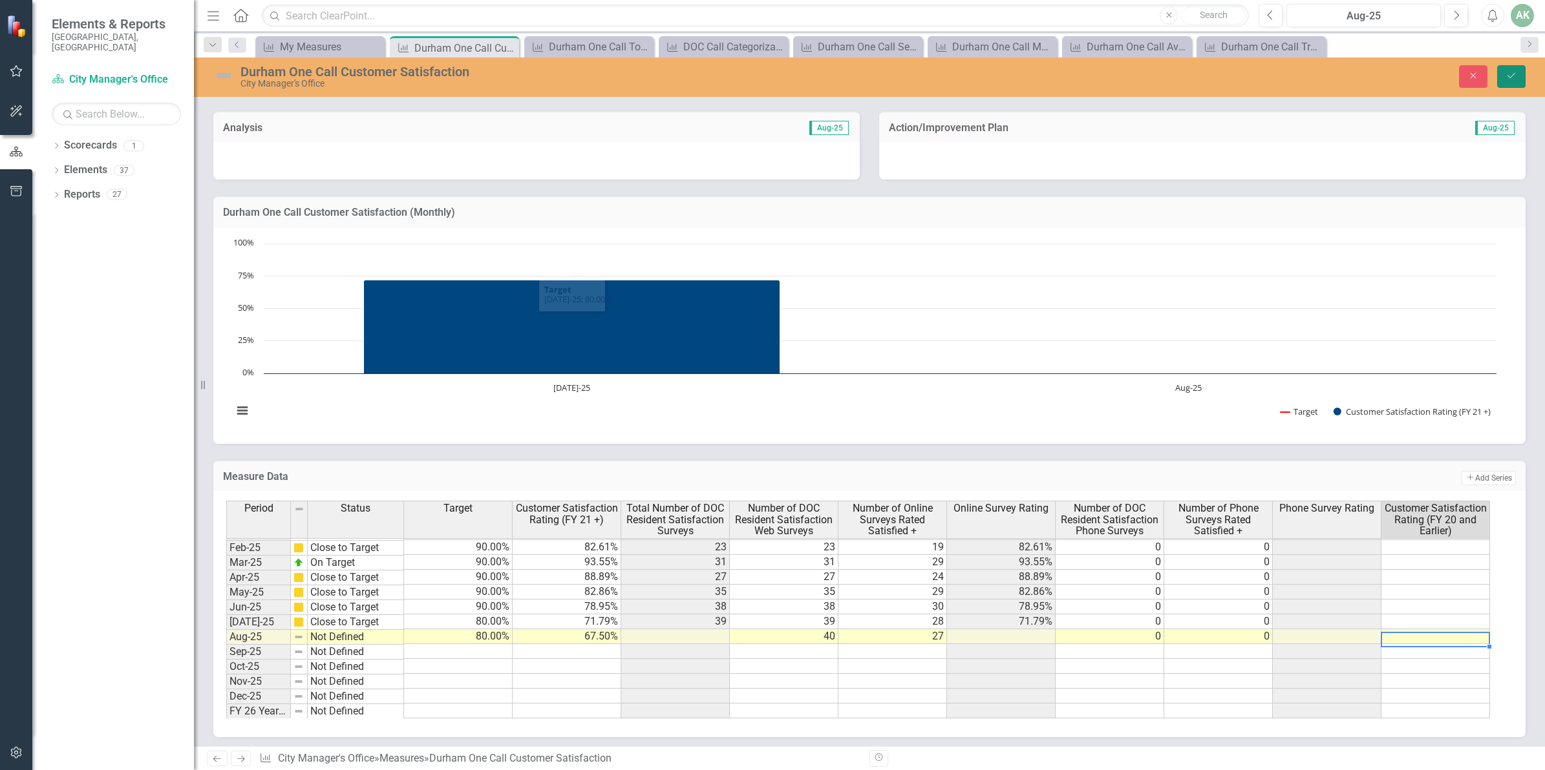
click at [1516, 81] on button "Save" at bounding box center [1511, 76] width 28 height 23
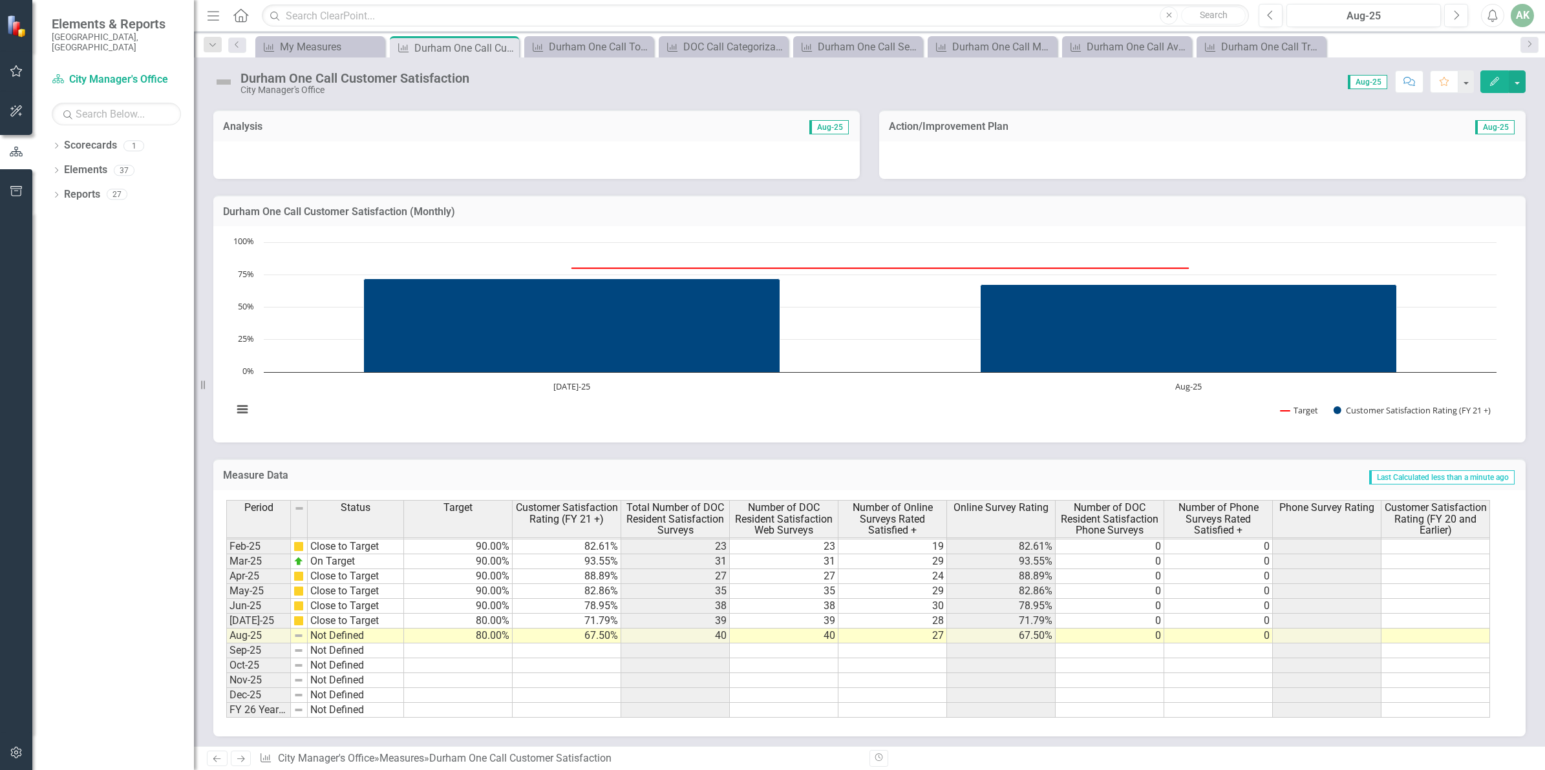
scroll to position [657, 0]
click at [301, 48] on div "My Measures" at bounding box center [322, 47] width 85 height 16
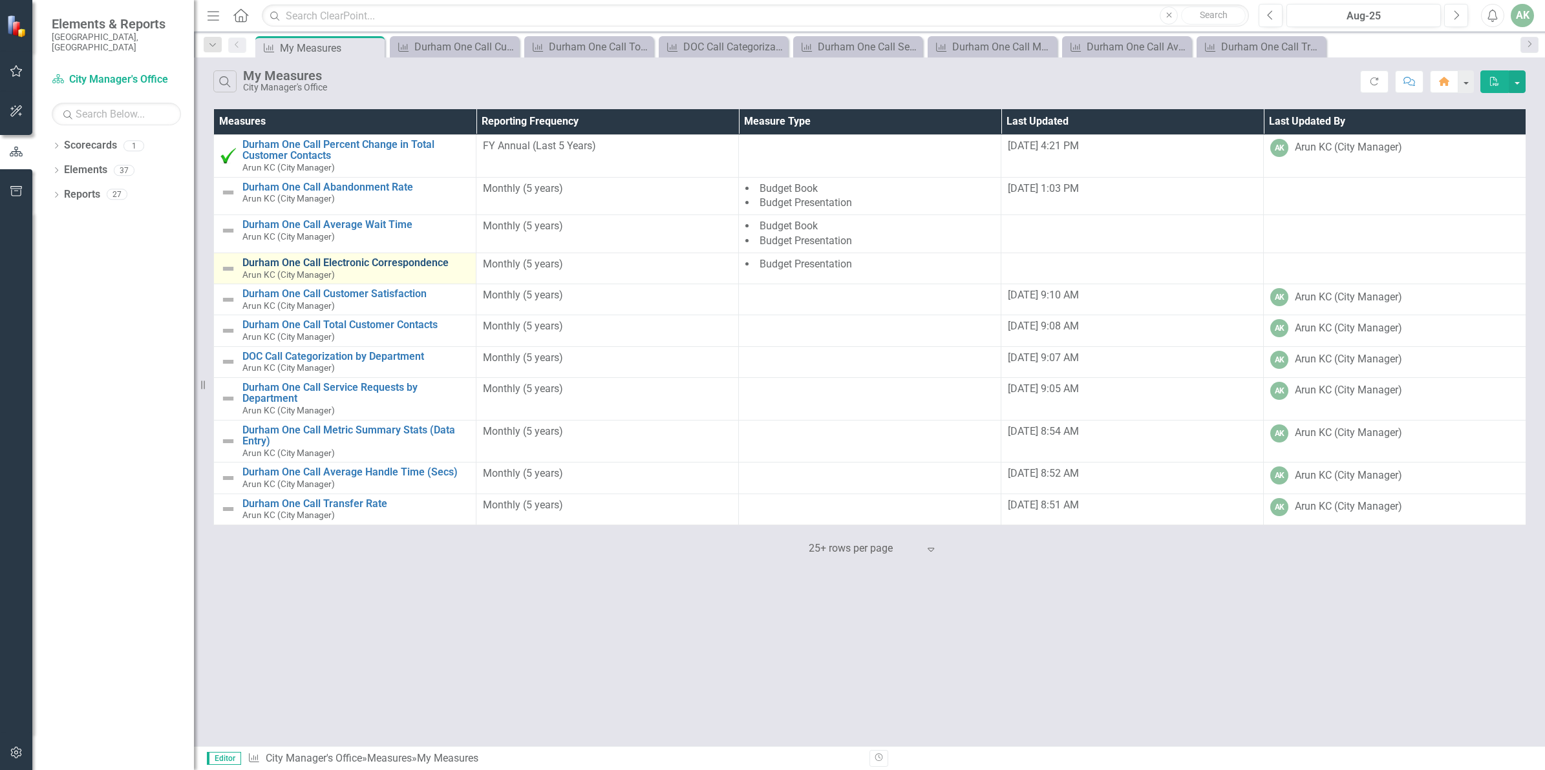
click at [394, 262] on link "Durham One Call Electronic Correspondence" at bounding box center [355, 263] width 227 height 12
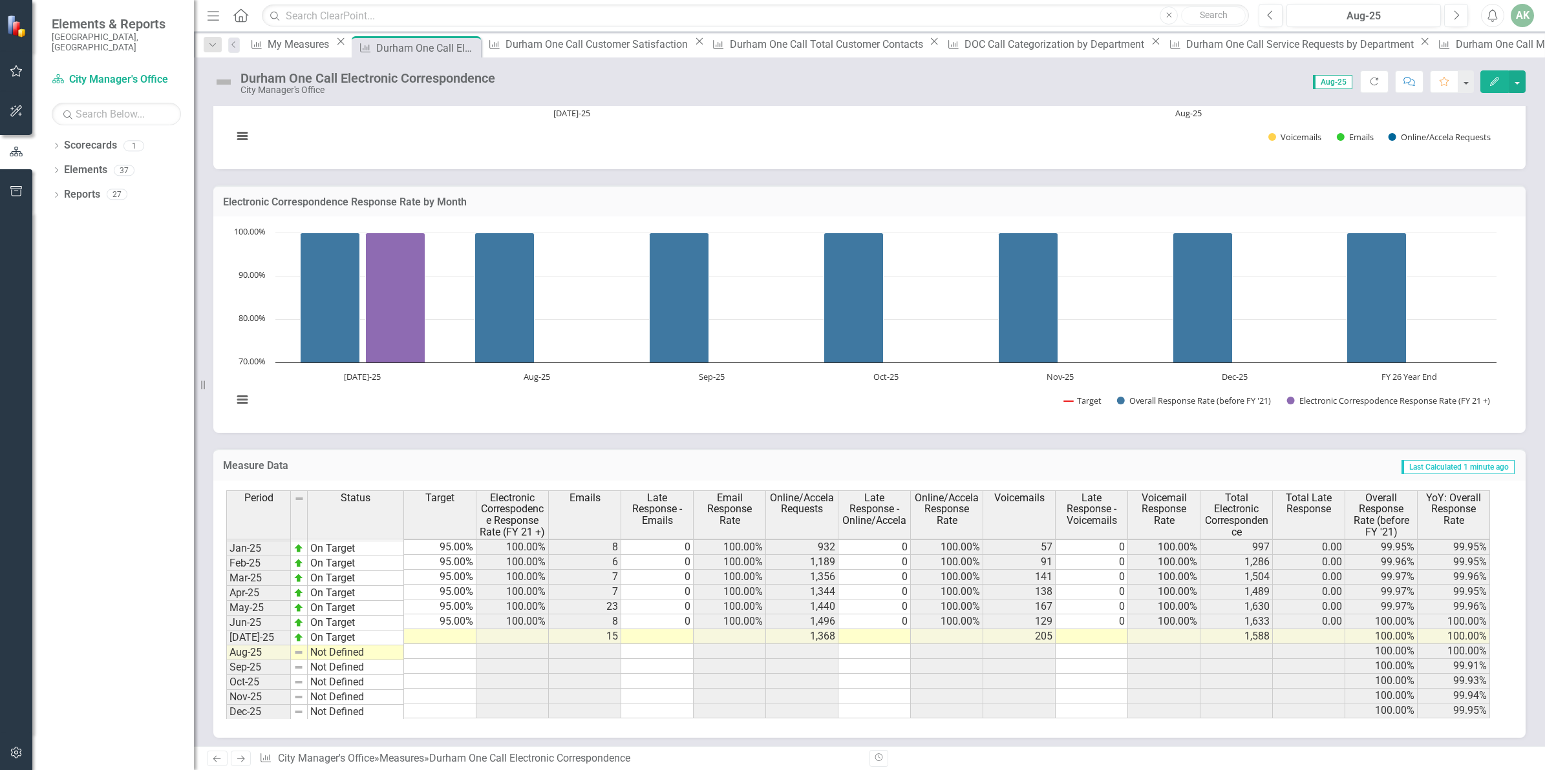
scroll to position [654, 0]
click at [451, 635] on td at bounding box center [440, 637] width 72 height 15
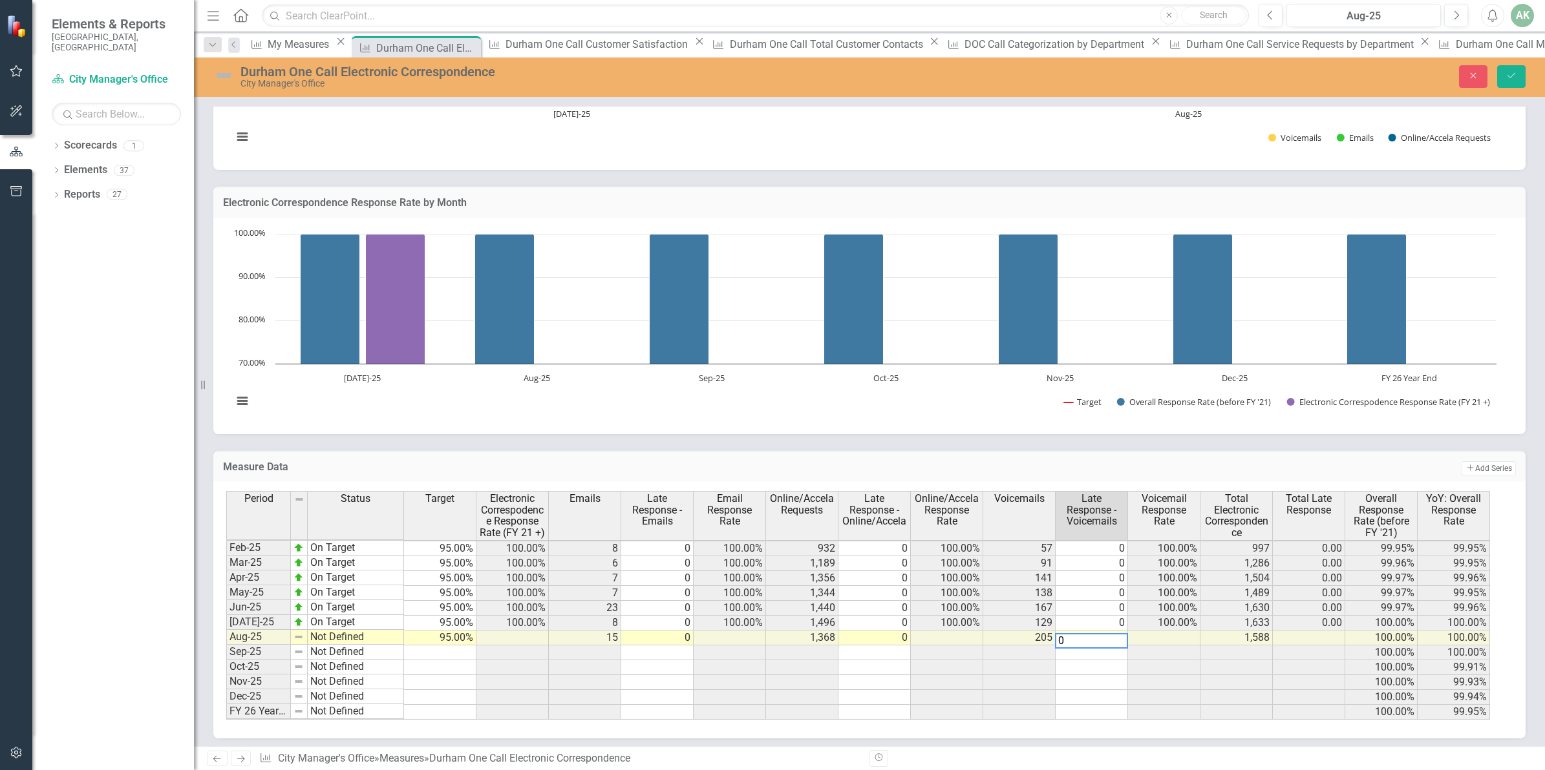
type textarea "0"
click at [1315, 659] on td at bounding box center [1309, 666] width 72 height 15
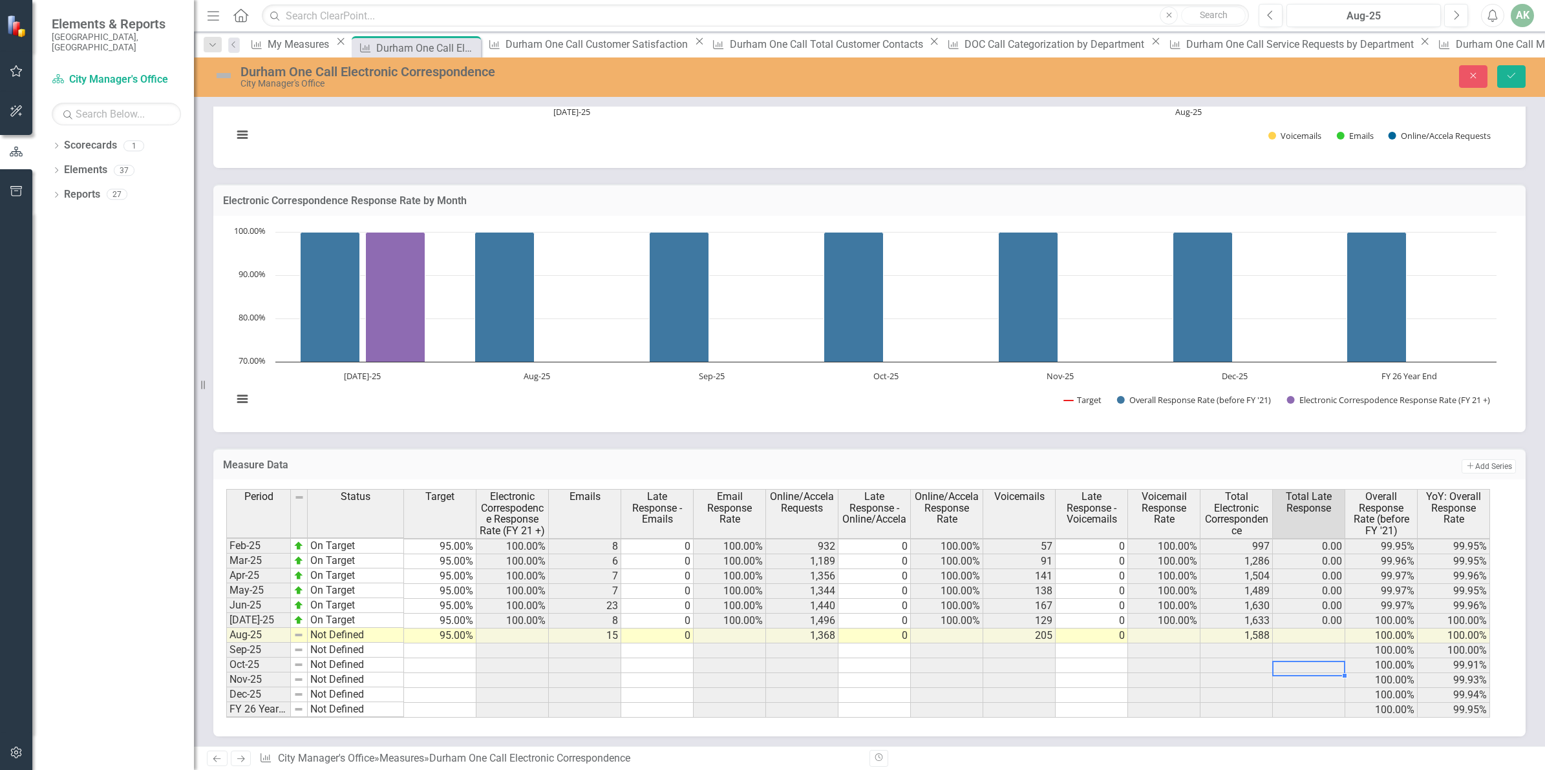
scroll to position [654, 0]
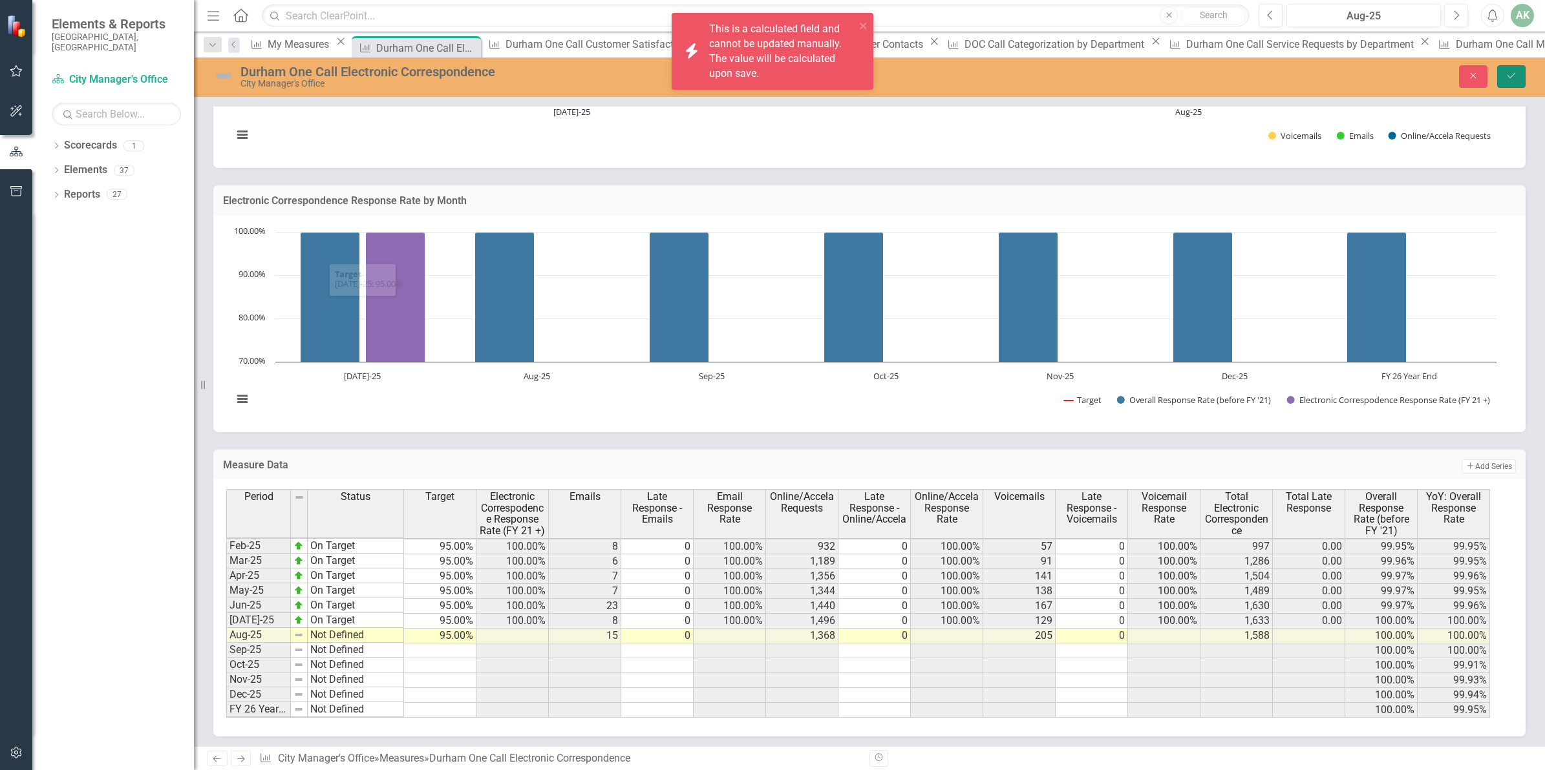
click at [1503, 76] on button "Save" at bounding box center [1511, 76] width 28 height 23
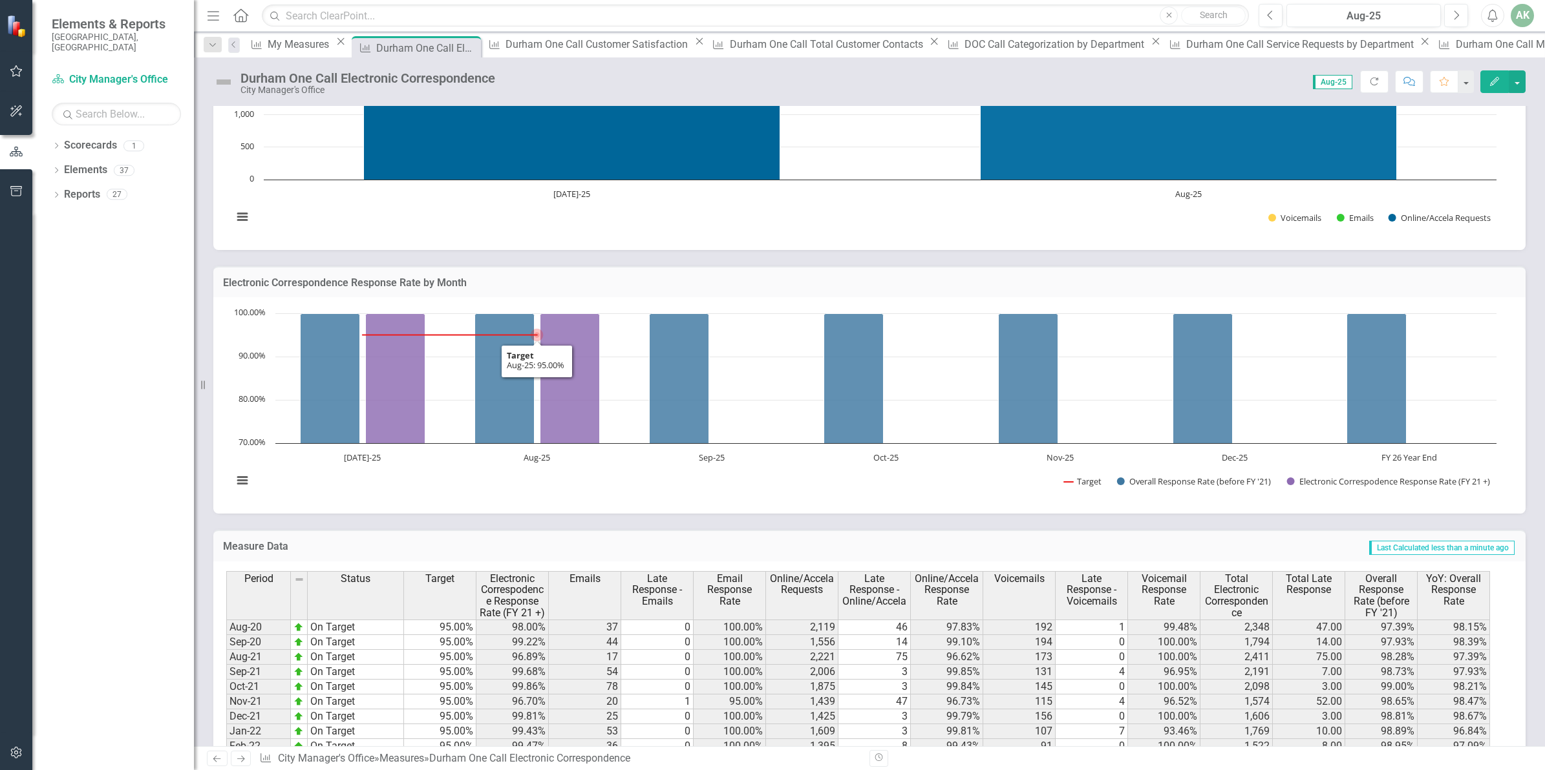
scroll to position [1023, 0]
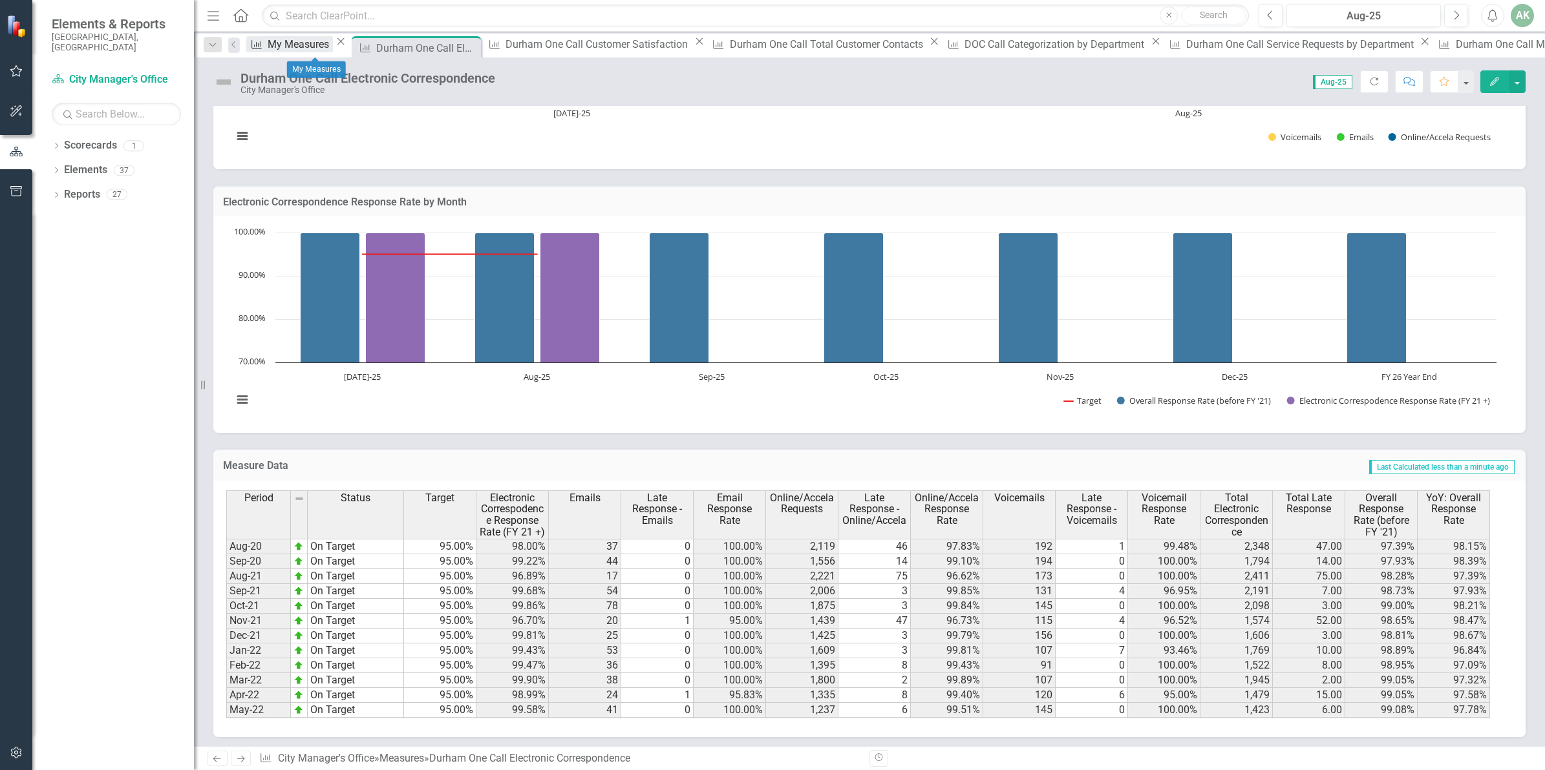
click at [306, 45] on div "My Measures" at bounding box center [300, 44] width 65 height 16
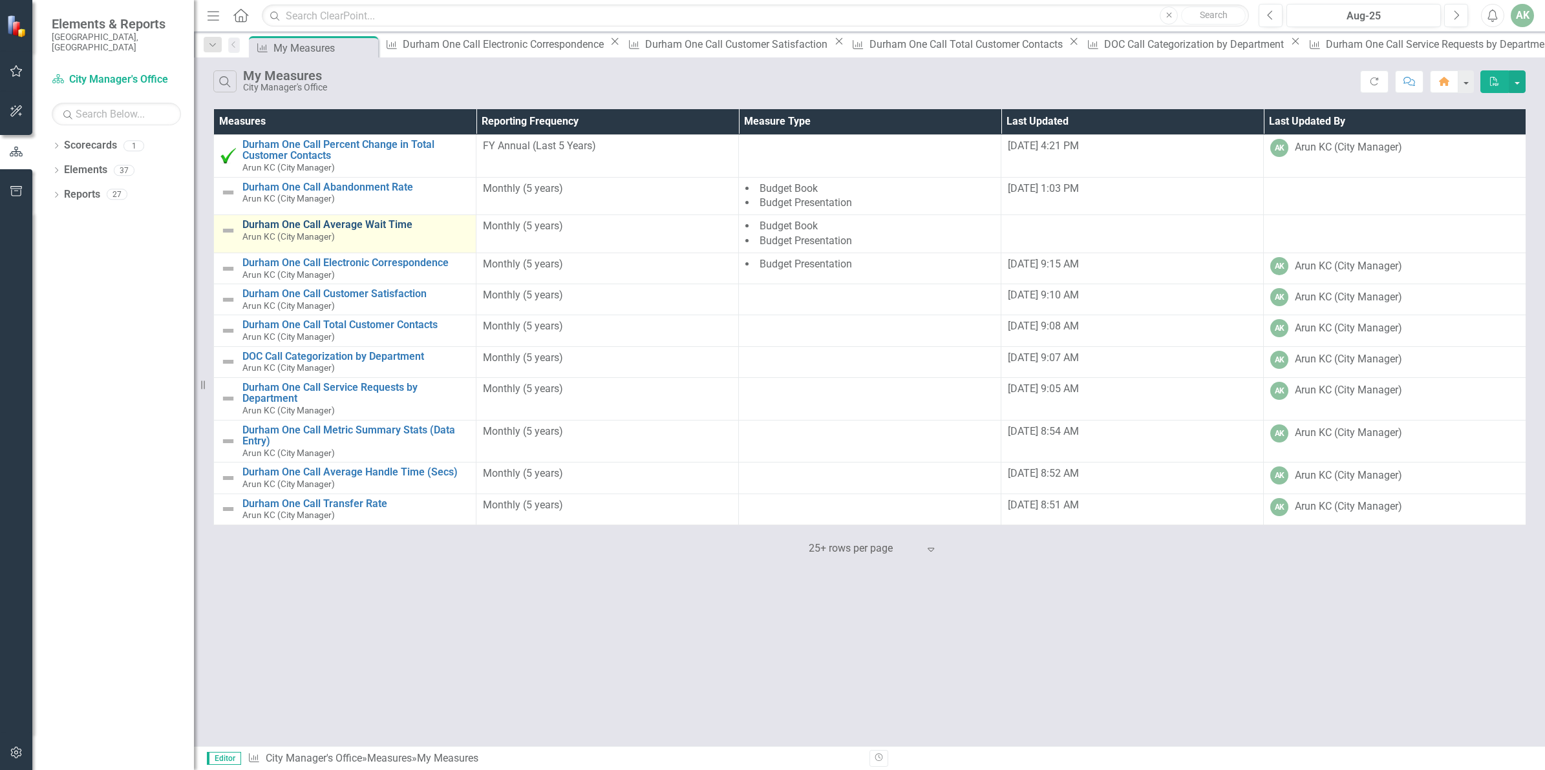
click at [374, 225] on link "Durham One Call Average Wait Time" at bounding box center [355, 225] width 227 height 12
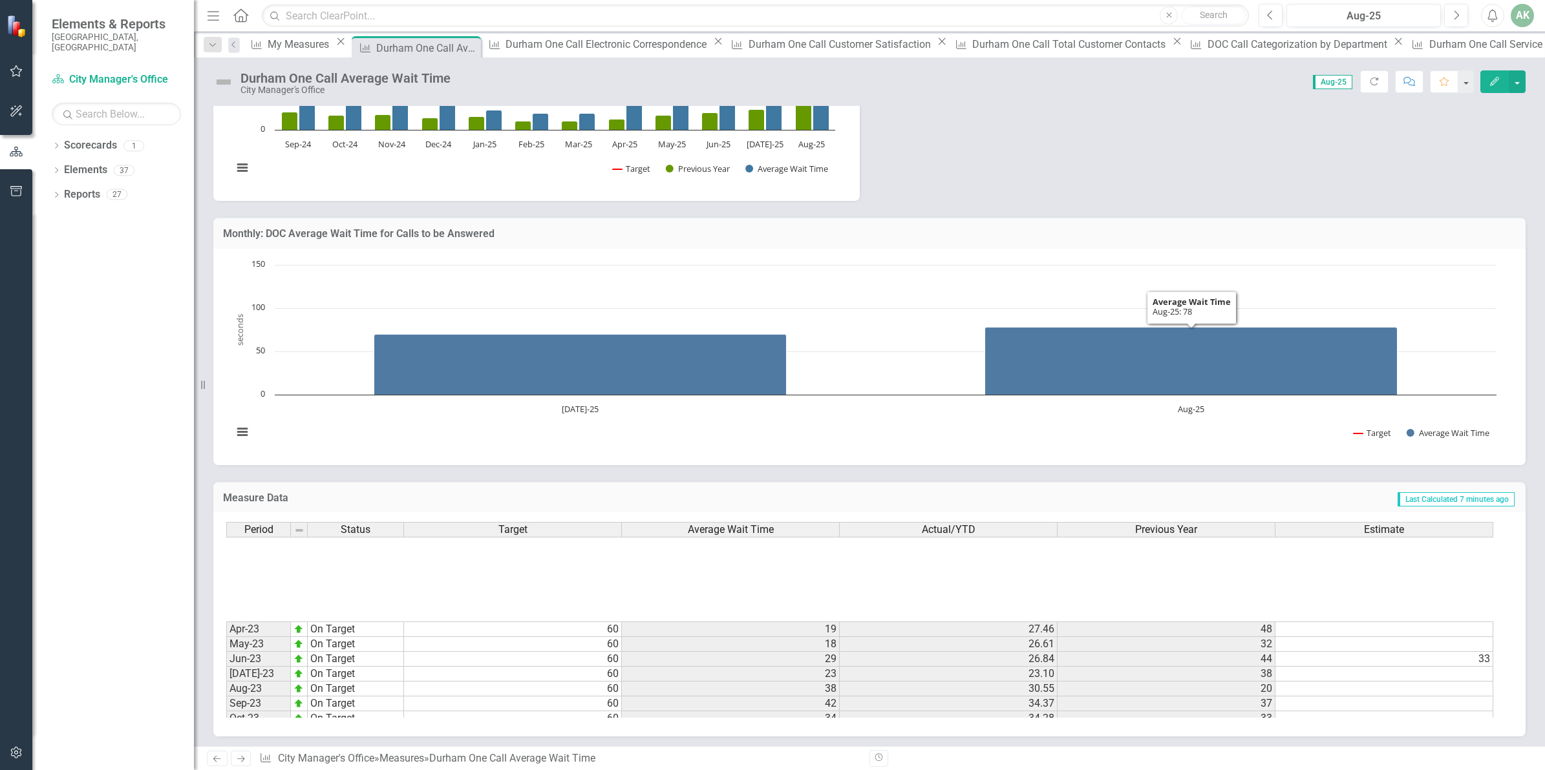
scroll to position [653, 0]
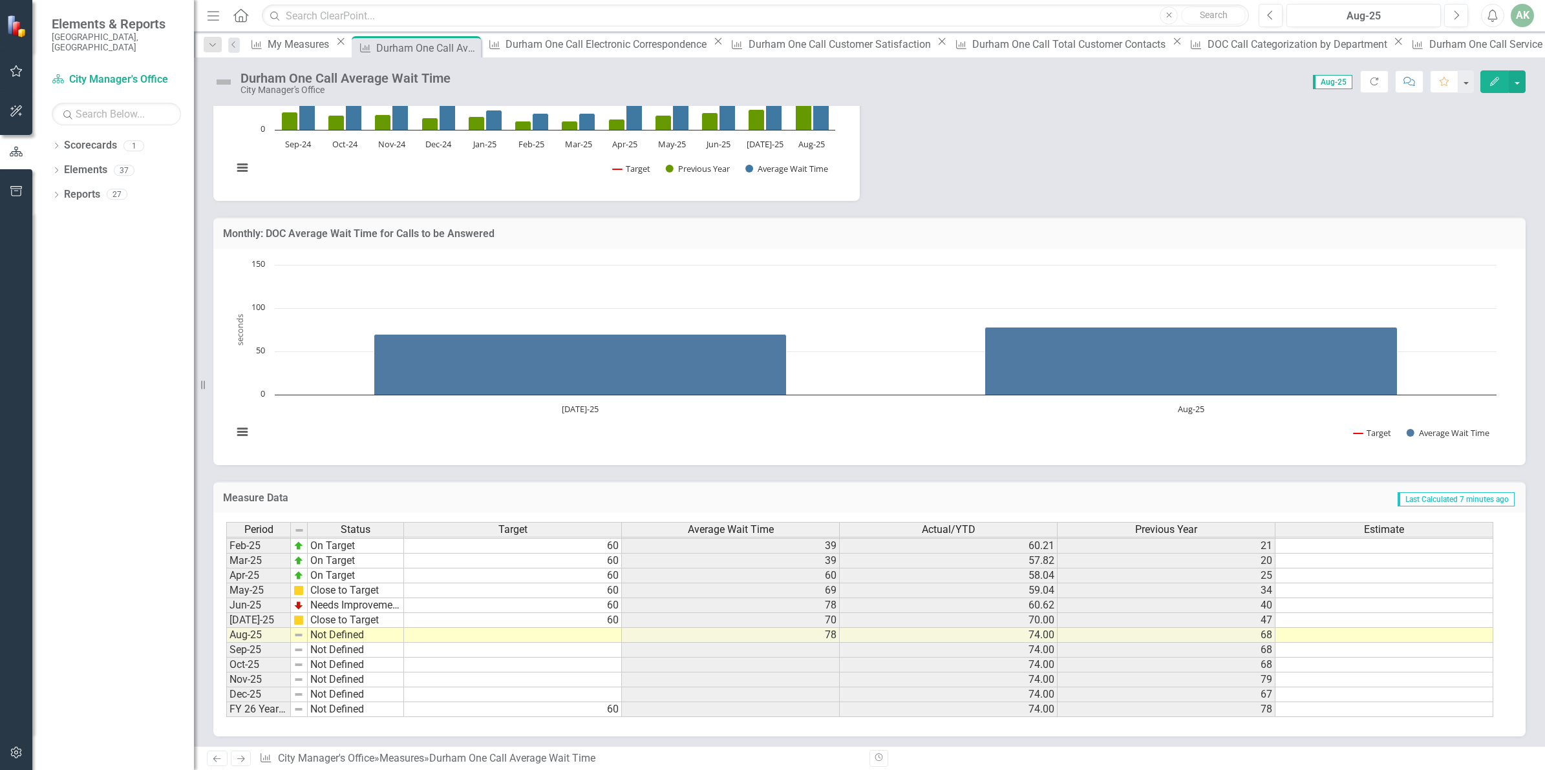
click at [606, 635] on td at bounding box center [513, 635] width 218 height 15
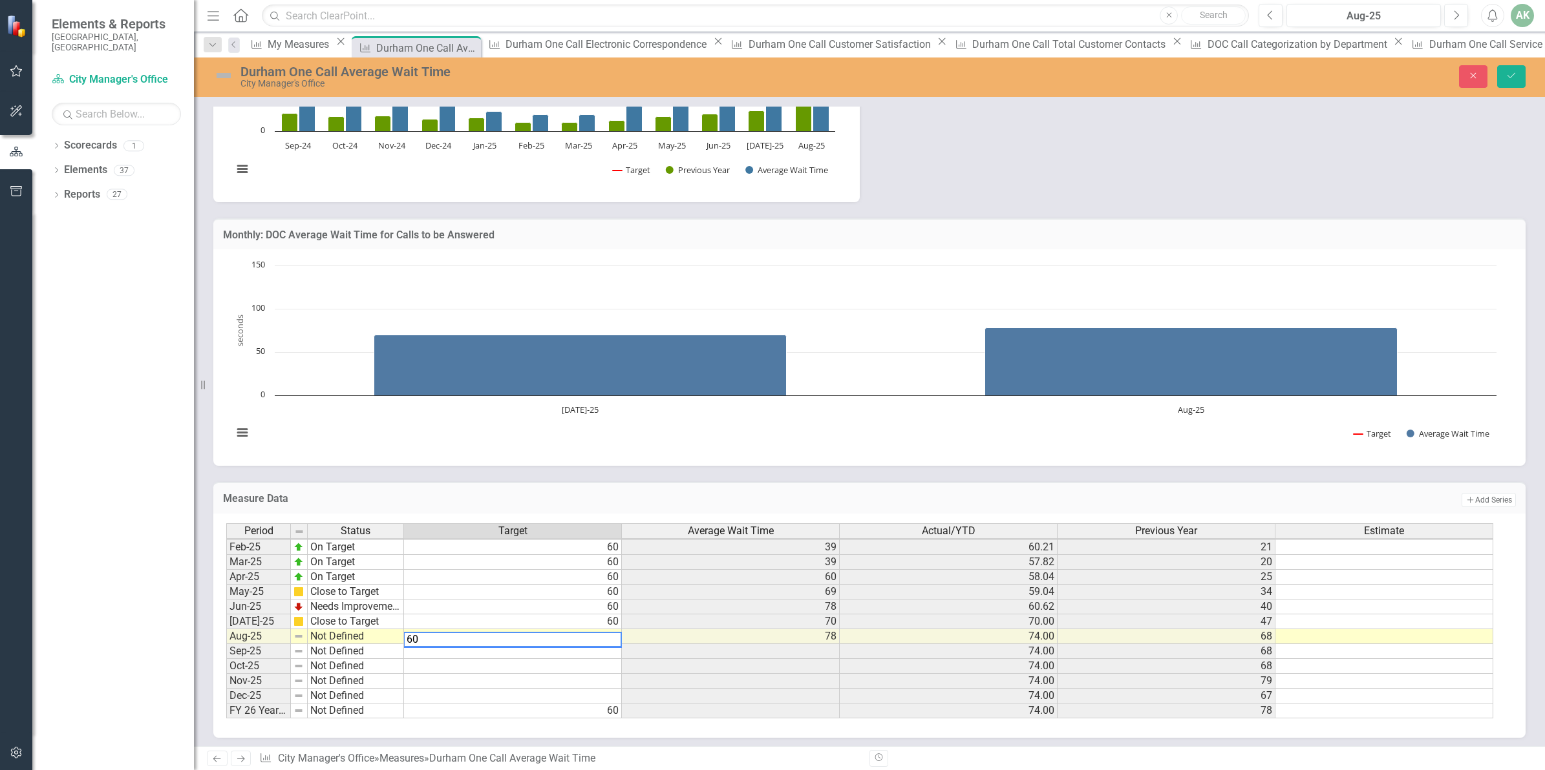
type textarea "60"
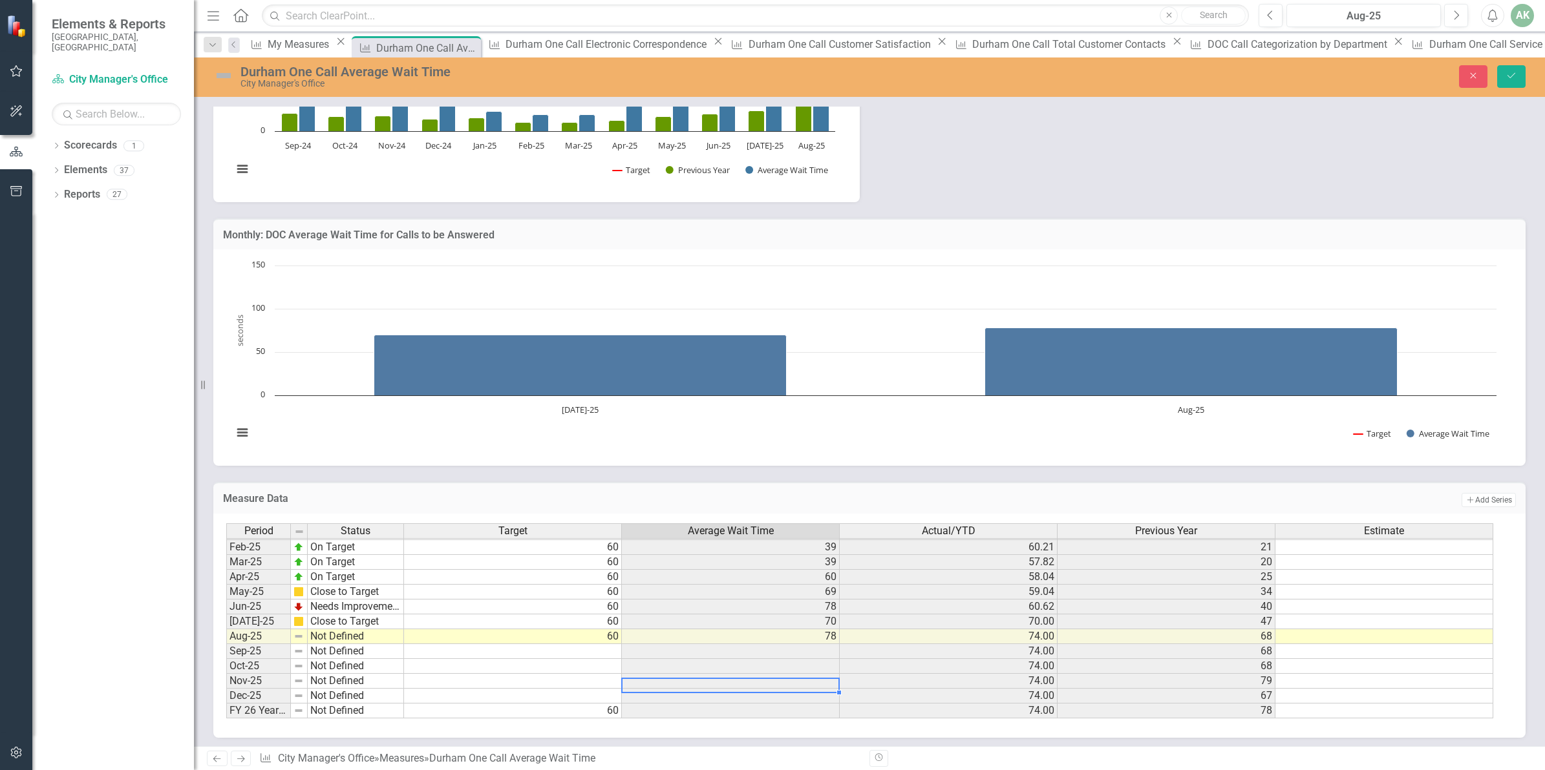
click at [701, 677] on td at bounding box center [731, 681] width 218 height 15
click at [1517, 75] on button "Save" at bounding box center [1511, 76] width 28 height 23
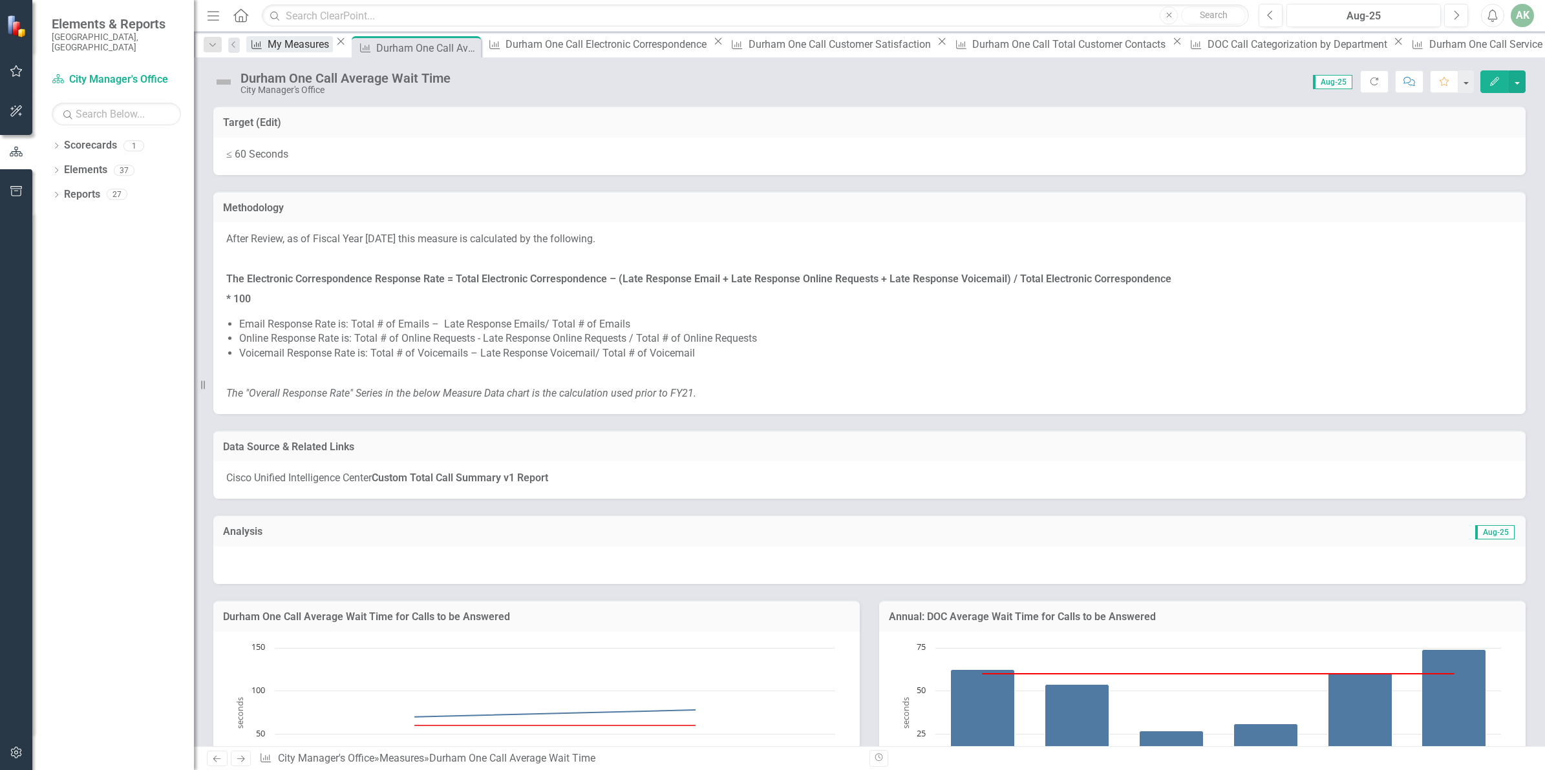
drag, startPoint x: 289, startPoint y: 48, endPoint x: 498, endPoint y: 194, distance: 254.4
click at [289, 48] on div "My Measures" at bounding box center [300, 44] width 65 height 16
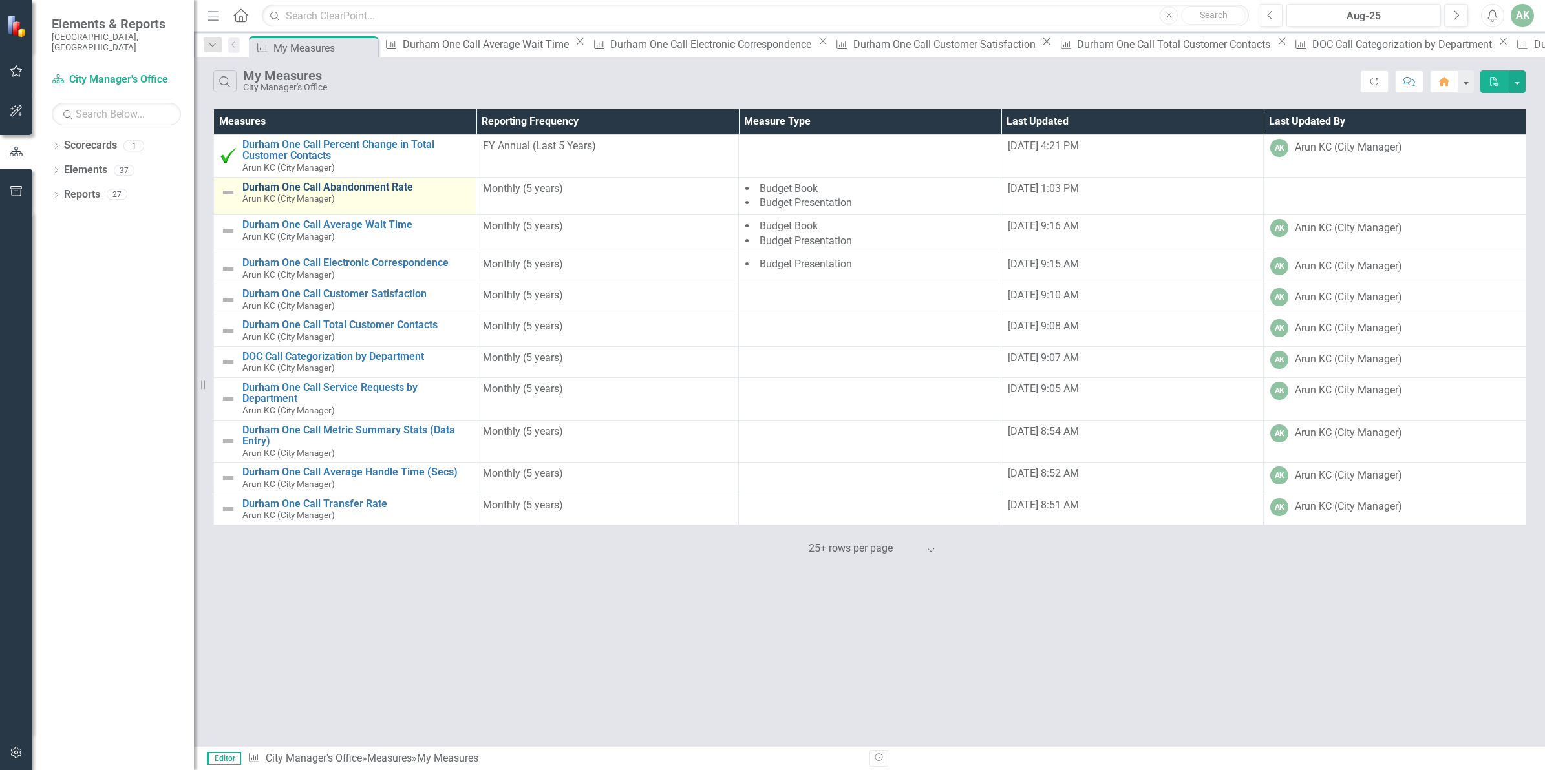
click at [376, 189] on link "Durham One Call Abandonment Rate" at bounding box center [355, 188] width 227 height 12
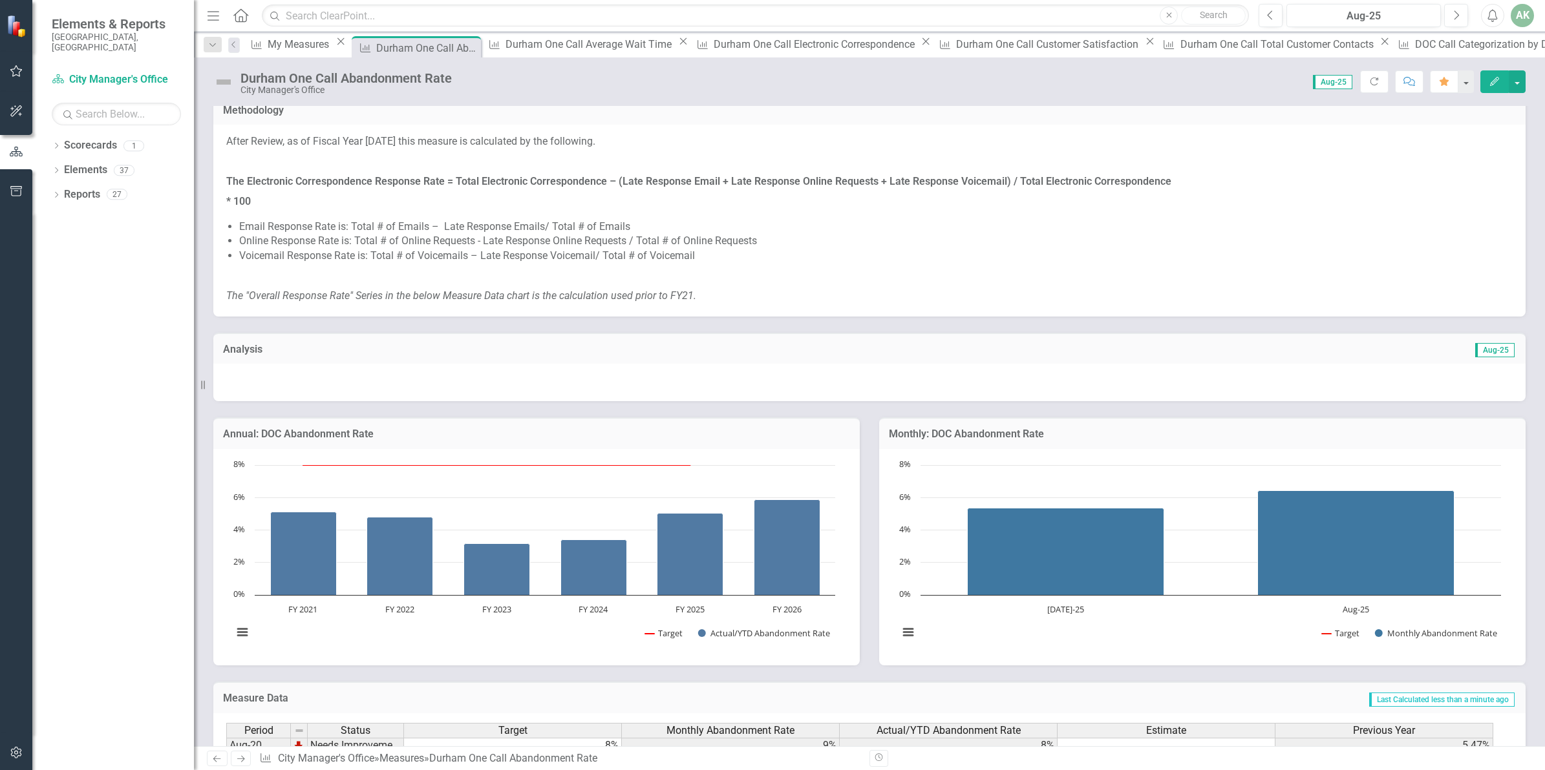
scroll to position [299, 0]
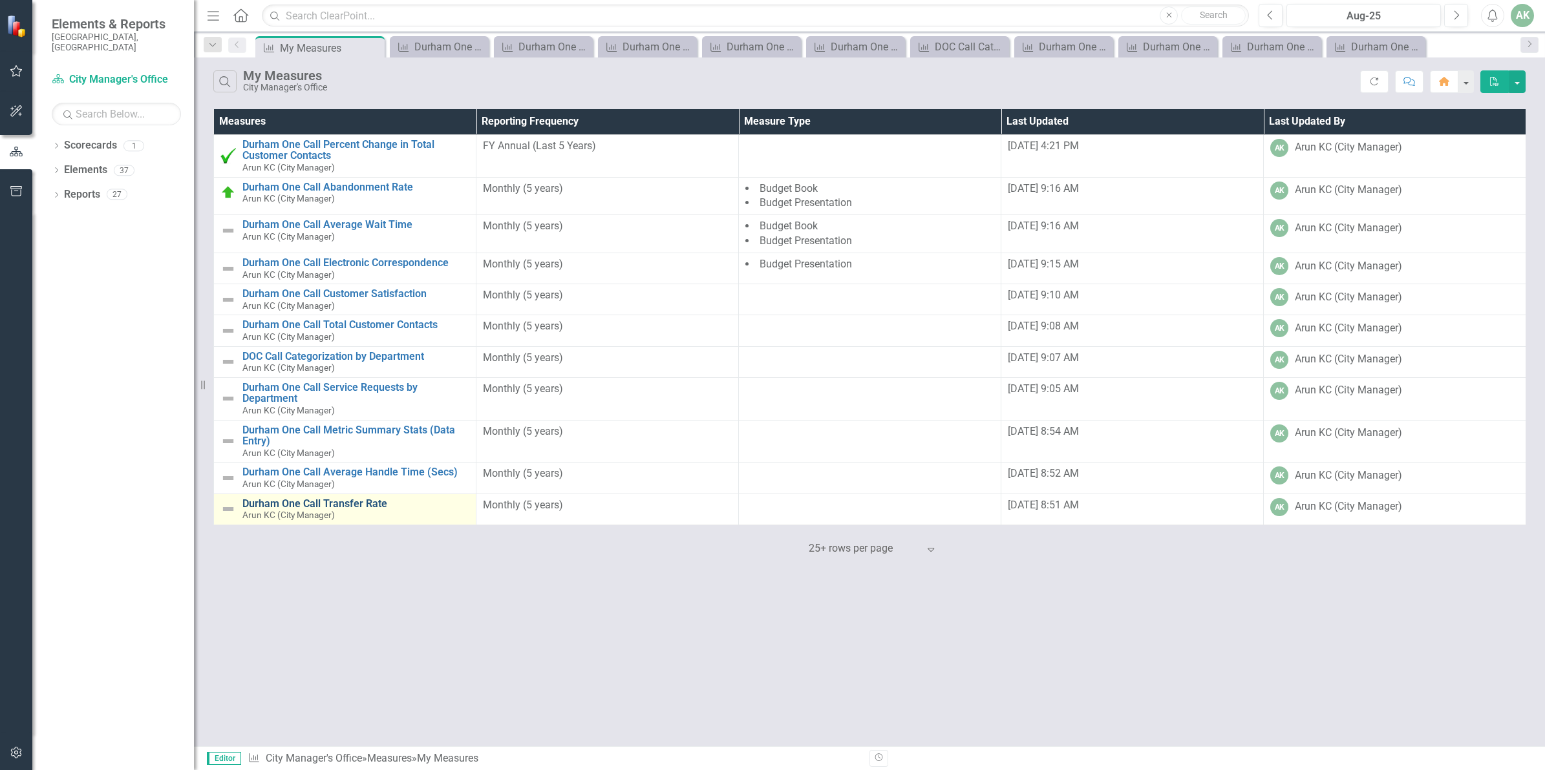
click at [363, 503] on link "Durham One Call Transfer Rate" at bounding box center [355, 504] width 227 height 12
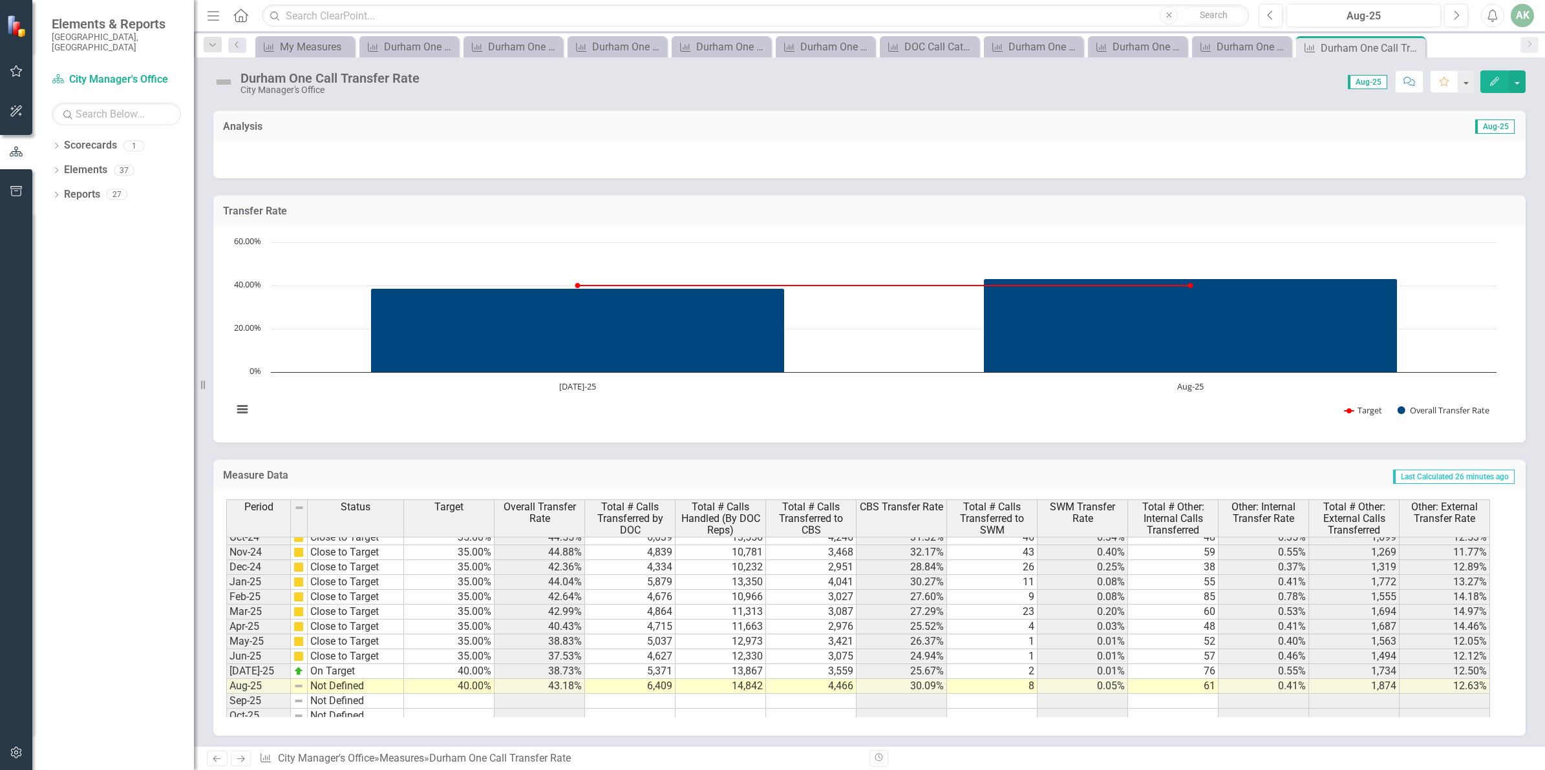
scroll to position [653, 0]
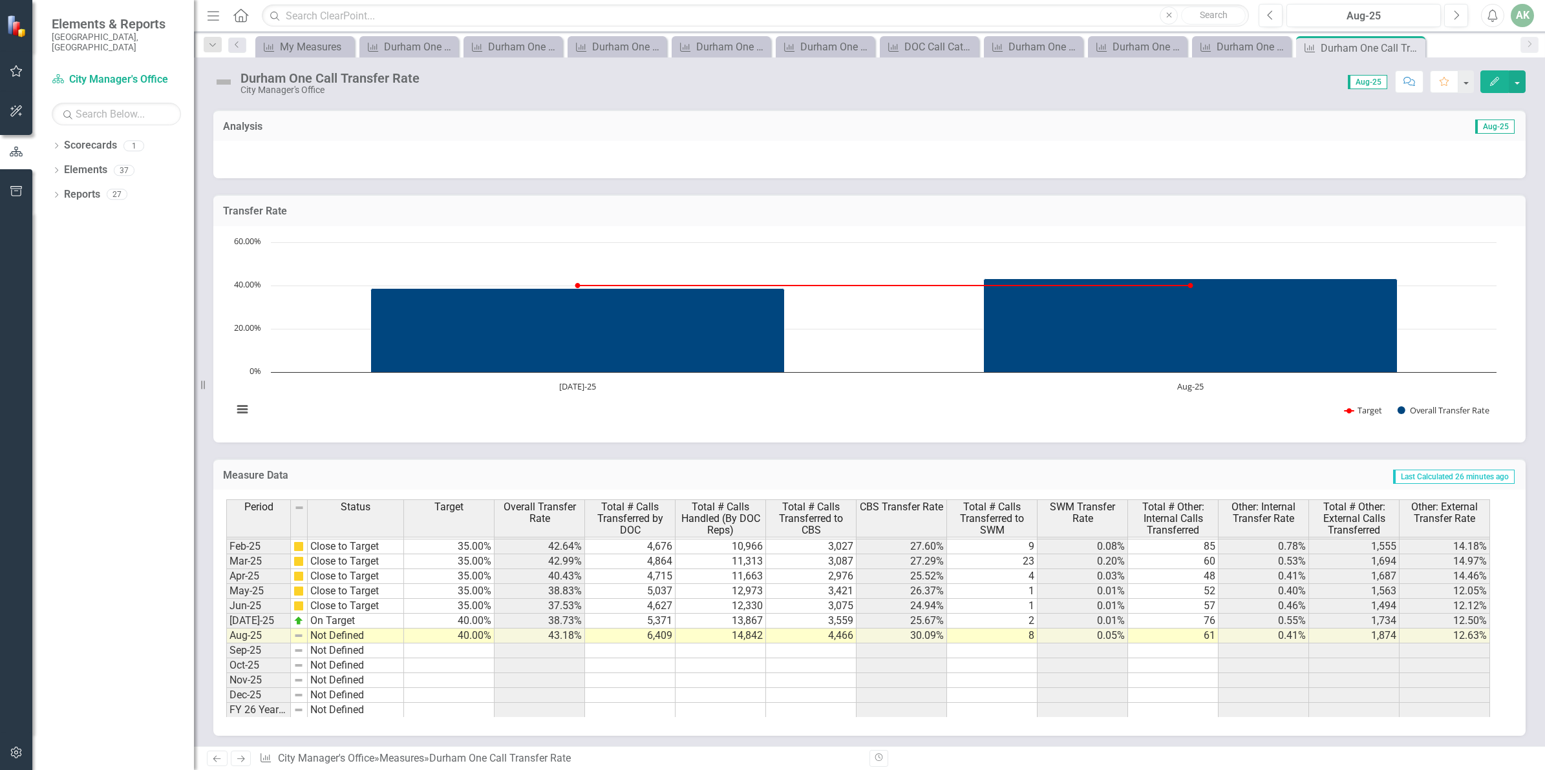
click at [359, 637] on tbody "Dec-23 On Target Jan-24 On Target Feb-24 On Target Mar-24 On Target Apr-24 On T…" at bounding box center [315, 524] width 178 height 387
click at [359, 637] on td "Not Defined" at bounding box center [356, 636] width 96 height 15
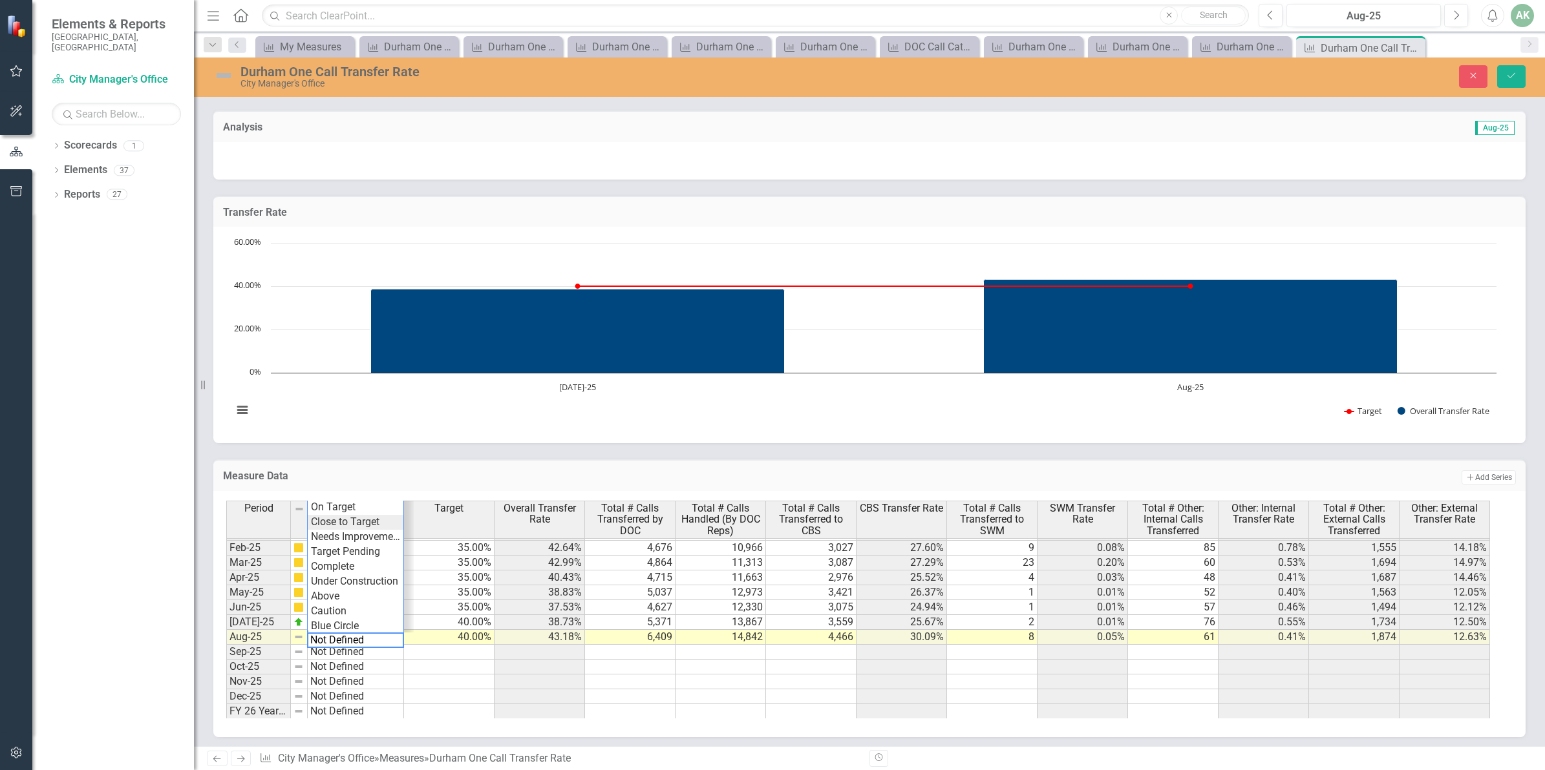
type textarea "Close to Target"
click at [353, 522] on div "Period Status Target Overall Transfer Rate Total # Calls Transferred by DOC Tot…" at bounding box center [864, 610] width 1277 height 218
click at [1514, 76] on icon "Save" at bounding box center [1511, 75] width 12 height 9
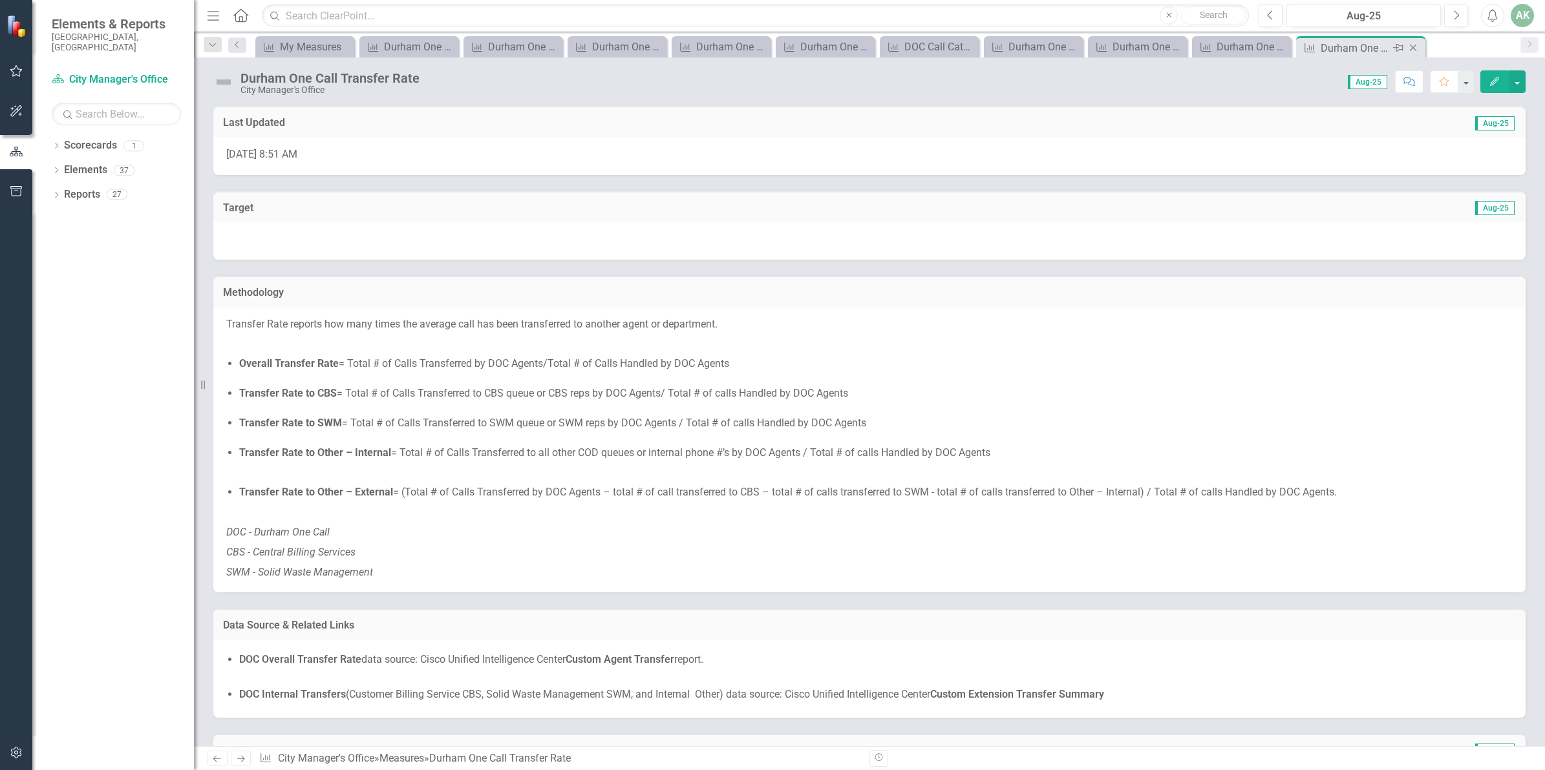
click at [1416, 50] on icon "Close" at bounding box center [1413, 48] width 13 height 10
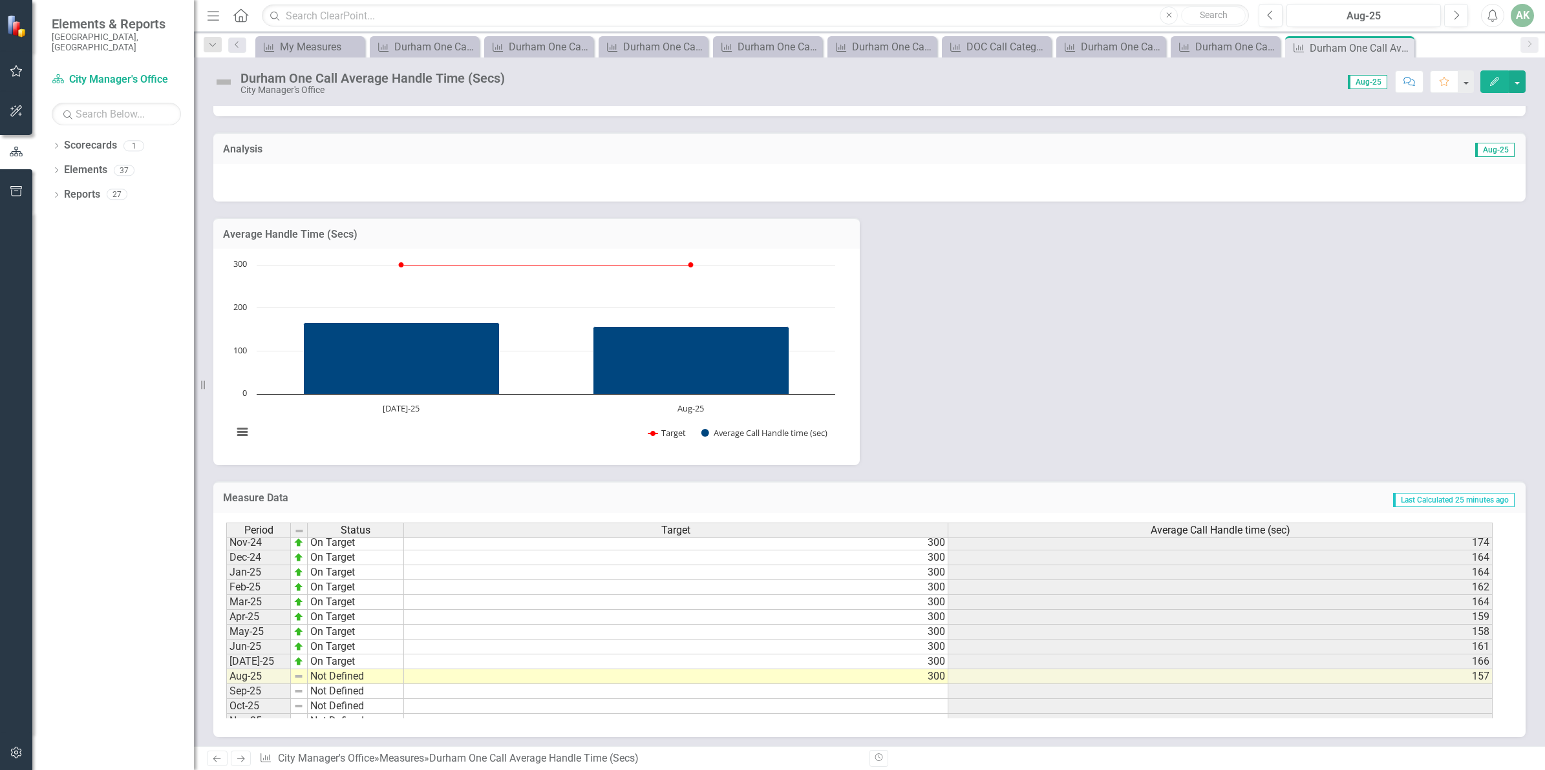
scroll to position [658, 0]
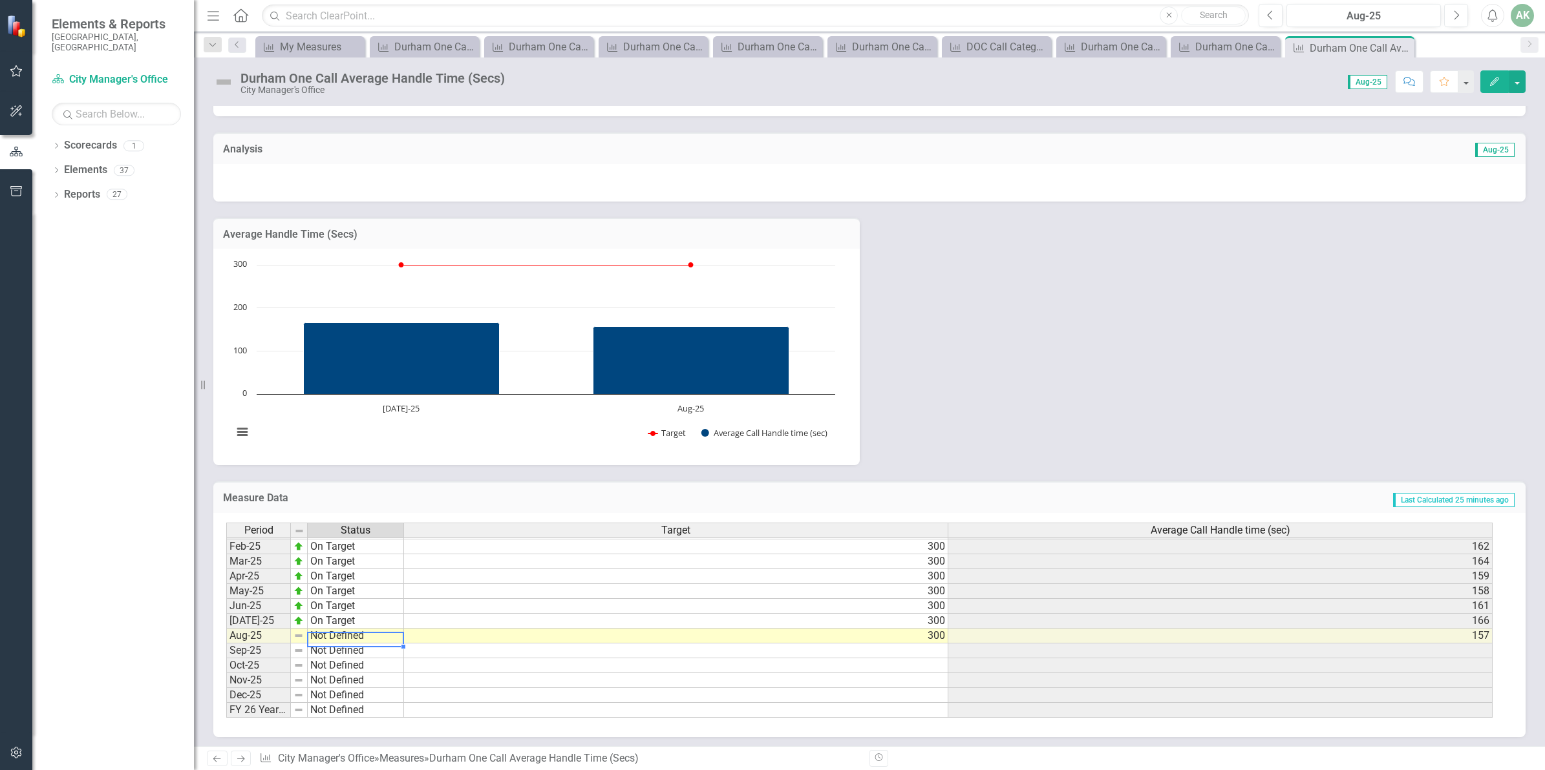
click at [330, 631] on tbody "Jan-24 On Target Feb-24 On Target Mar-24 On Target Apr-24 On Target May-24 On T…" at bounding box center [315, 532] width 178 height 372
click at [330, 631] on td "Not Defined" at bounding box center [356, 636] width 96 height 15
click at [331, 638] on td "Not Defined" at bounding box center [356, 636] width 96 height 15
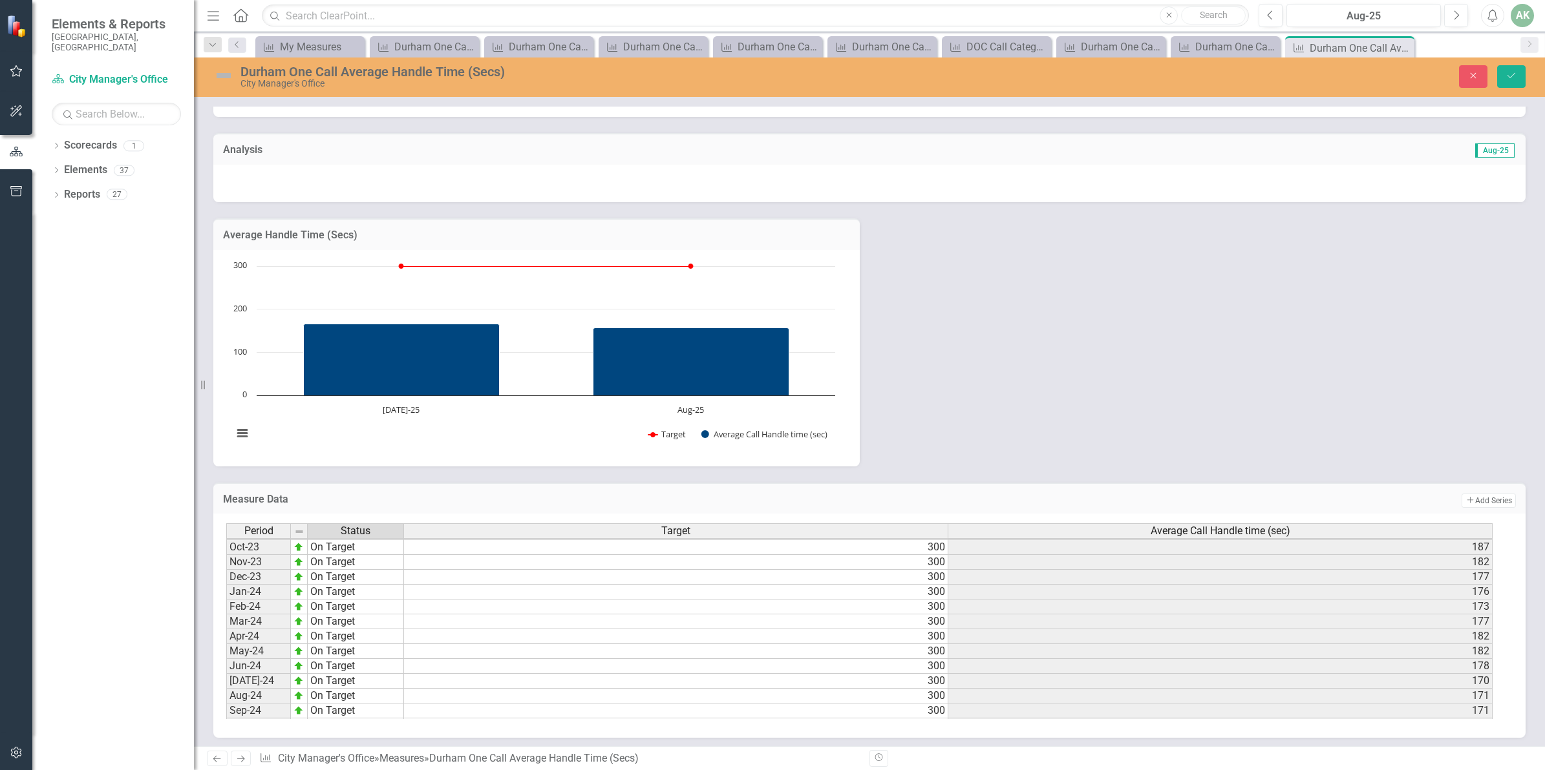
scroll to position [19, 0]
type textarea "On Target"
click at [363, 644] on div "Period Status Target Average Call Handle time (sec) Mar-23 On Target 300 185 Ap…" at bounding box center [864, 622] width 1277 height 196
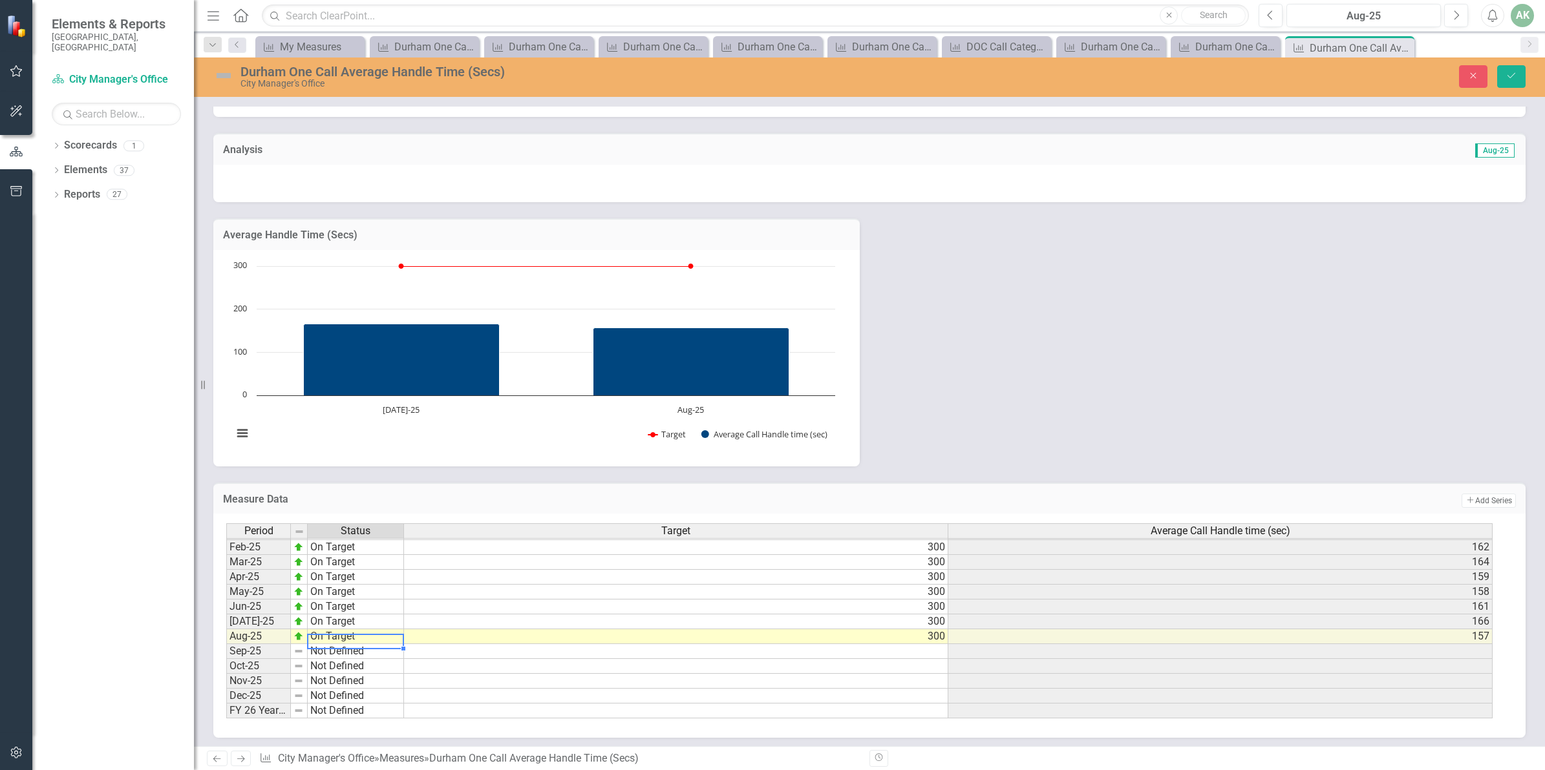
scroll to position [658, 0]
click at [1520, 80] on button "Save" at bounding box center [1511, 76] width 28 height 23
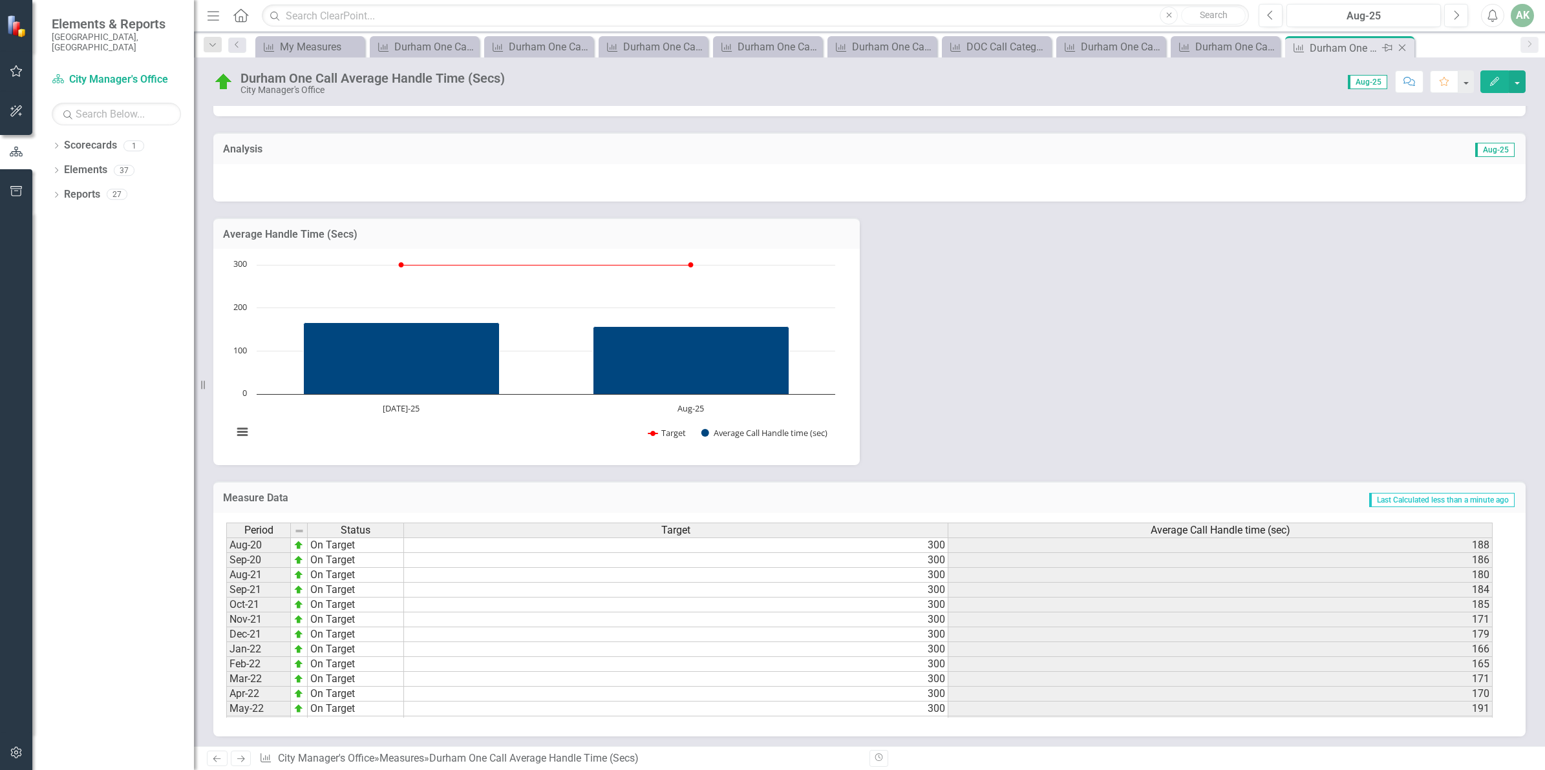
click at [1403, 47] on icon "Close" at bounding box center [1402, 48] width 13 height 10
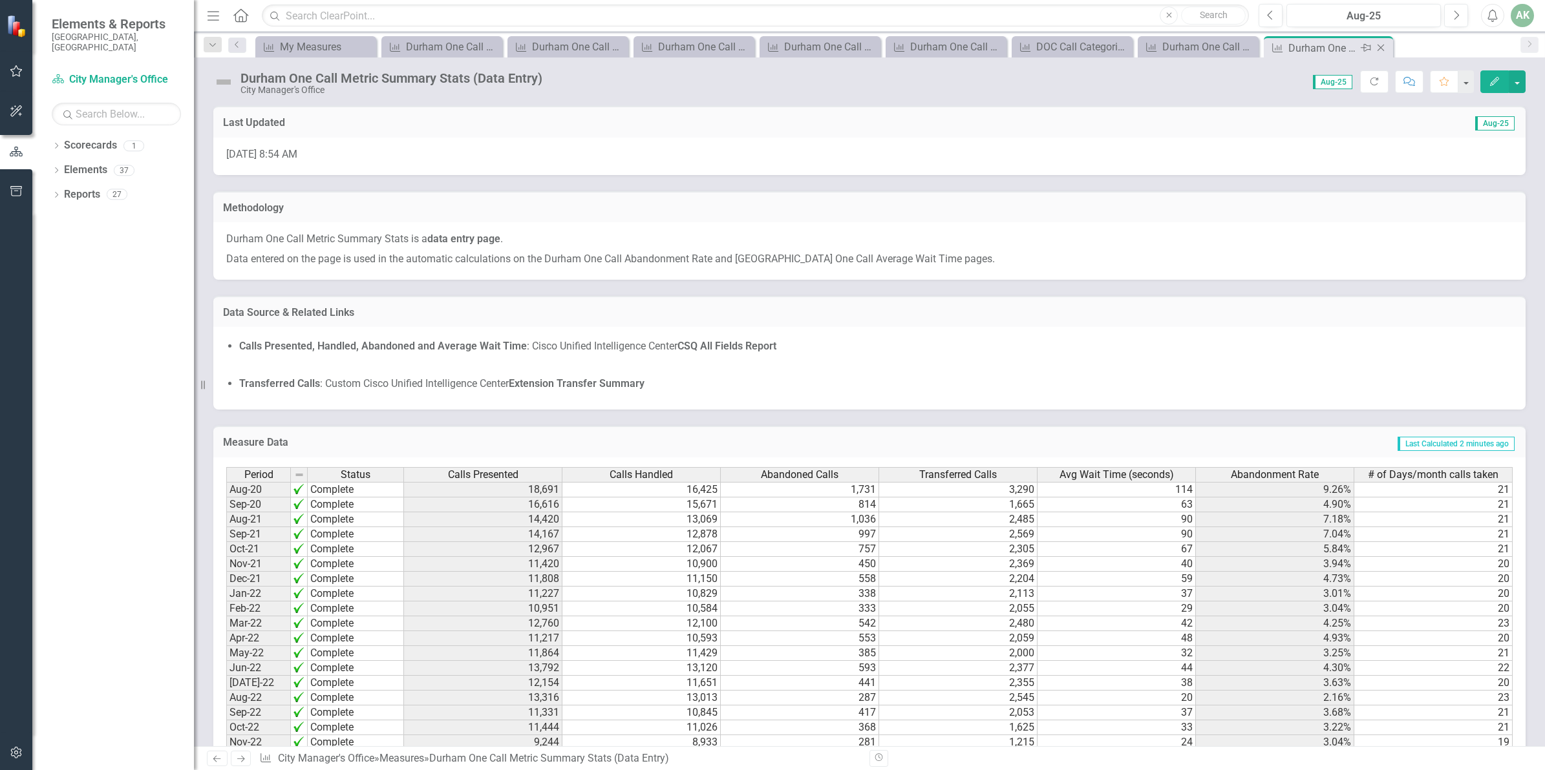
click at [1316, 47] on div "Durham One Call Metric Summary Stats (Data Entry)" at bounding box center [1322, 48] width 69 height 16
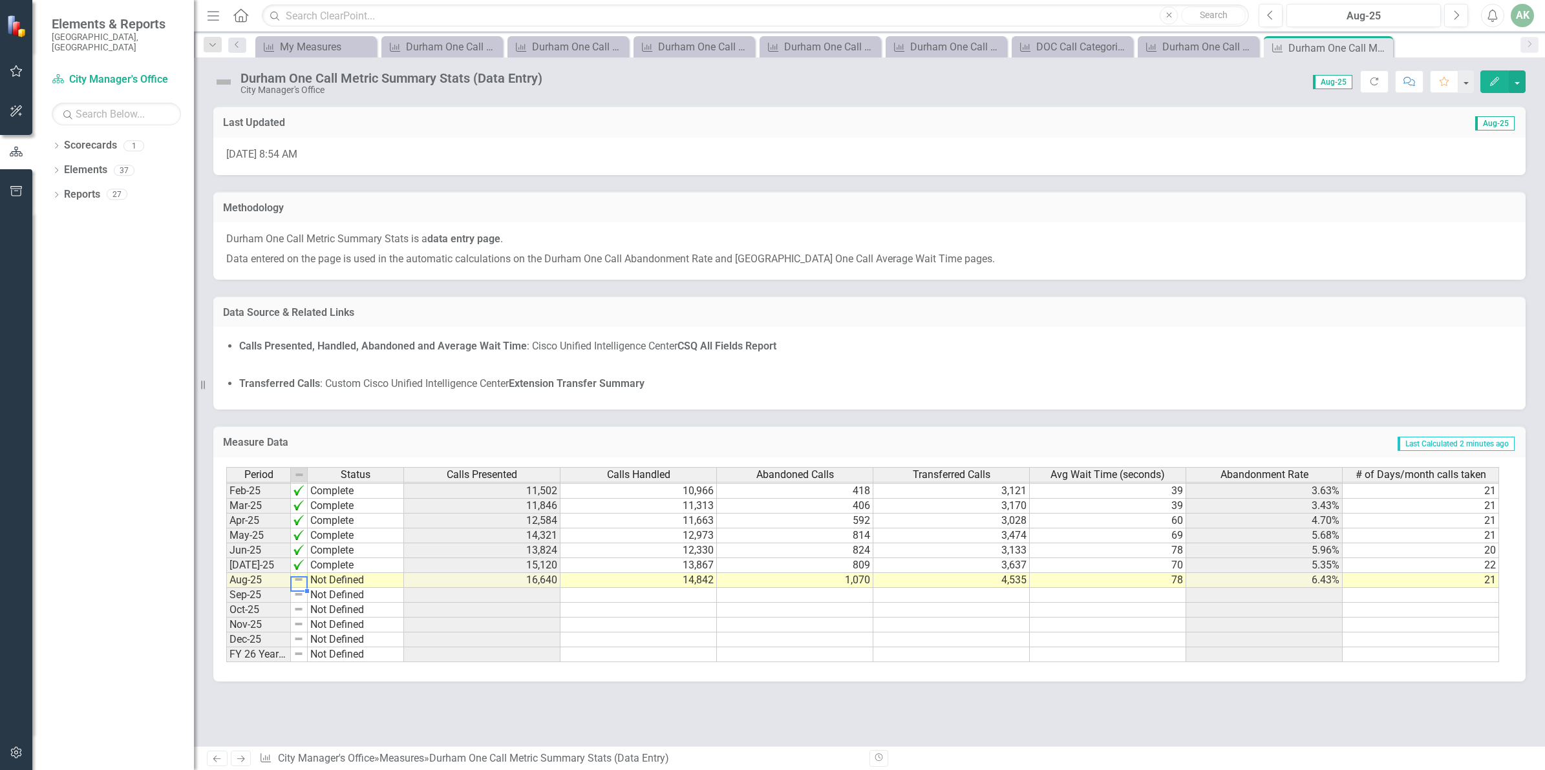
click at [301, 580] on img at bounding box center [298, 580] width 10 height 10
click at [340, 580] on td "Not Defined" at bounding box center [356, 580] width 96 height 15
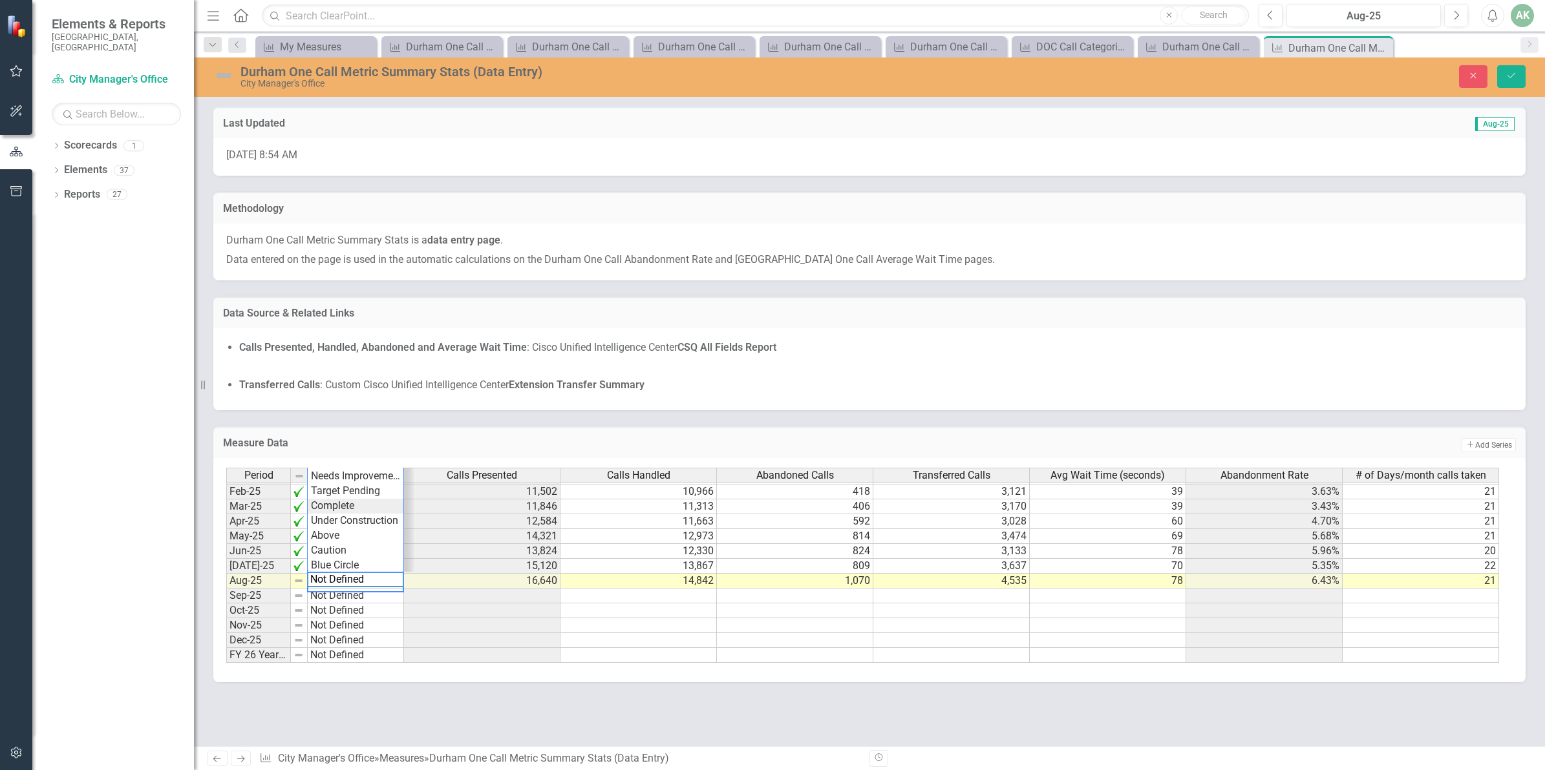
type textarea "Complete"
click at [356, 502] on div "Period Status Calls Presented Calls Handled Abandoned Calls Transferred Calls A…" at bounding box center [869, 566] width 1286 height 196
click at [1520, 74] on button "Save" at bounding box center [1511, 76] width 28 height 23
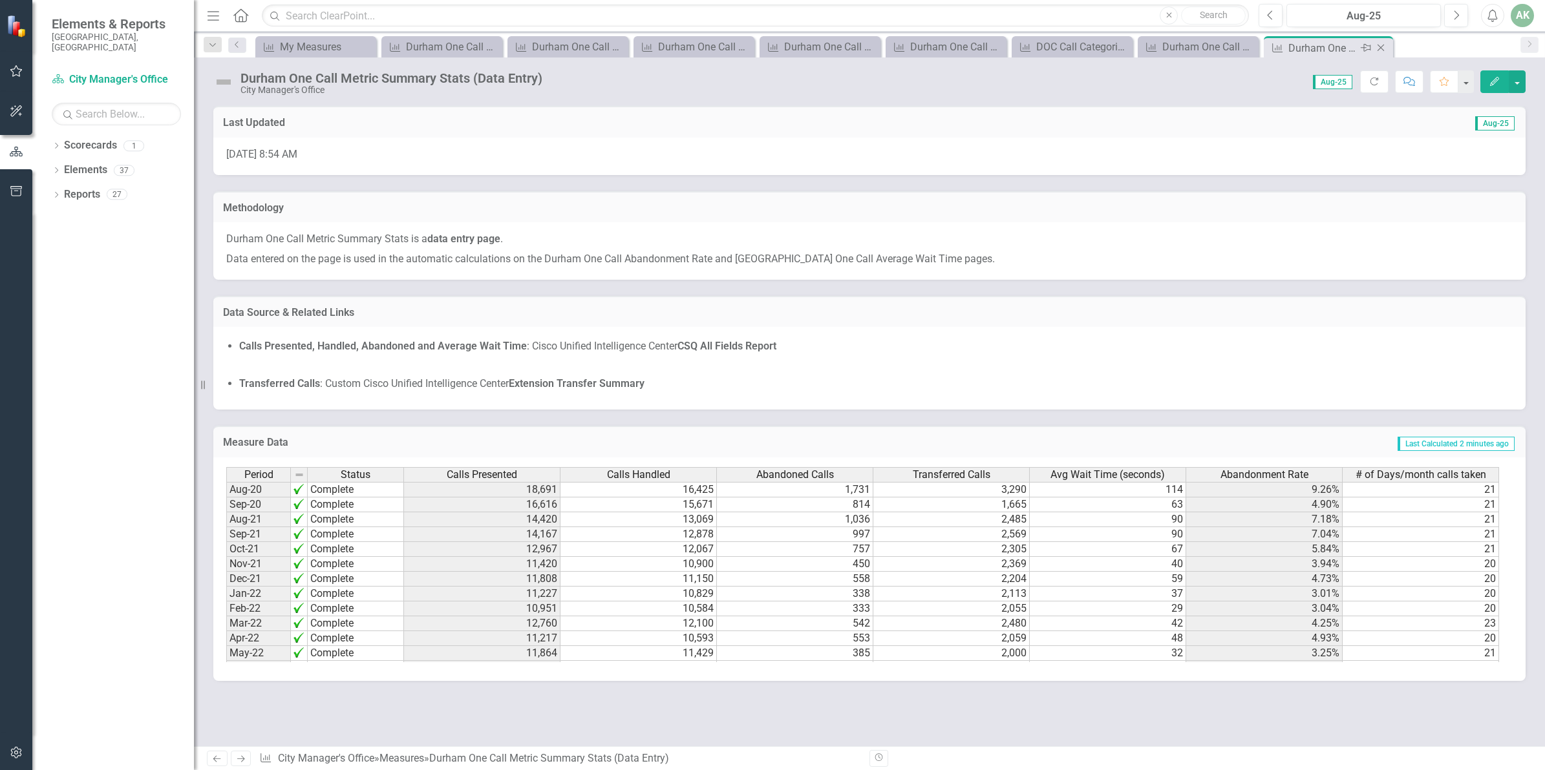
click at [1381, 47] on icon "Close" at bounding box center [1380, 48] width 13 height 10
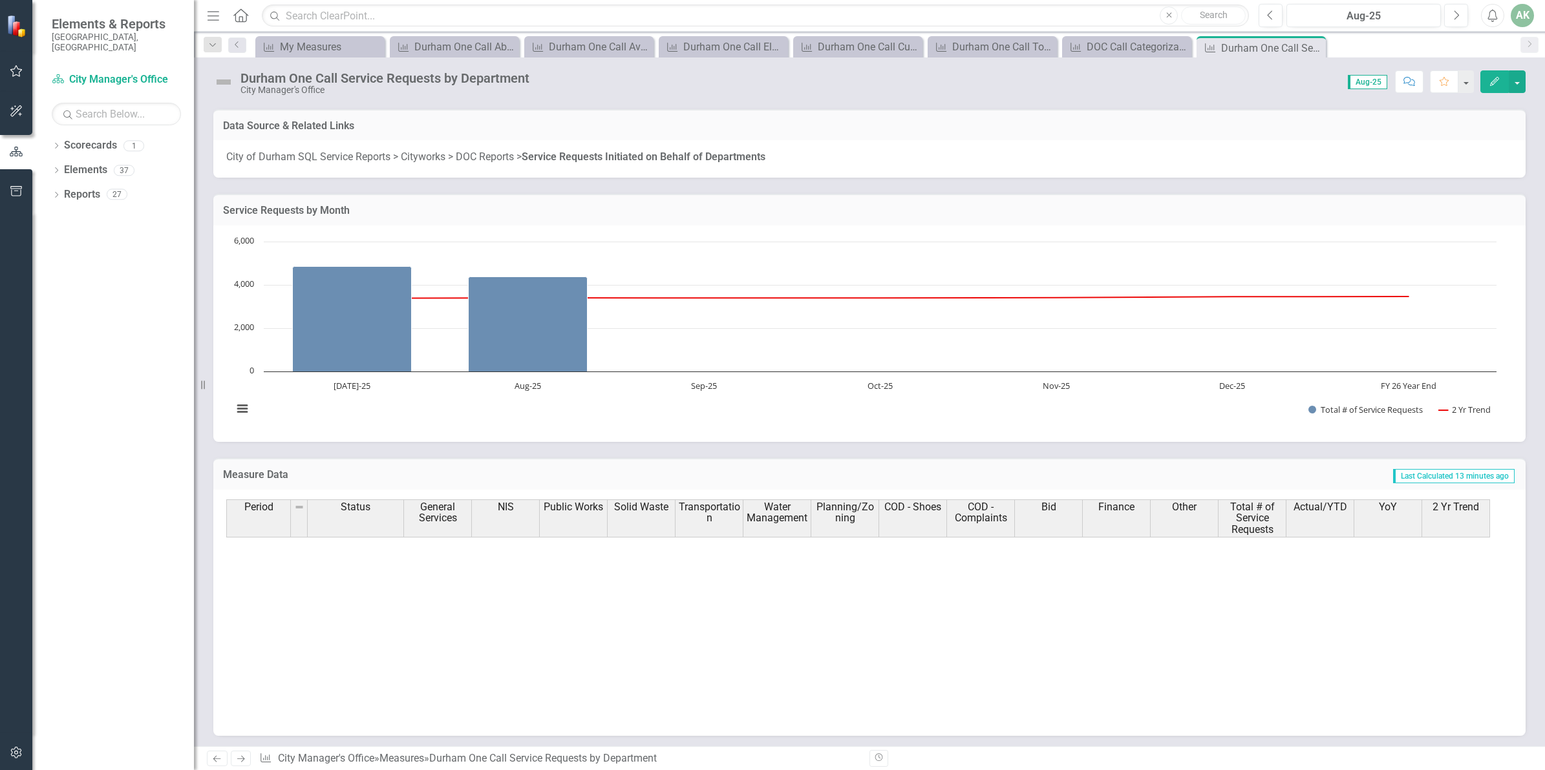
scroll to position [485, 0]
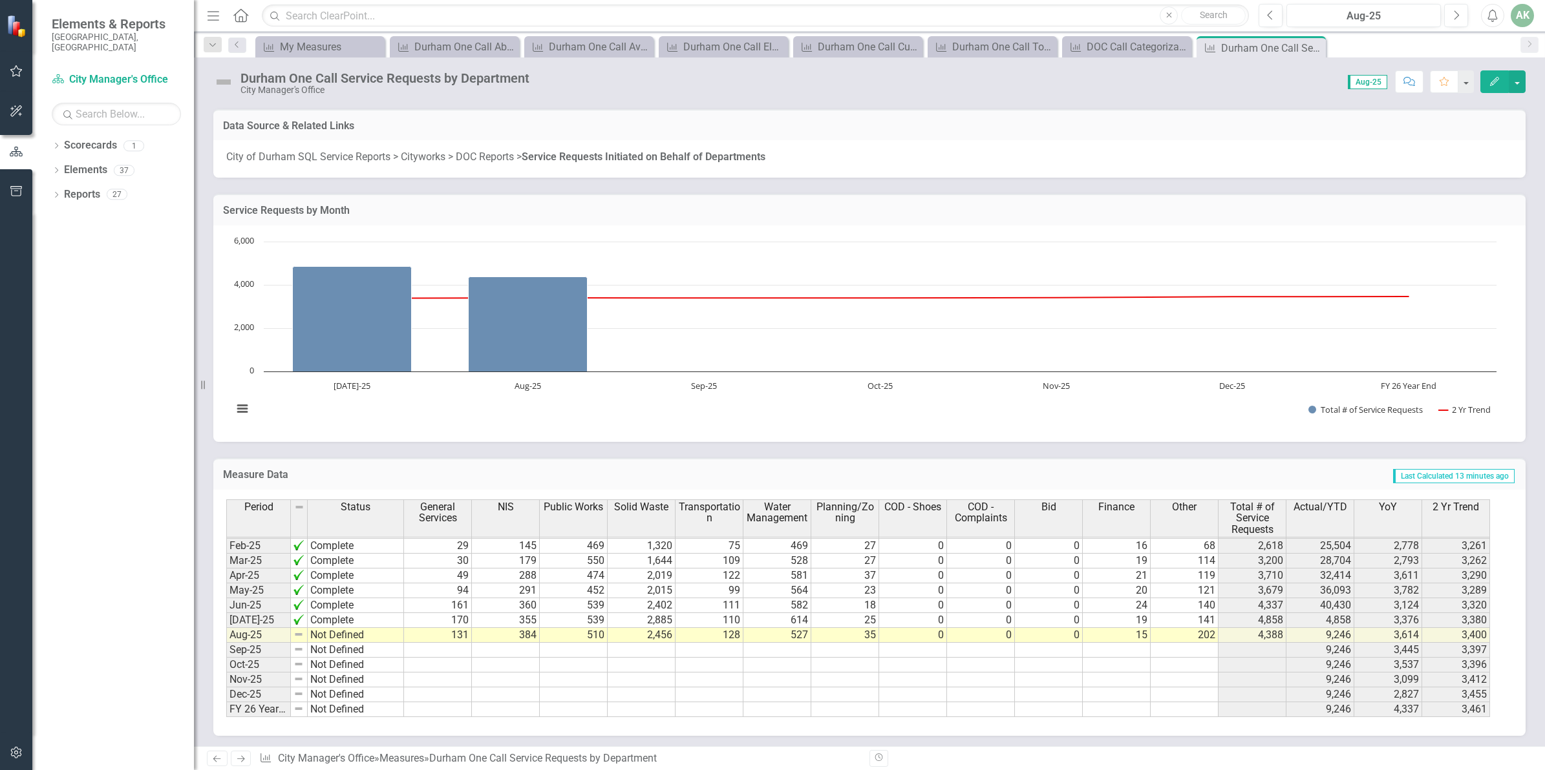
click at [324, 637] on tbody "Sep-23 Complete Oct-23 Complete Nov-23 Complete Dec-23 Complete Jan-24 Complete…" at bounding box center [315, 502] width 178 height 432
click at [331, 634] on td "Not Defined" at bounding box center [356, 636] width 96 height 15
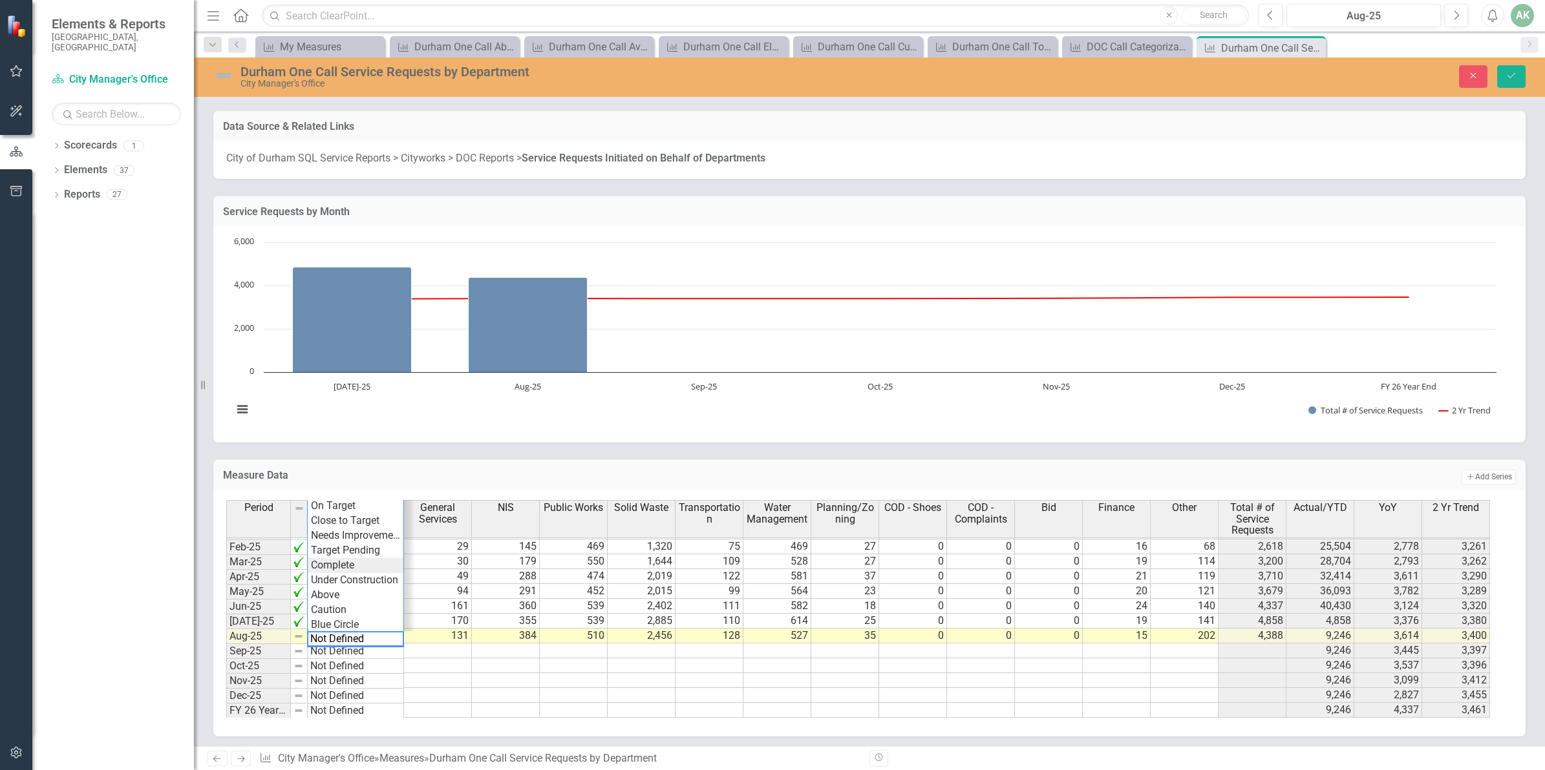
type textarea "Complete"
click at [350, 566] on div "Period Status General Services NIS Public Works Solid Waste Transportation Wate…" at bounding box center [864, 609] width 1277 height 218
click at [1516, 75] on icon "Save" at bounding box center [1511, 75] width 12 height 9
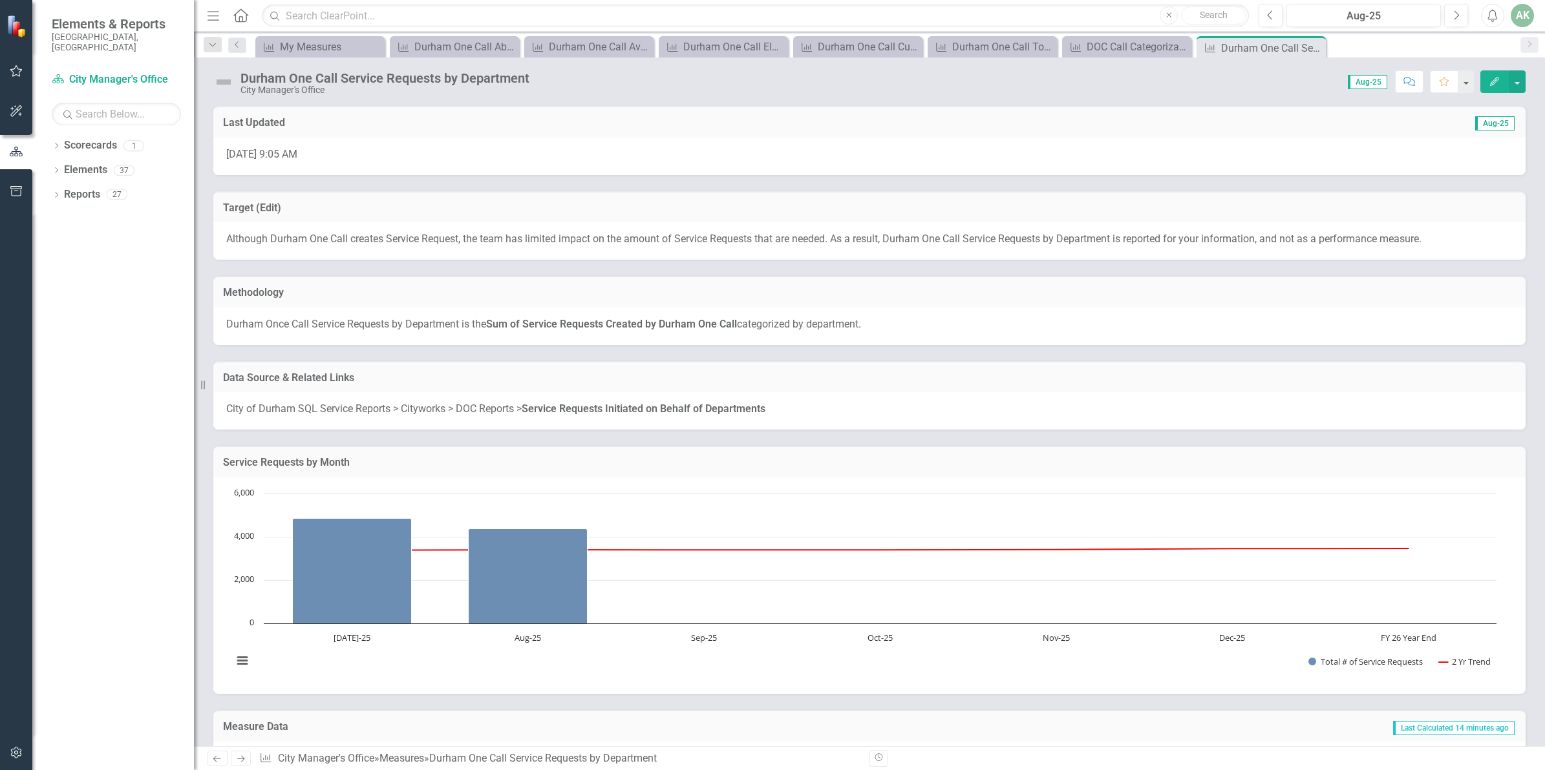
scroll to position [163, 0]
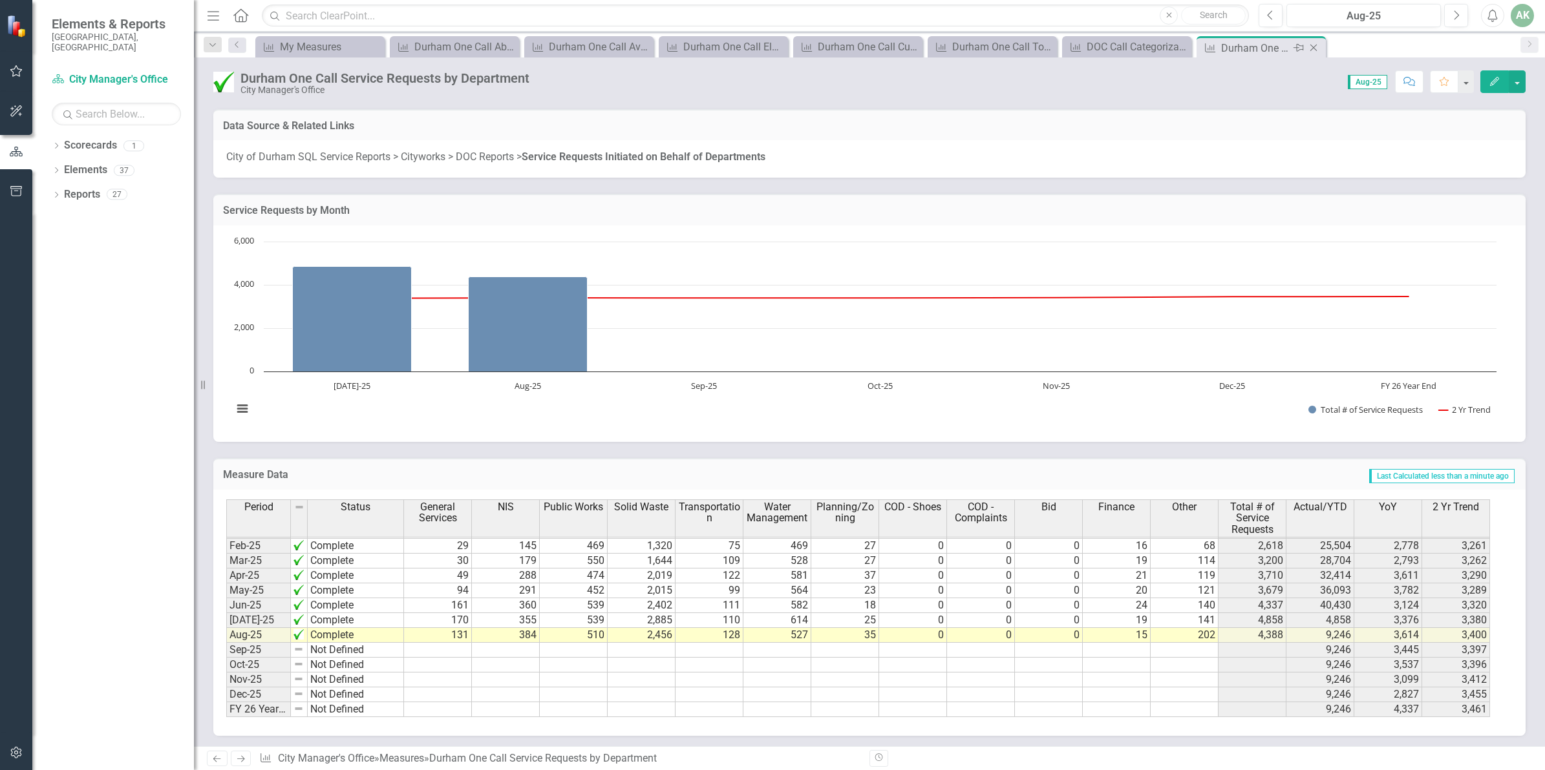
click at [1313, 46] on icon "Close" at bounding box center [1313, 48] width 13 height 10
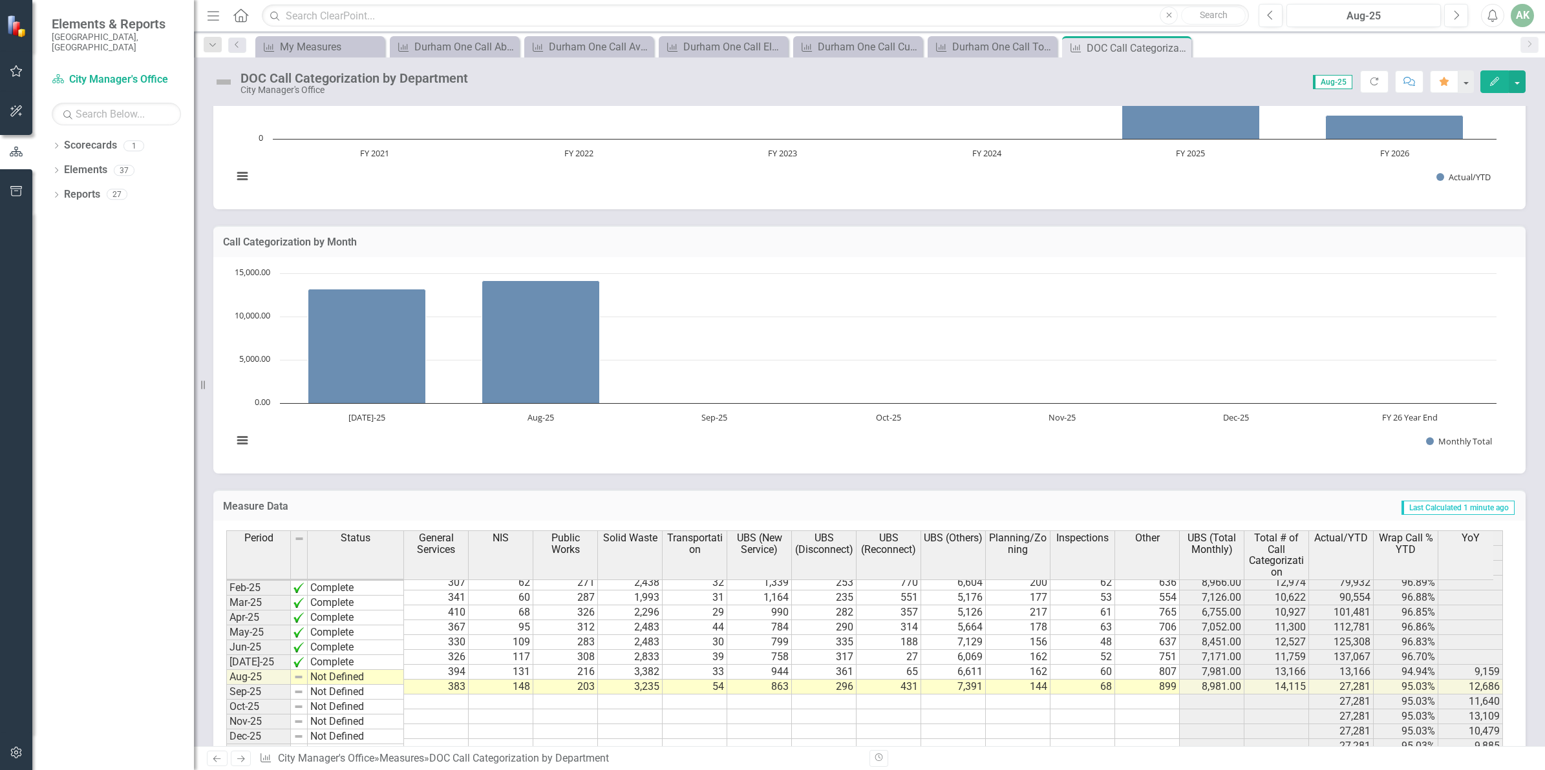
click at [370, 677] on td "Not Defined" at bounding box center [356, 677] width 96 height 15
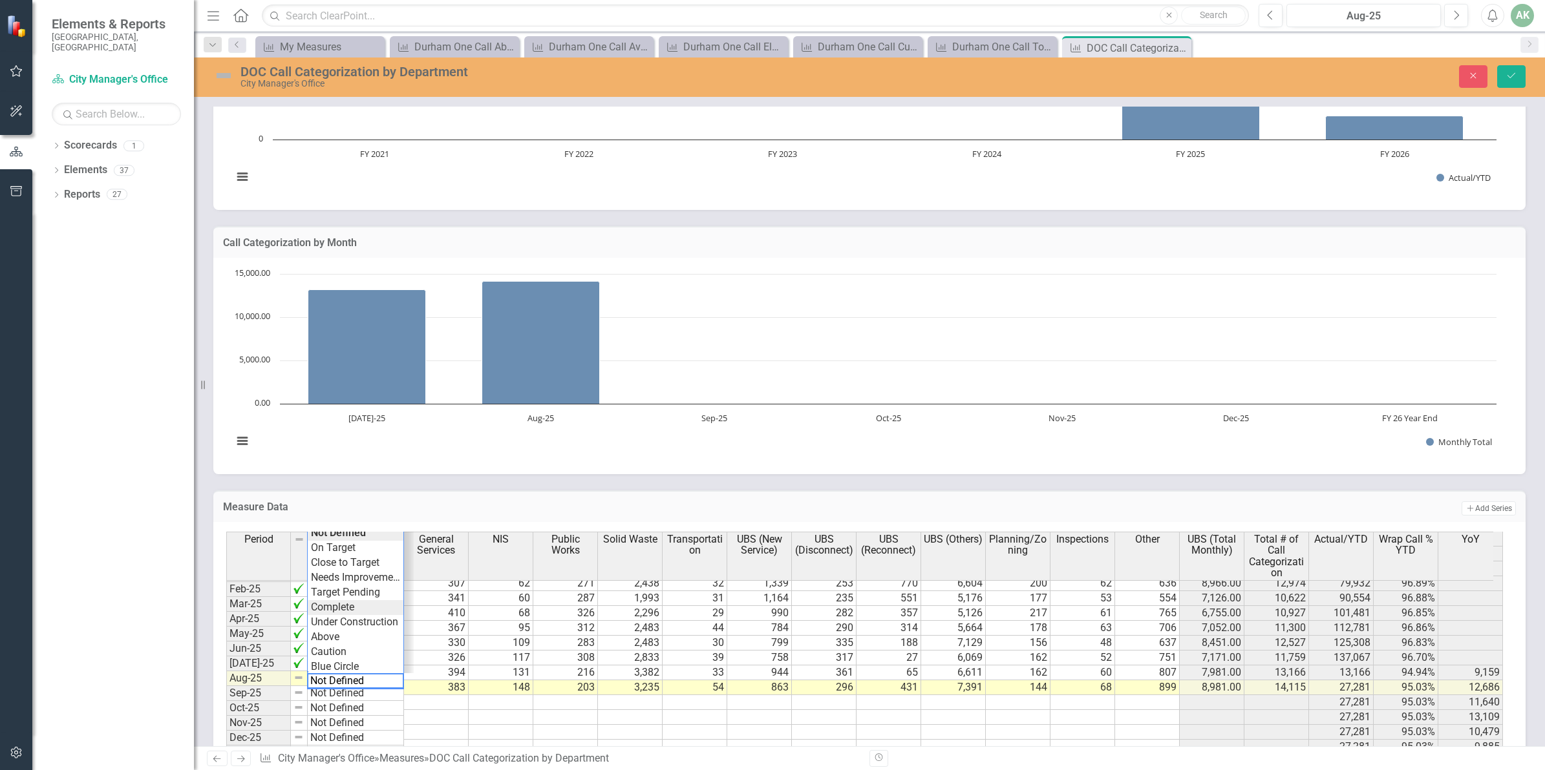
type textarea "Complete"
click at [352, 602] on div "Period Status General Services NIS Public Works Solid Waste Transportation UBS …" at bounding box center [864, 651] width 1277 height 239
click at [1508, 72] on icon "Save" at bounding box center [1511, 75] width 12 height 9
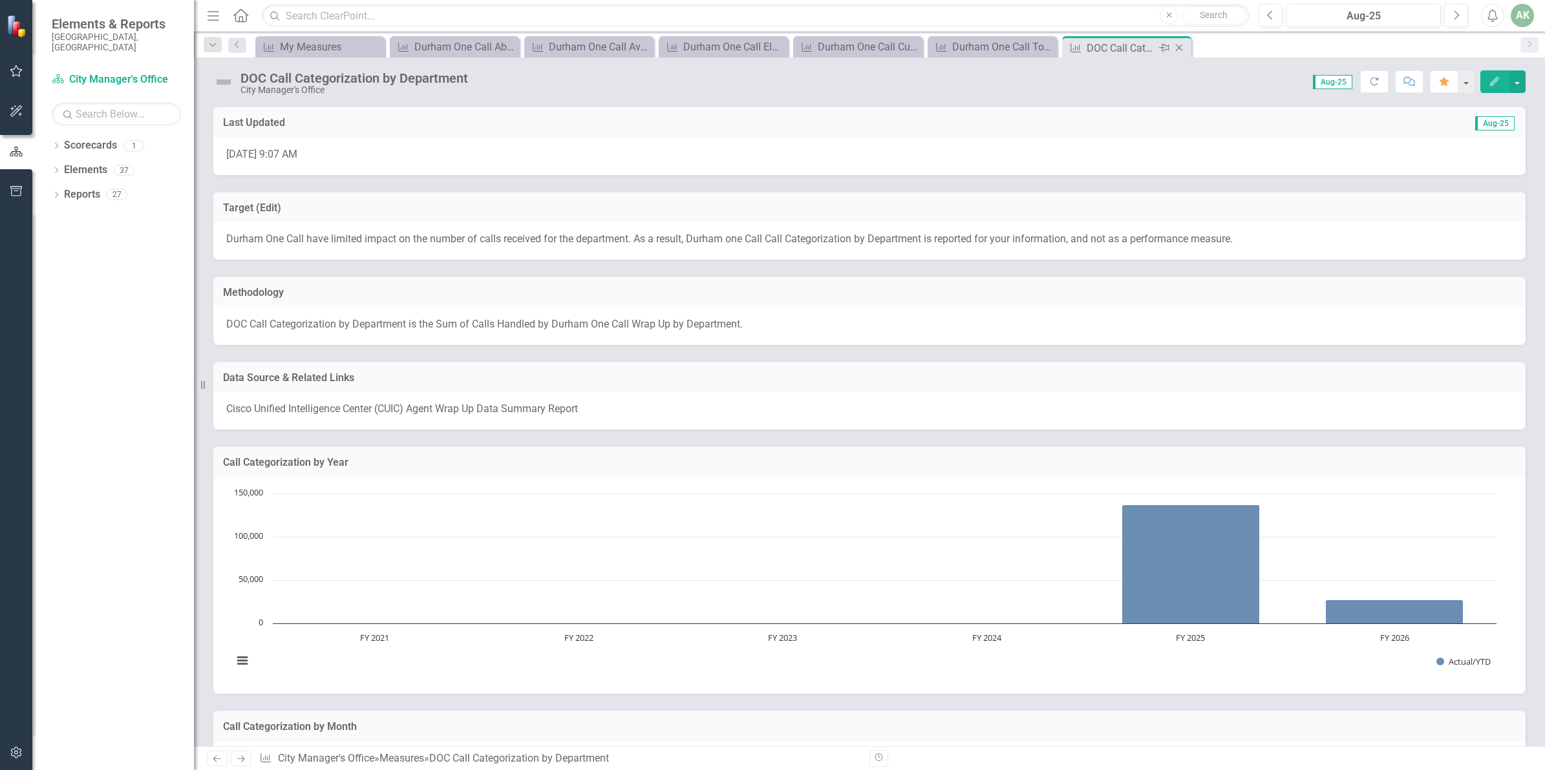
click at [1176, 48] on icon "Close" at bounding box center [1179, 48] width 13 height 10
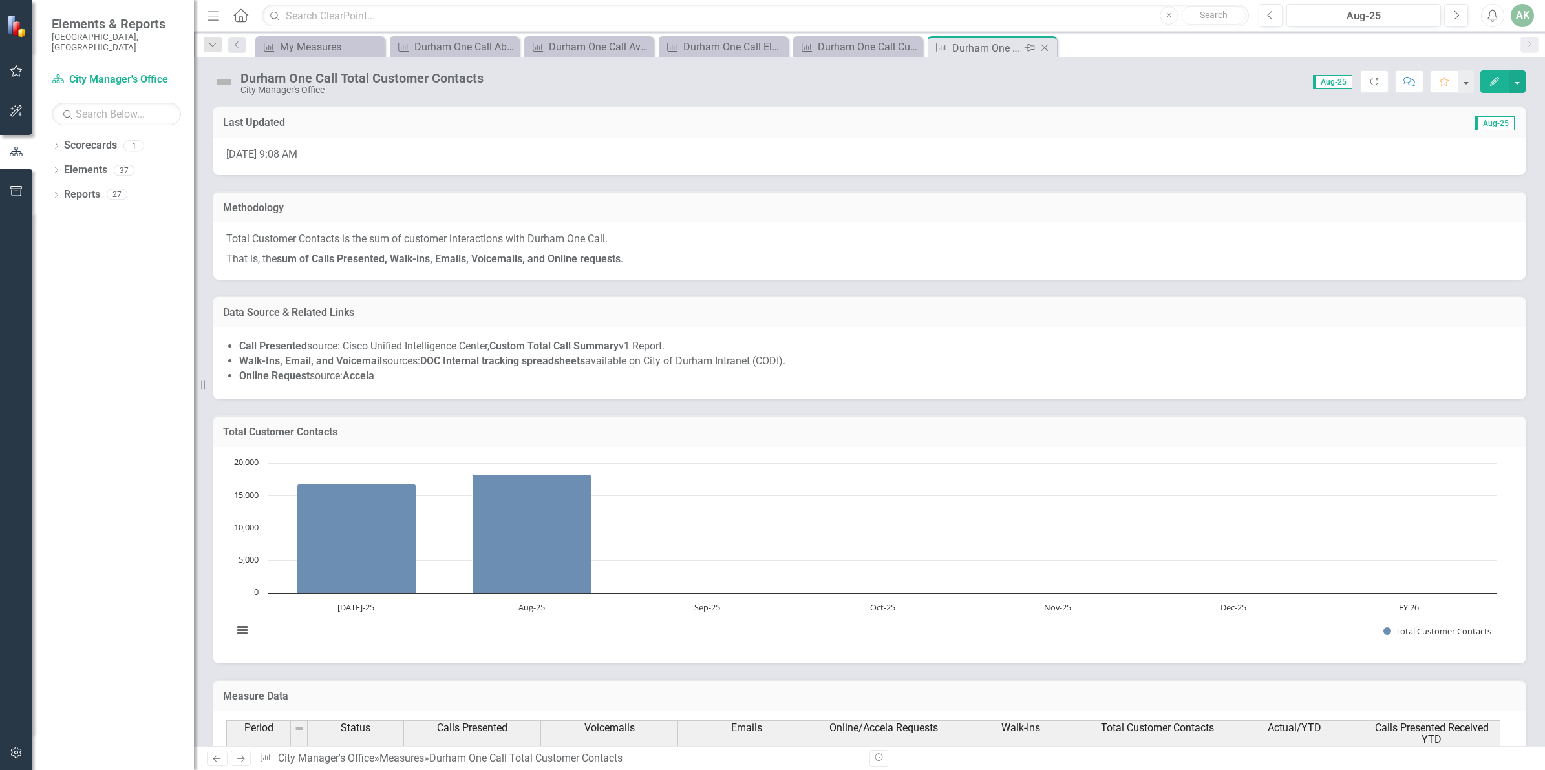
click at [1022, 50] on div "Pin" at bounding box center [1029, 48] width 16 height 16
click at [988, 43] on div "Durham One Call Customer Satisfaction" at bounding box center [994, 47] width 85 height 16
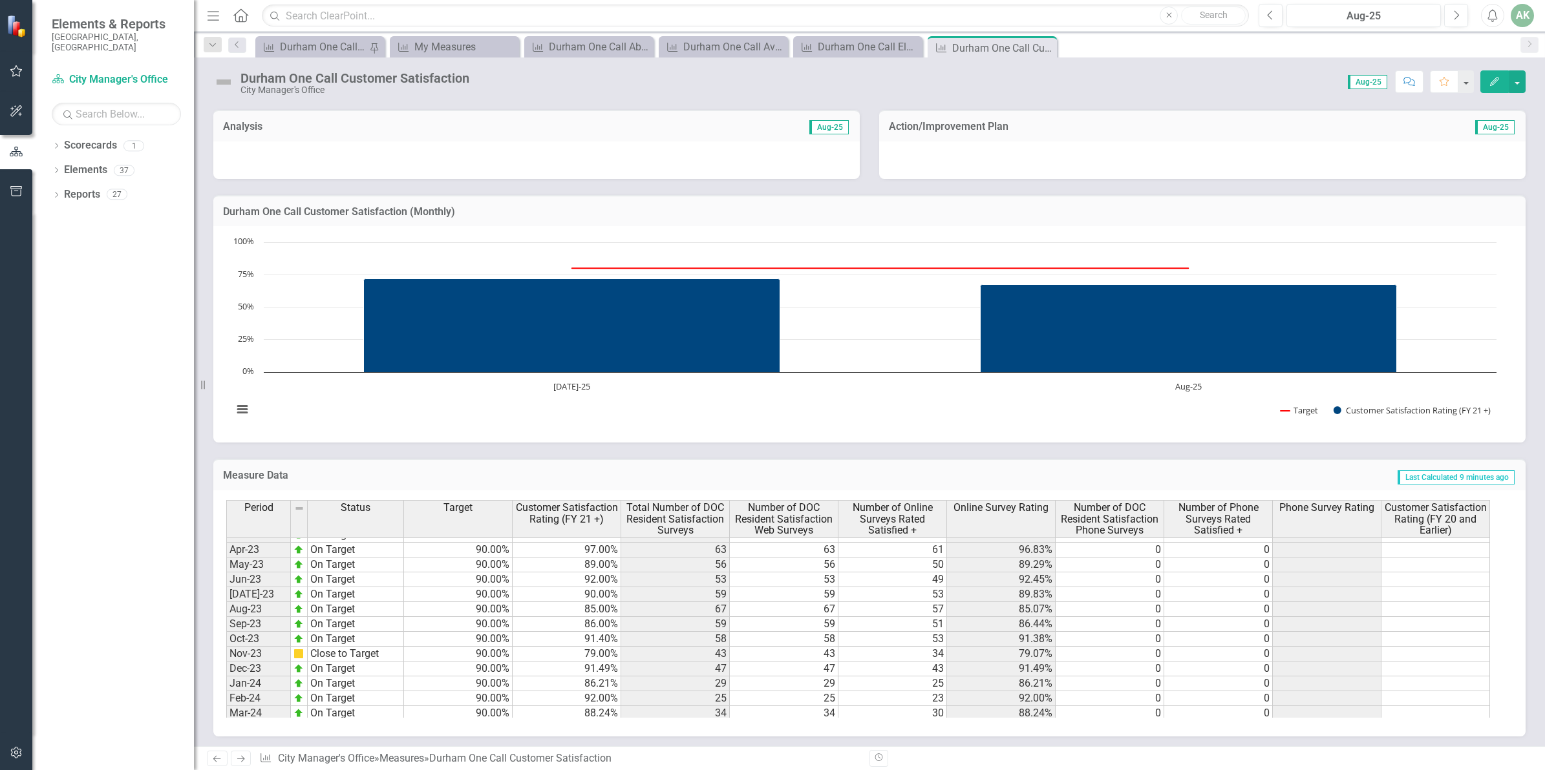
scroll to position [646, 0]
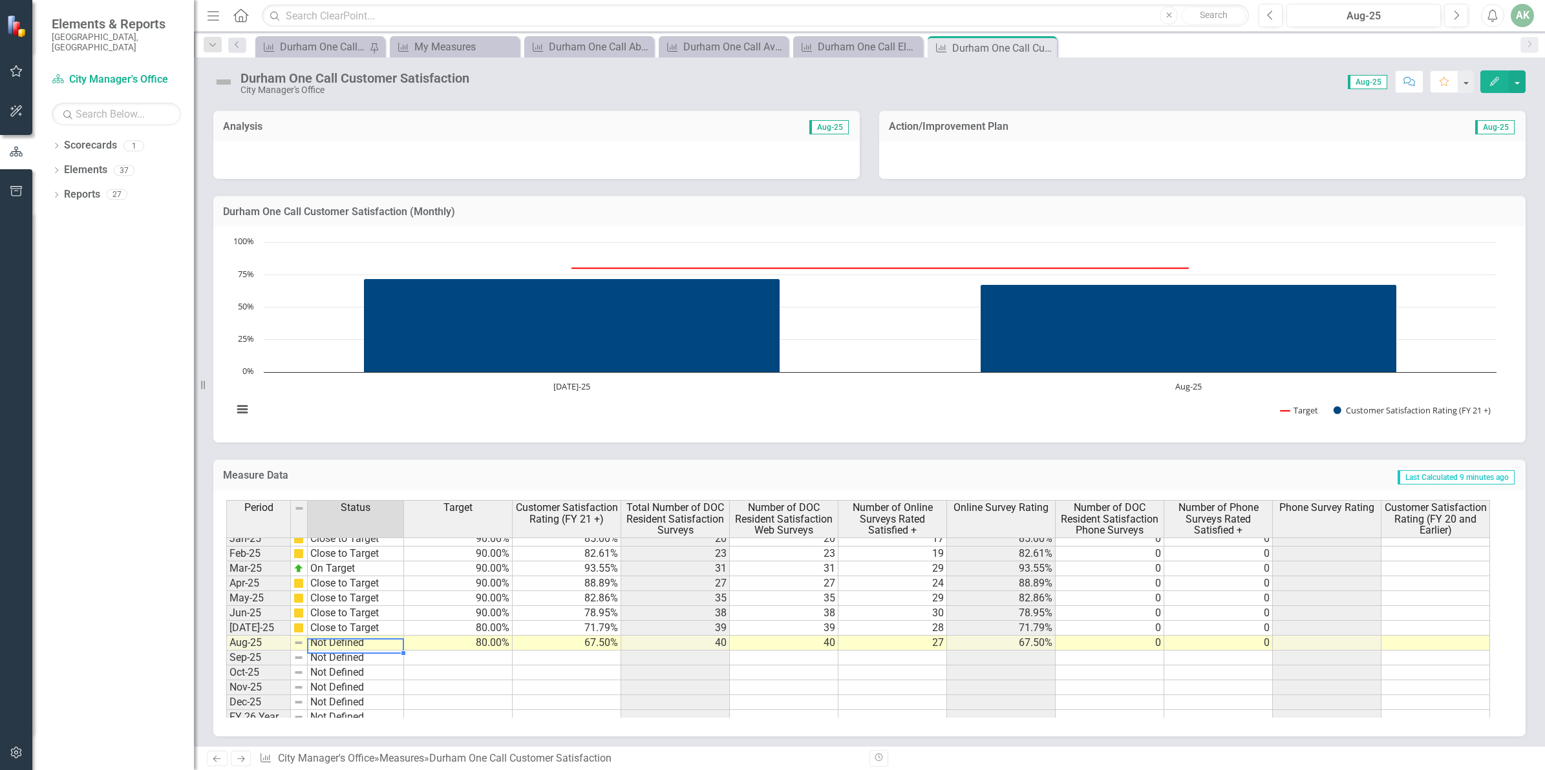
click at [351, 644] on td "Not Defined" at bounding box center [356, 643] width 96 height 15
click at [348, 645] on td "Not Defined" at bounding box center [356, 643] width 96 height 15
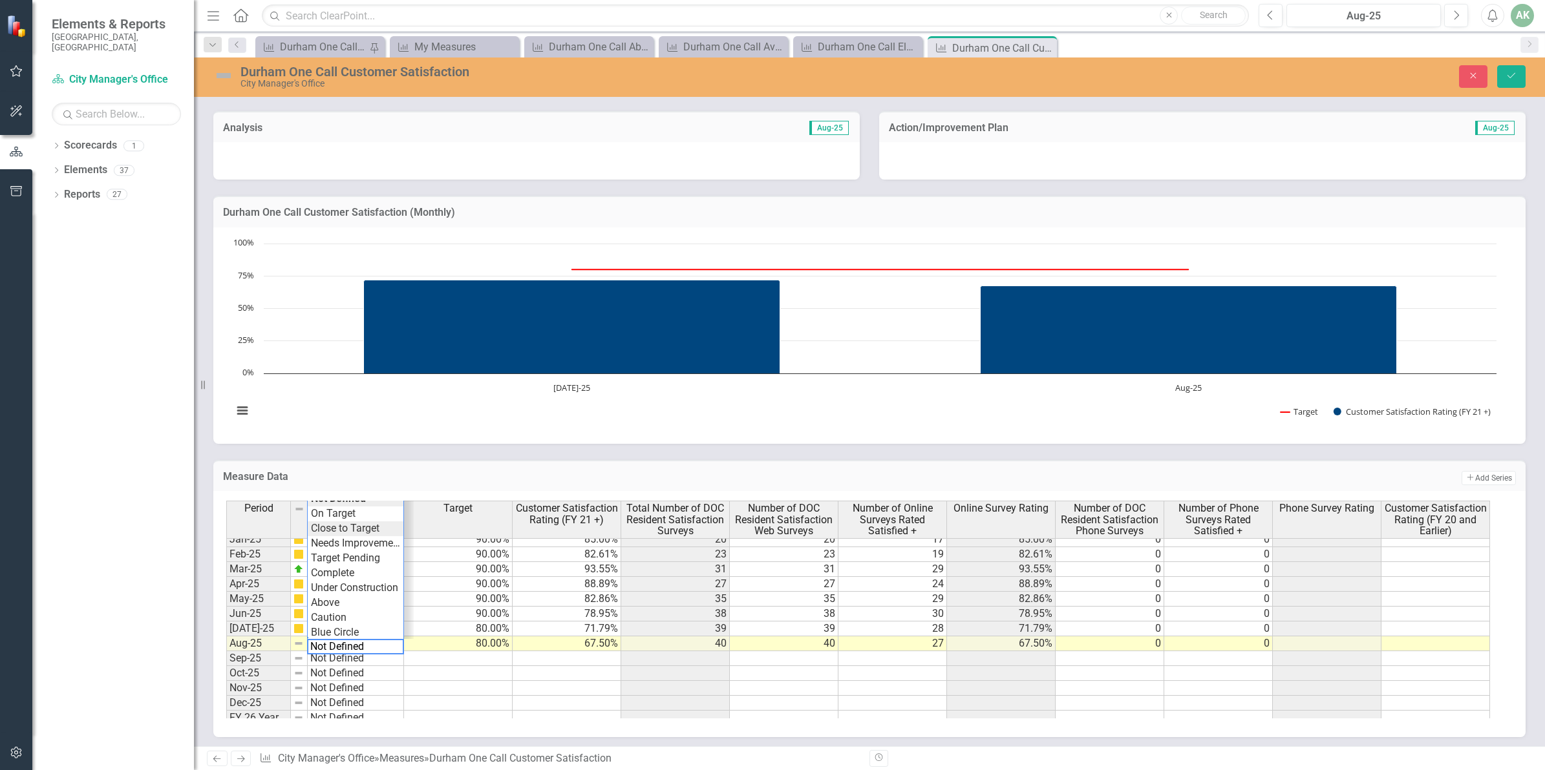
type textarea "Close to Target"
click at [353, 527] on div "Period Status Target Customer Satisfaction Rating (FY 21 +) Total Number of DOC…" at bounding box center [864, 610] width 1277 height 218
click at [1508, 76] on icon "Save" at bounding box center [1511, 75] width 12 height 9
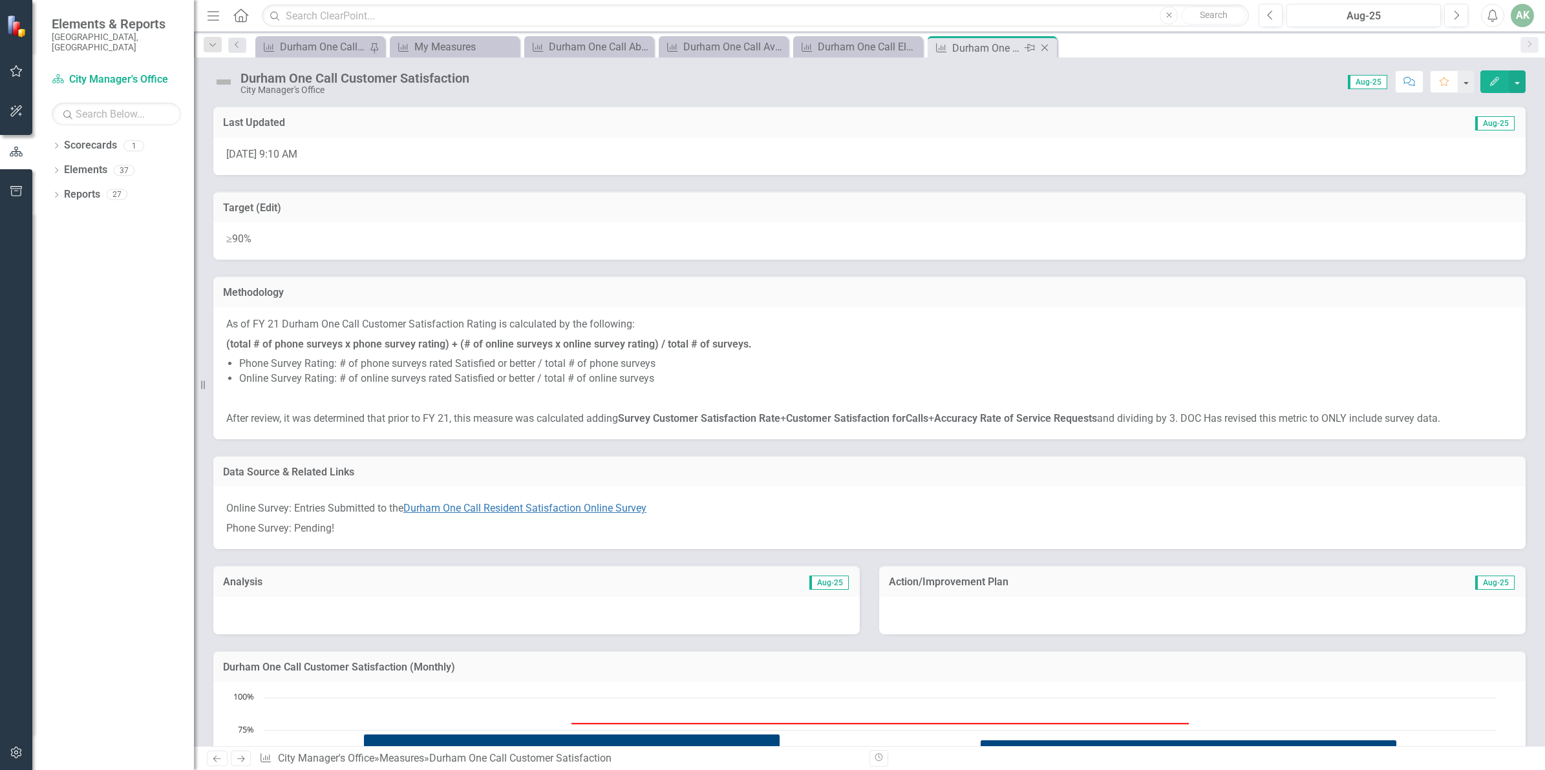
click at [1045, 47] on icon at bounding box center [1044, 48] width 7 height 7
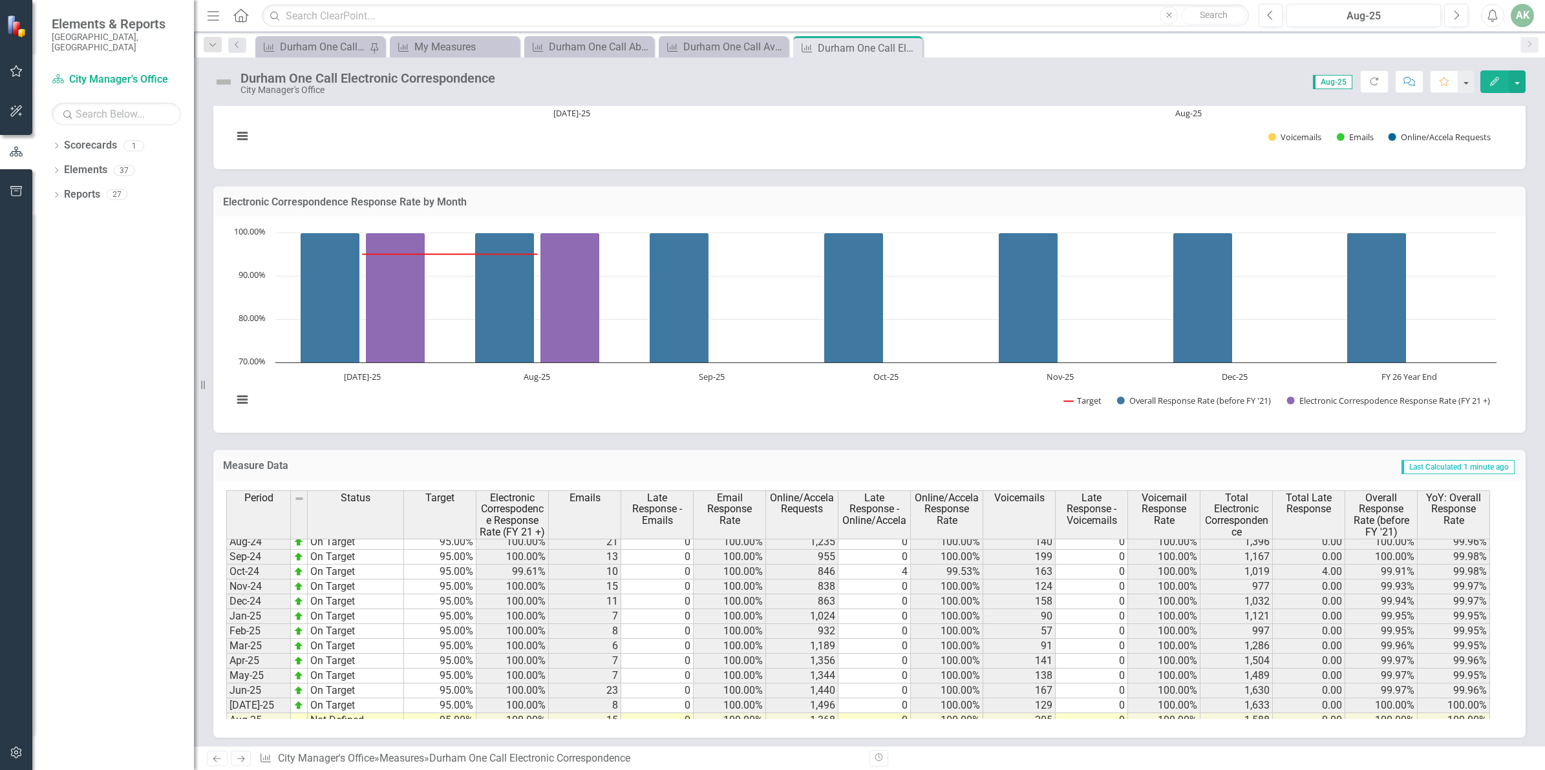
scroll to position [654, 0]
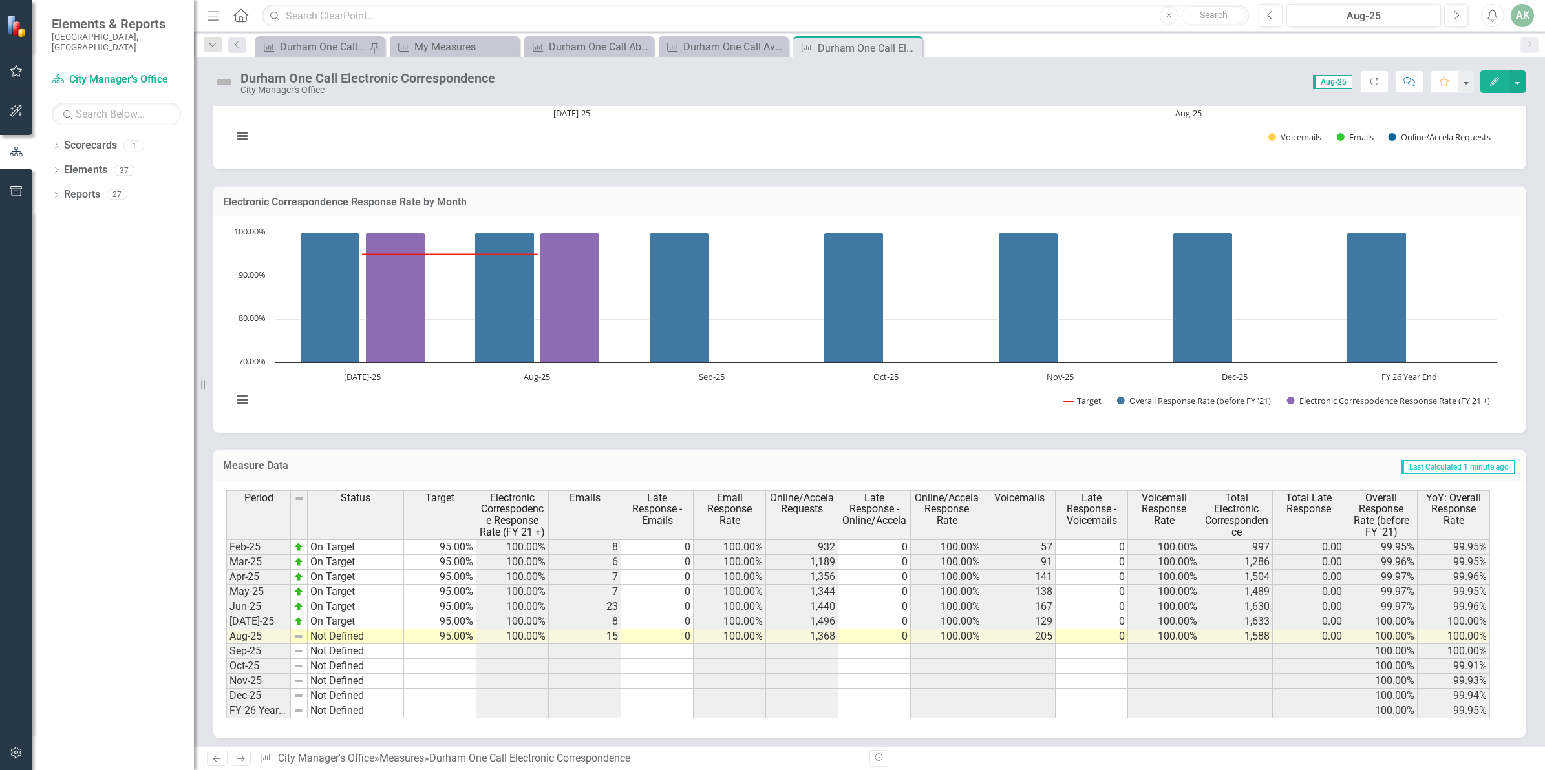
click at [324, 637] on tbody "Oct-23 On Target Nov-23 On Target Dec-23 On Target Jan-24 On Target Feb-24 On T…" at bounding box center [315, 510] width 178 height 417
click at [324, 637] on td "Not Defined" at bounding box center [356, 637] width 96 height 15
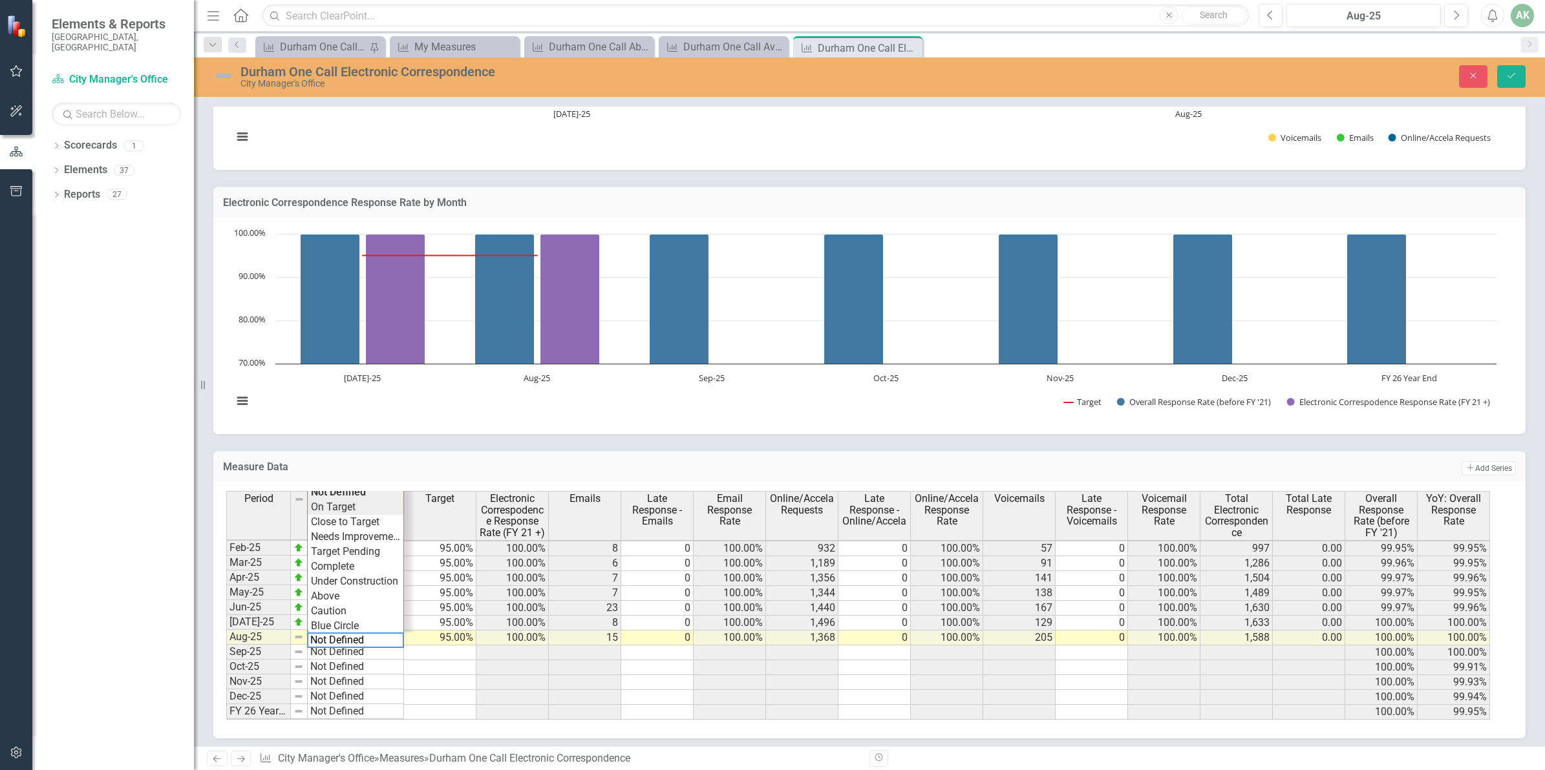
type textarea "On Target"
click at [343, 498] on div "Period Status Target Electronic Correspodence Response Rate (FY 21 +) Emails La…" at bounding box center [864, 605] width 1277 height 229
click at [1503, 80] on button "Save" at bounding box center [1511, 76] width 28 height 23
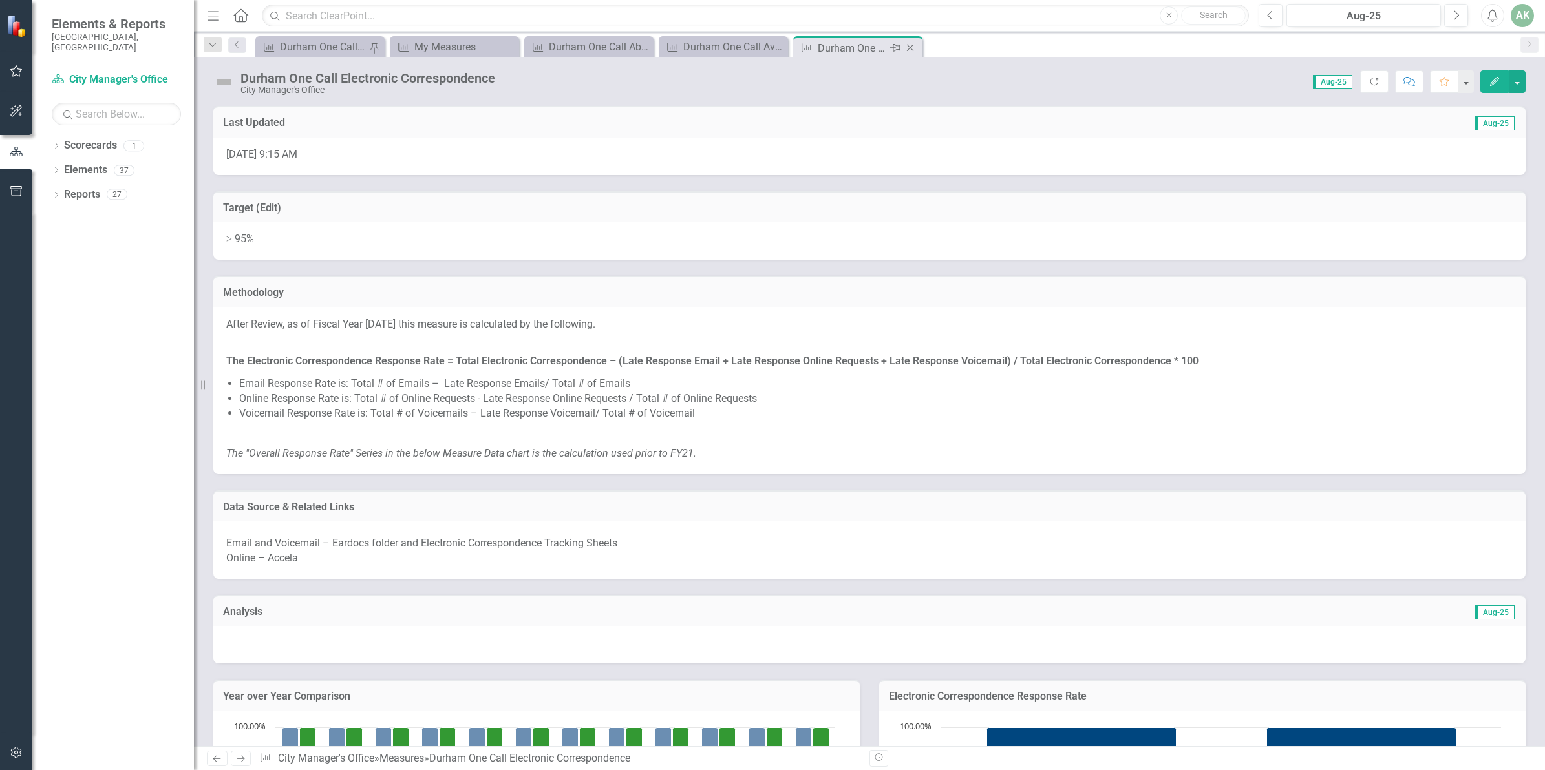
click at [906, 48] on icon "Close" at bounding box center [910, 48] width 13 height 10
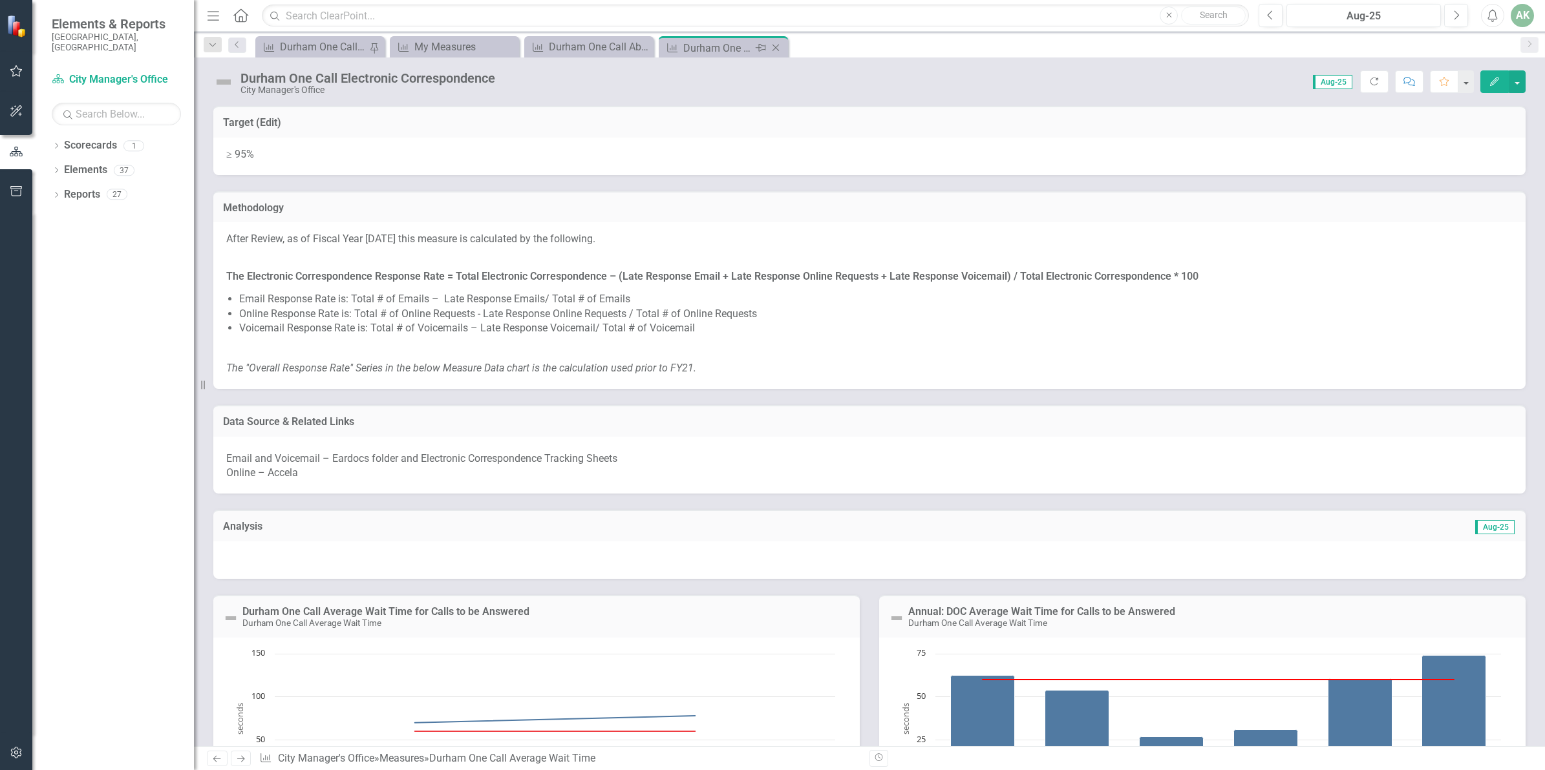
click at [703, 50] on div "Durham One Call Average Wait Time" at bounding box center [717, 48] width 69 height 16
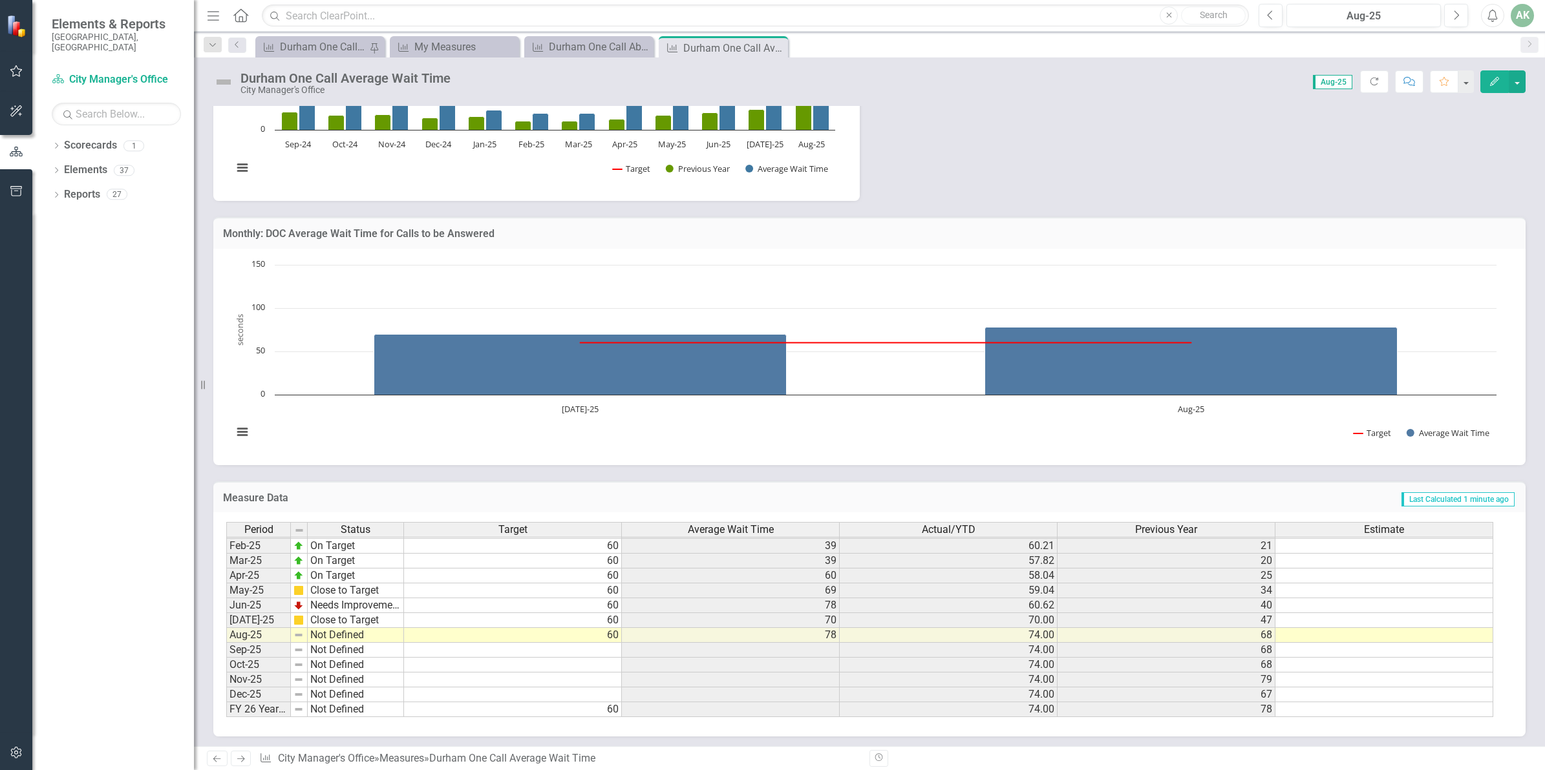
scroll to position [658, 0]
click at [350, 633] on td "Not Defined" at bounding box center [356, 635] width 96 height 15
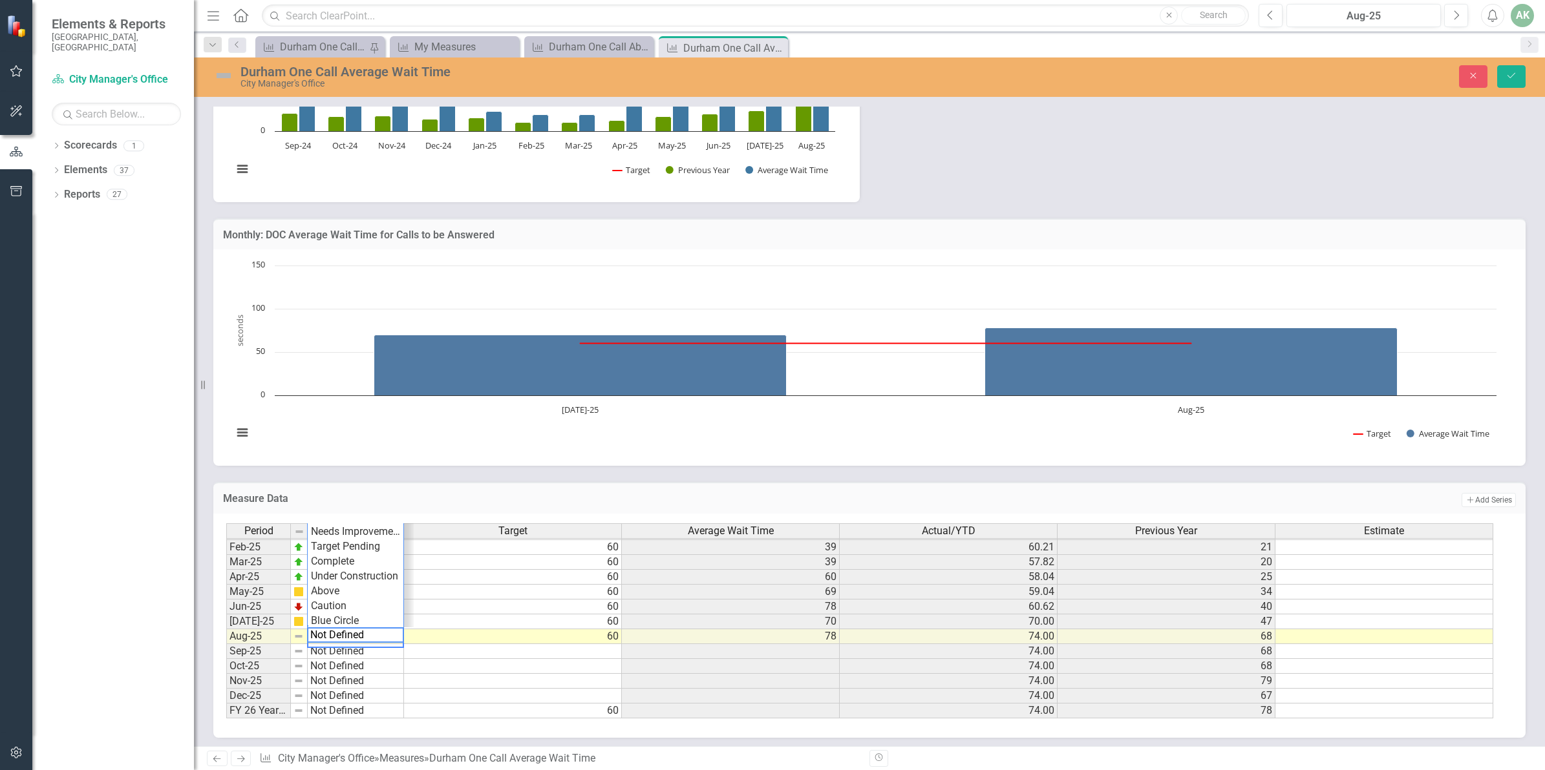
click at [460, 689] on td at bounding box center [513, 696] width 218 height 15
click at [367, 634] on td "Not Defined" at bounding box center [356, 637] width 96 height 15
type textarea "Needs Improvement"
click at [363, 528] on div "Period Status Target Average Wait Time Actual/YTD Previous Year Estimate Jan-24…" at bounding box center [864, 622] width 1277 height 196
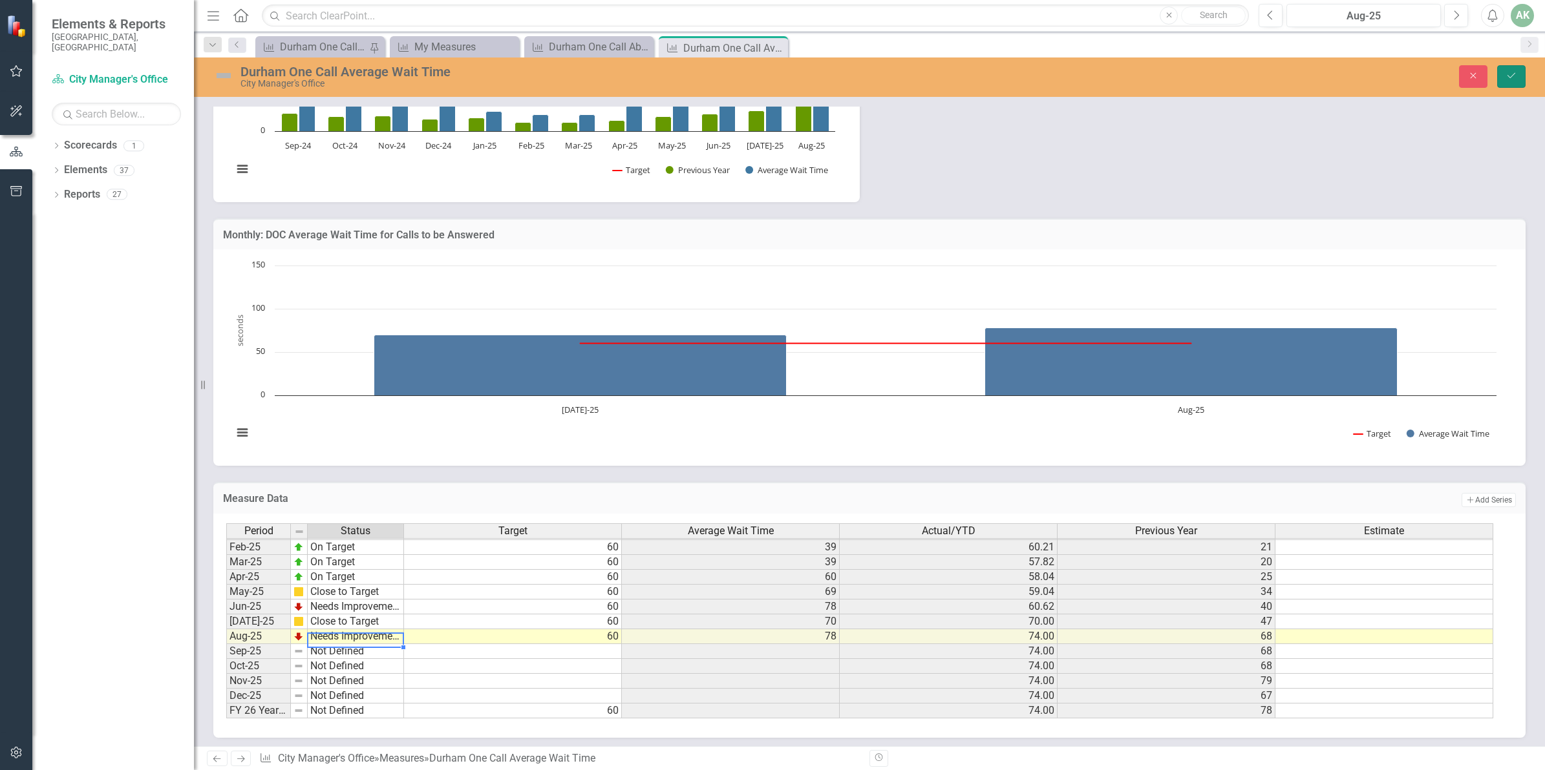
click at [1517, 69] on button "Save" at bounding box center [1511, 76] width 28 height 23
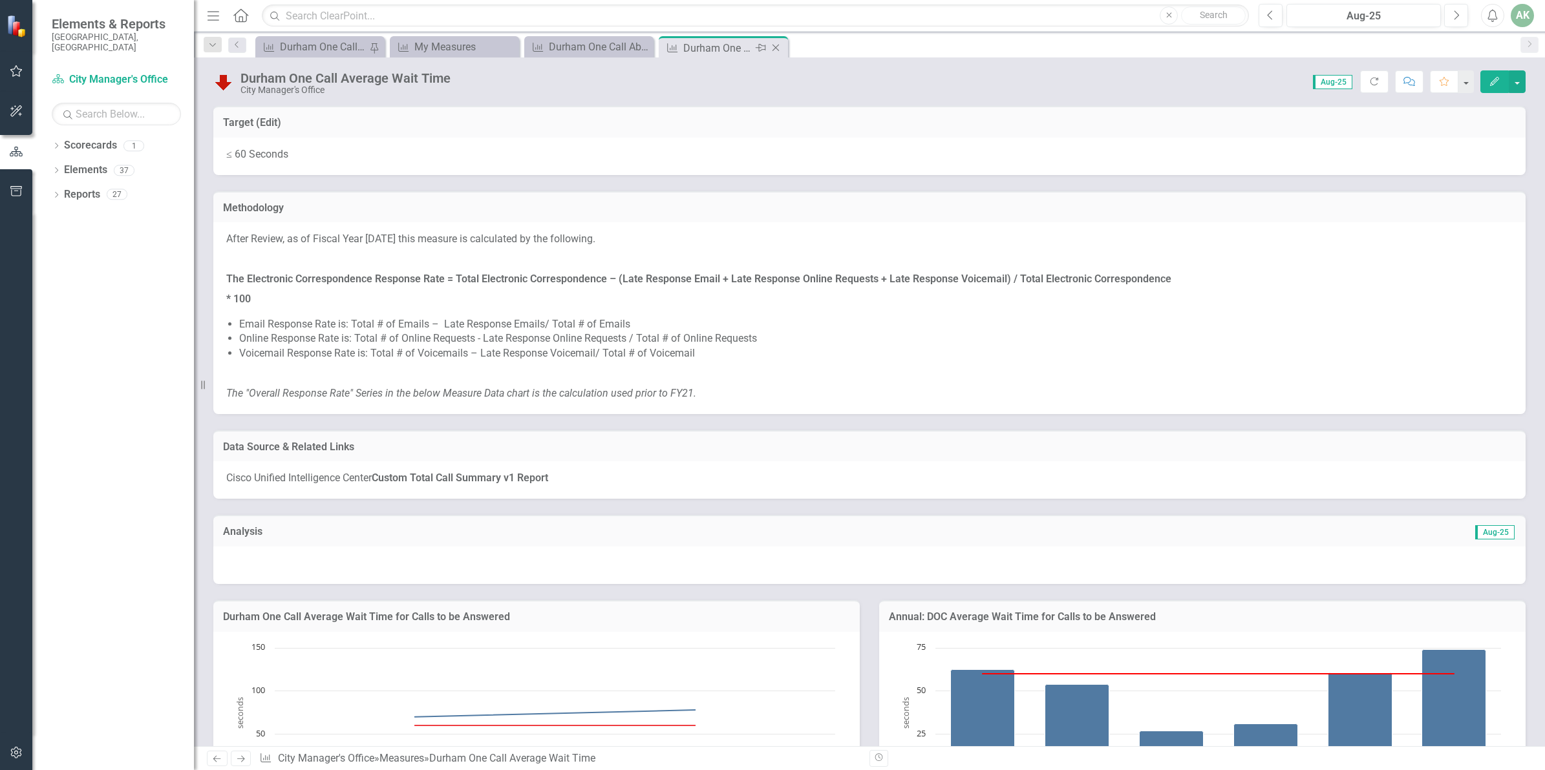
click at [776, 43] on icon "Close" at bounding box center [775, 48] width 13 height 10
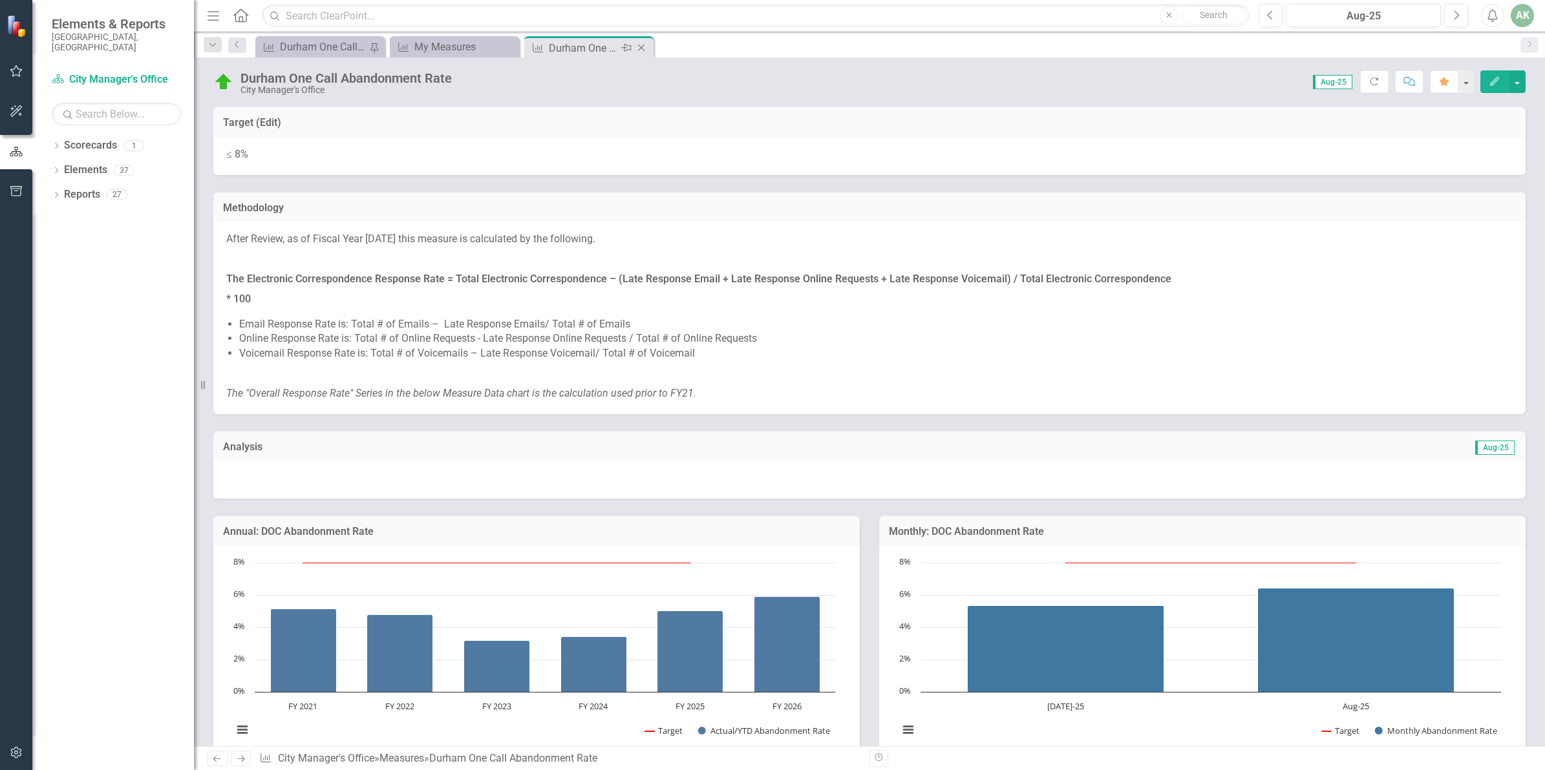
click at [580, 46] on div "Durham One Call Abandonment Rate" at bounding box center [583, 48] width 69 height 16
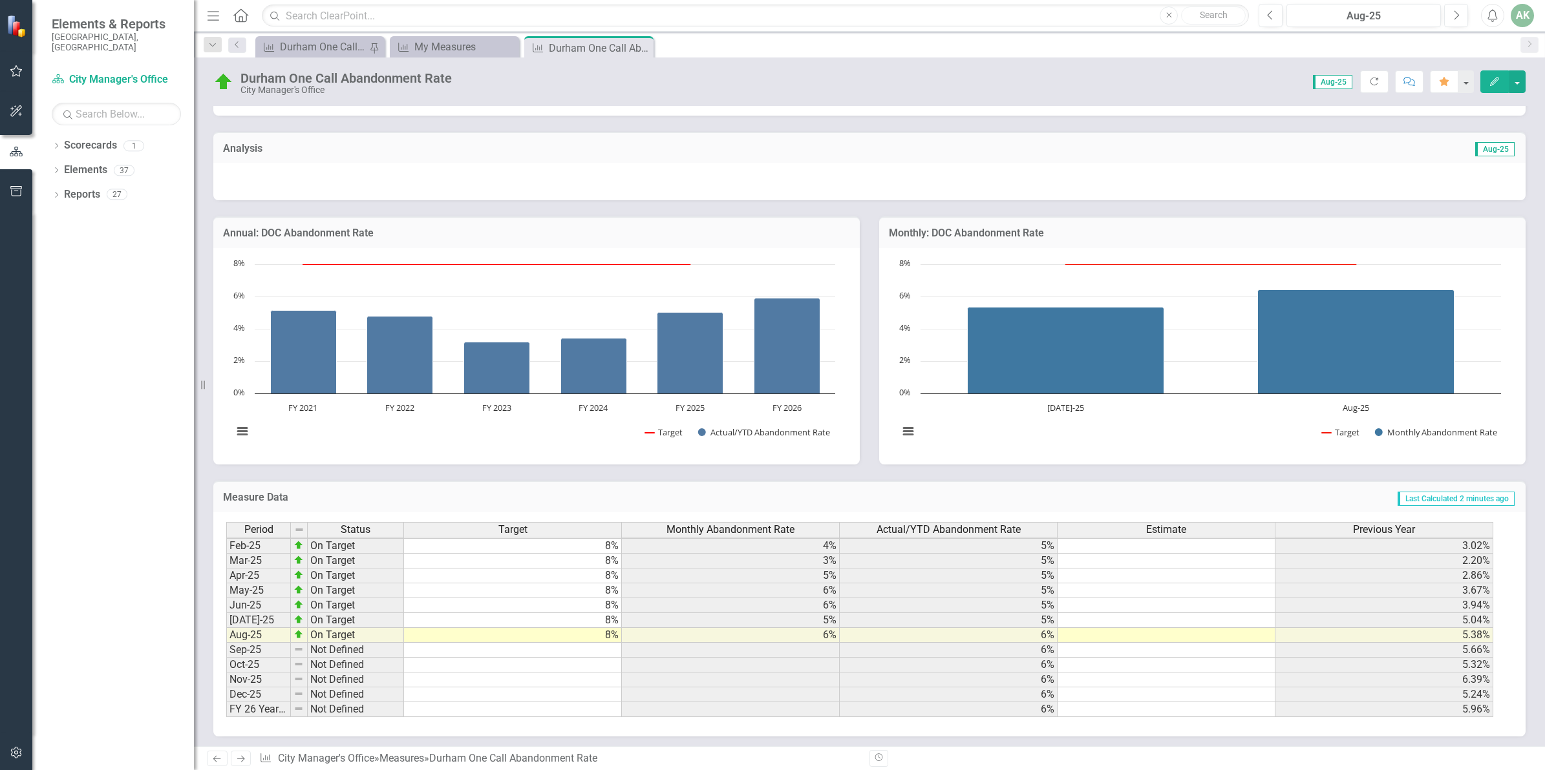
scroll to position [657, 0]
click at [641, 45] on icon "Close" at bounding box center [641, 48] width 13 height 10
